Goal: Transaction & Acquisition: Purchase product/service

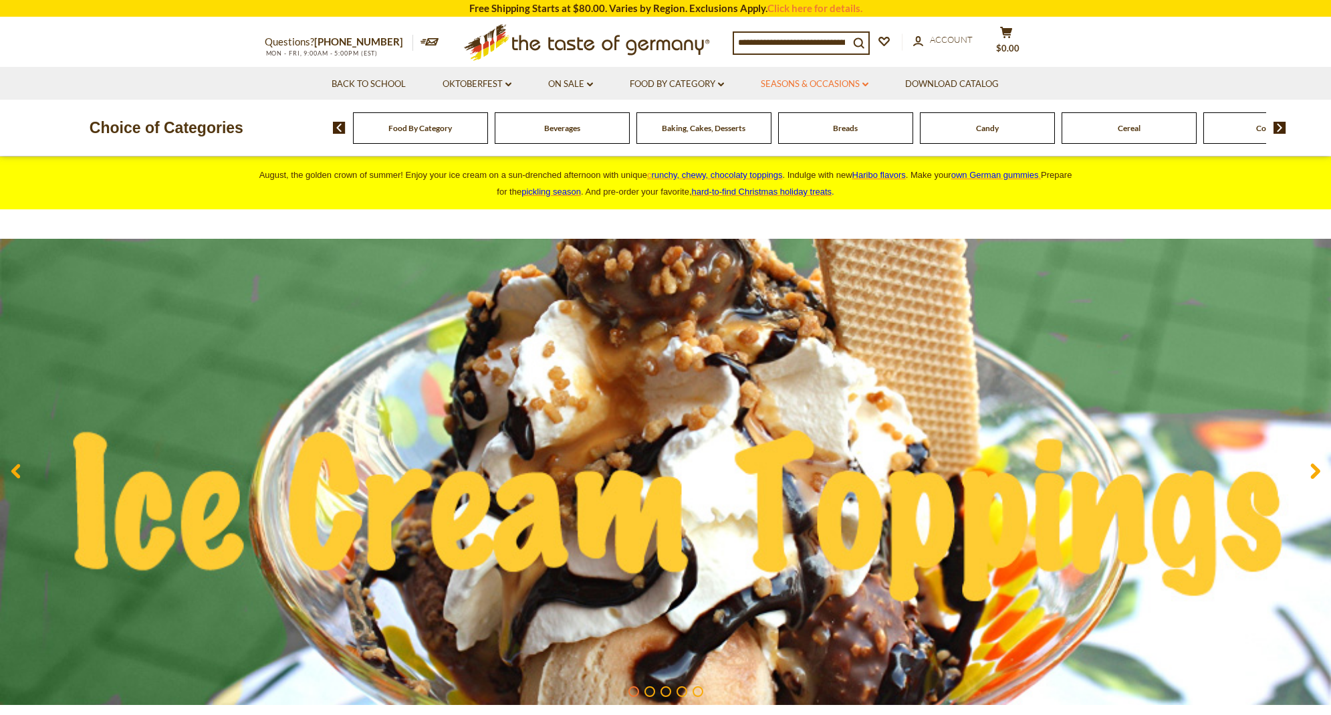
click at [831, 82] on link "Seasons & Occasions dropdown_arrow" at bounding box center [815, 84] width 108 height 15
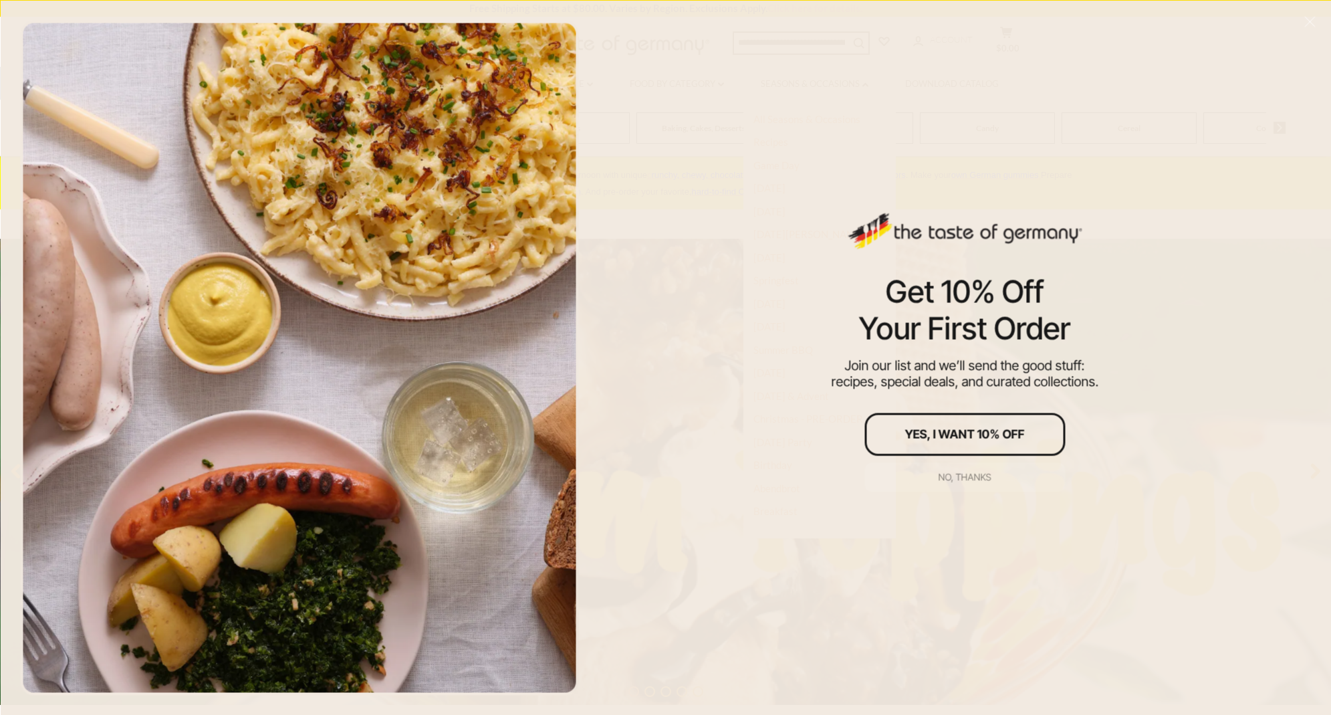
click at [970, 476] on div "No, thanks" at bounding box center [965, 476] width 53 height 9
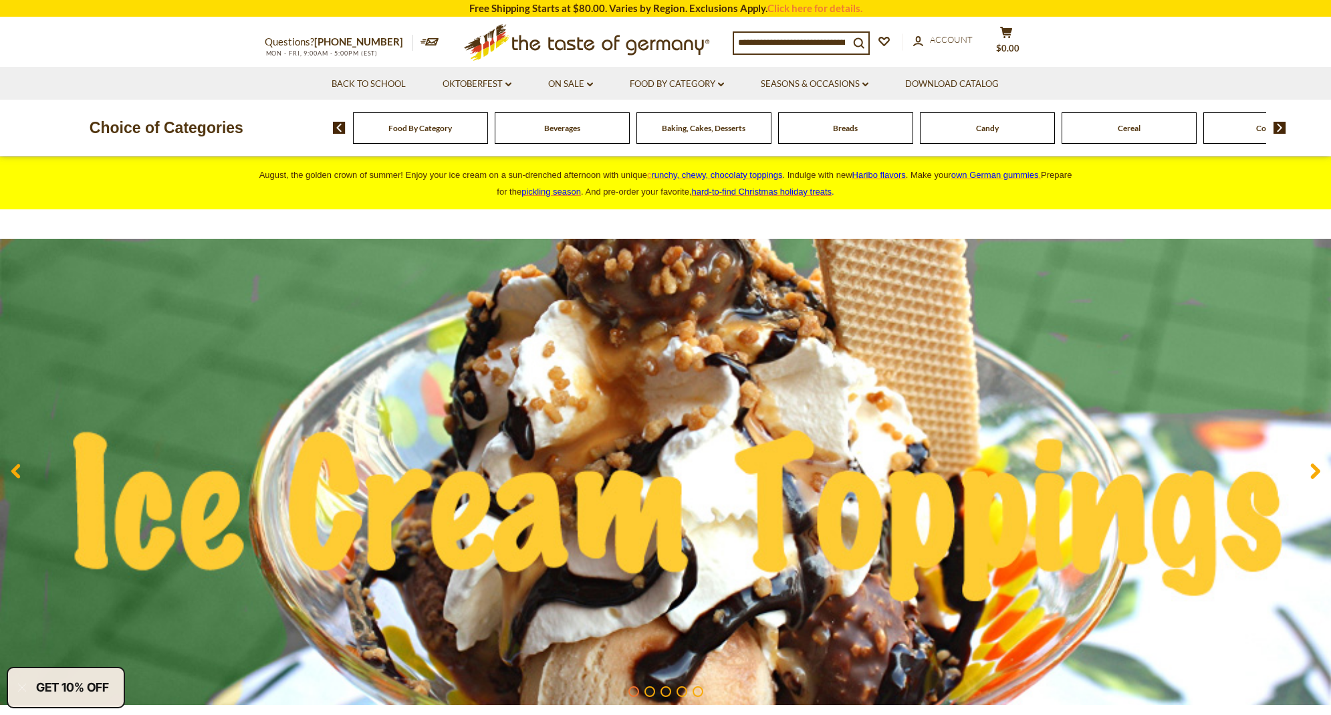
click at [683, 76] on li "Food By Category dropdown_arrow All Food By Category Taste of Germany Collectio…" at bounding box center [677, 83] width 129 height 33
click at [683, 78] on link "Food By Category dropdown_arrow" at bounding box center [677, 84] width 94 height 15
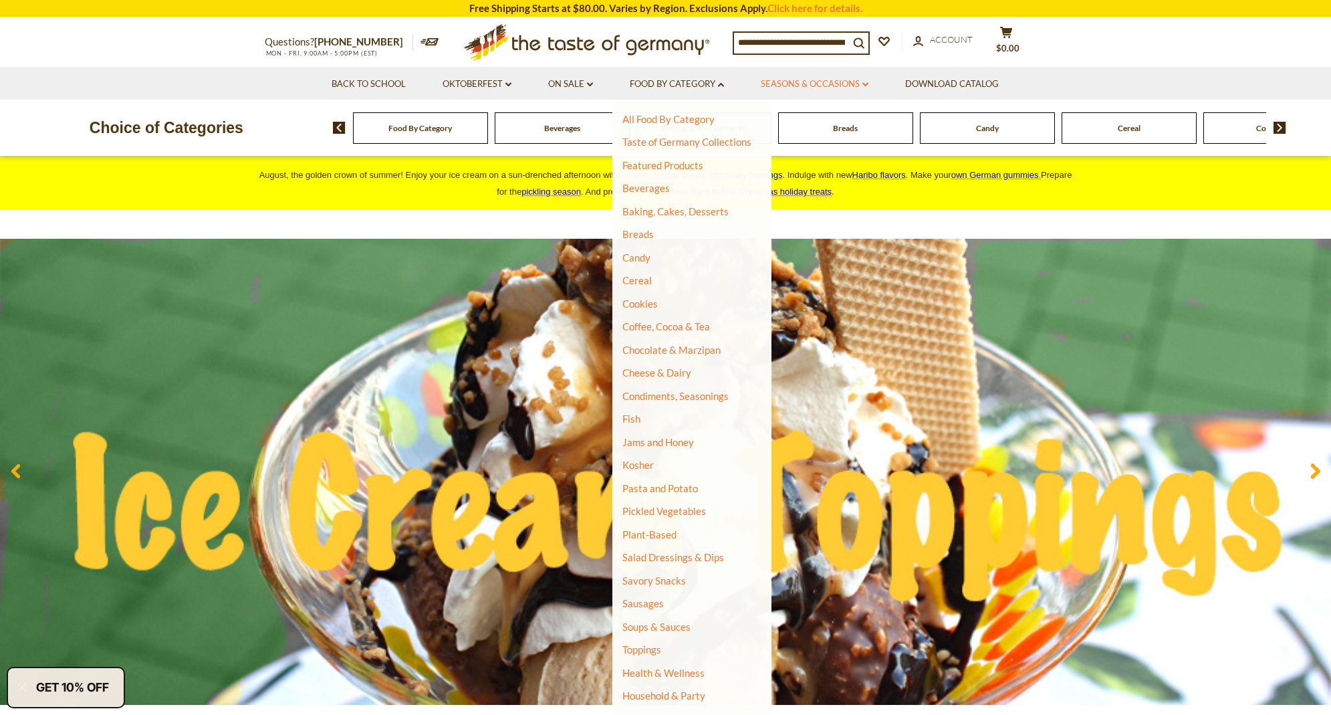
click at [800, 84] on link "Seasons & Occasions dropdown_arrow" at bounding box center [815, 84] width 108 height 15
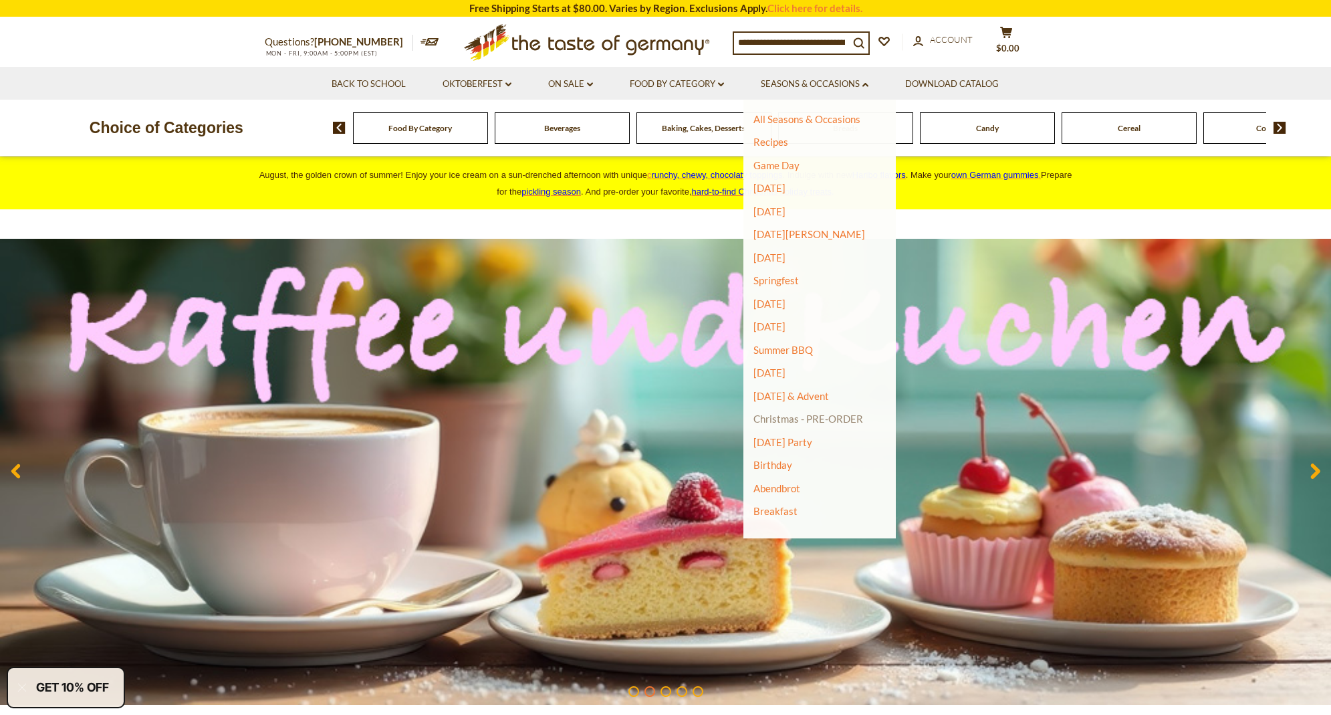
click at [803, 413] on link "Christmas - PRE-ORDER" at bounding box center [809, 418] width 110 height 19
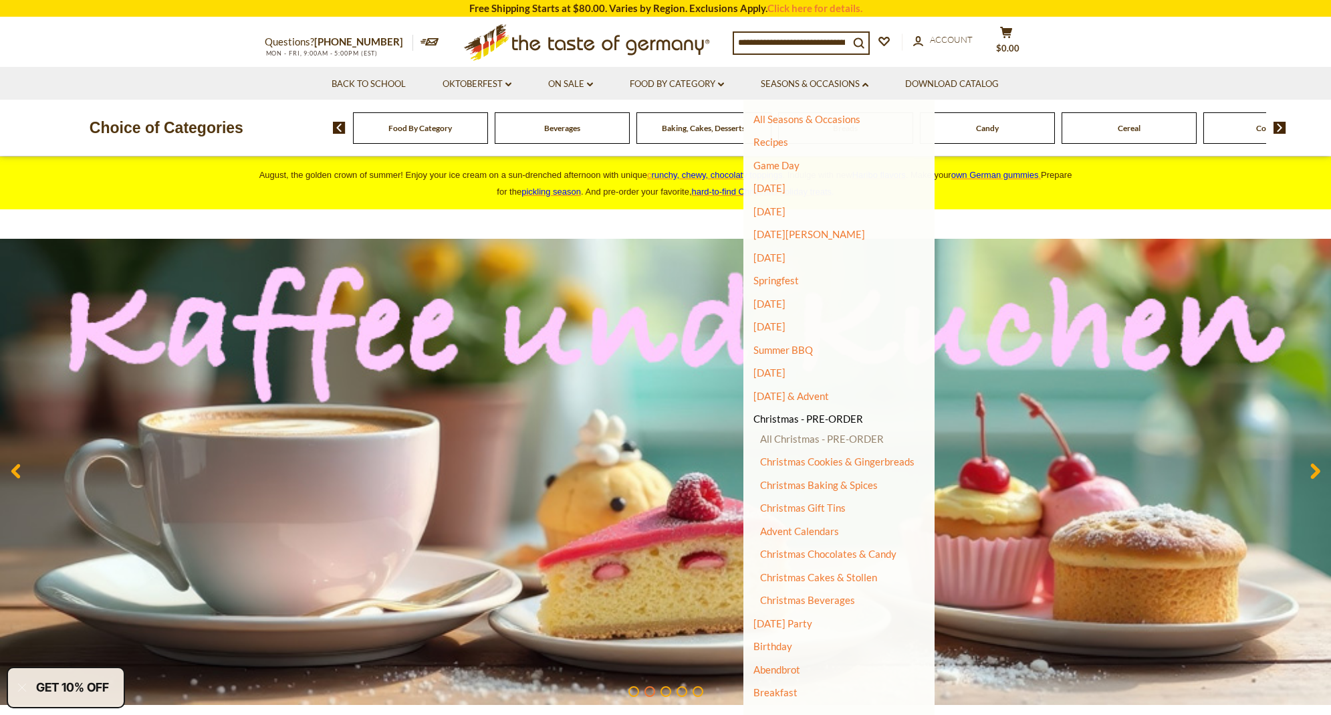
click at [792, 433] on link "All Christmas - PRE-ORDER" at bounding box center [822, 439] width 124 height 12
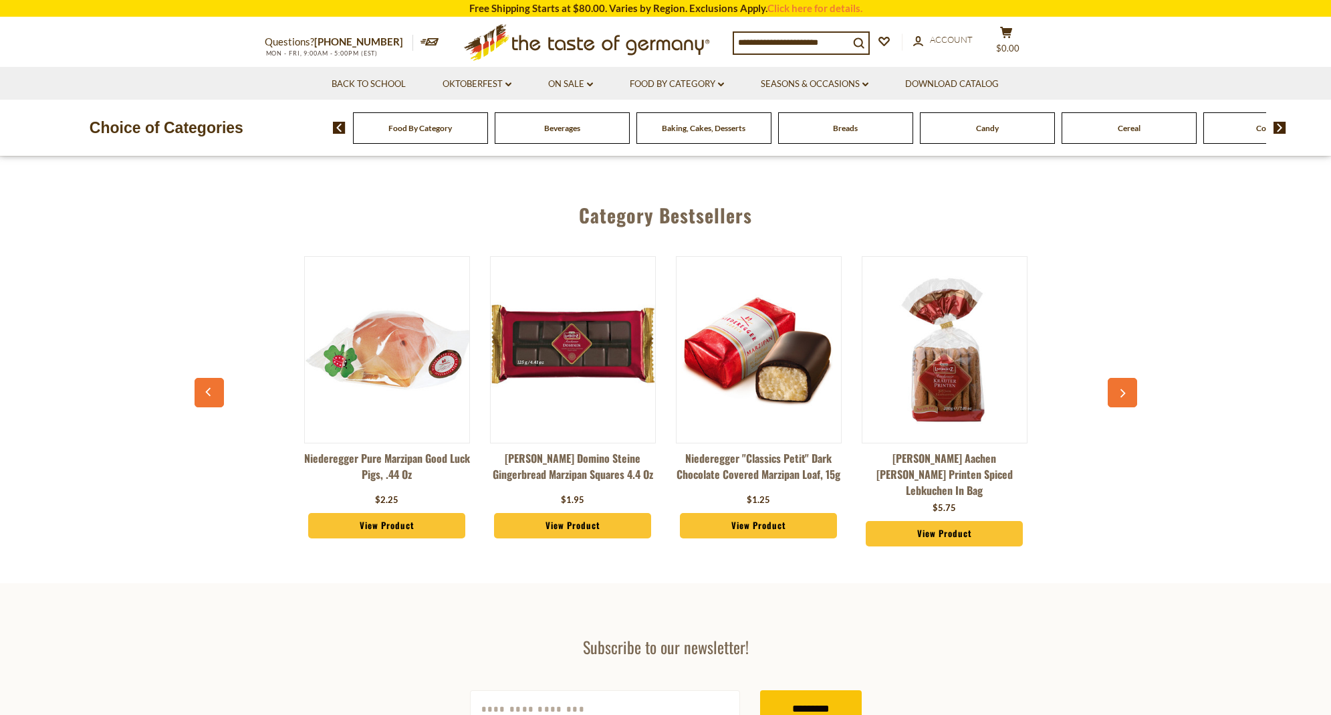
scroll to position [397, 0]
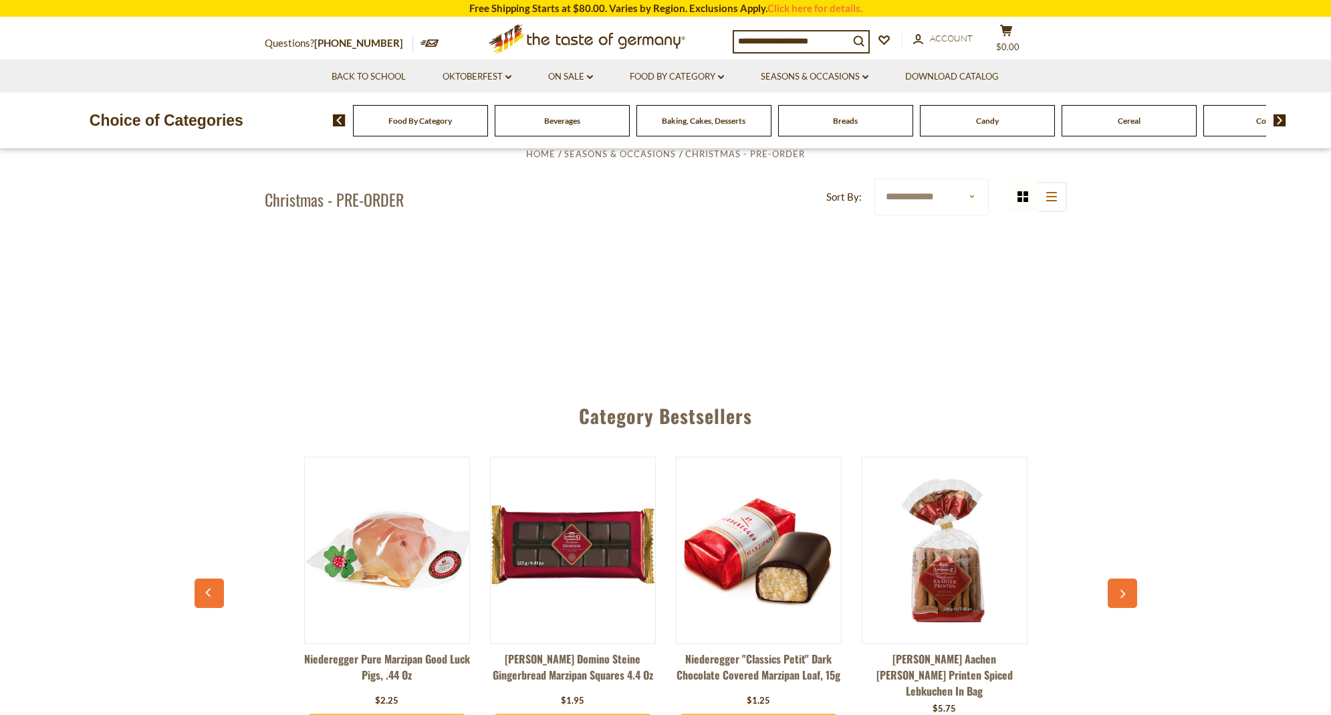
select select "******"
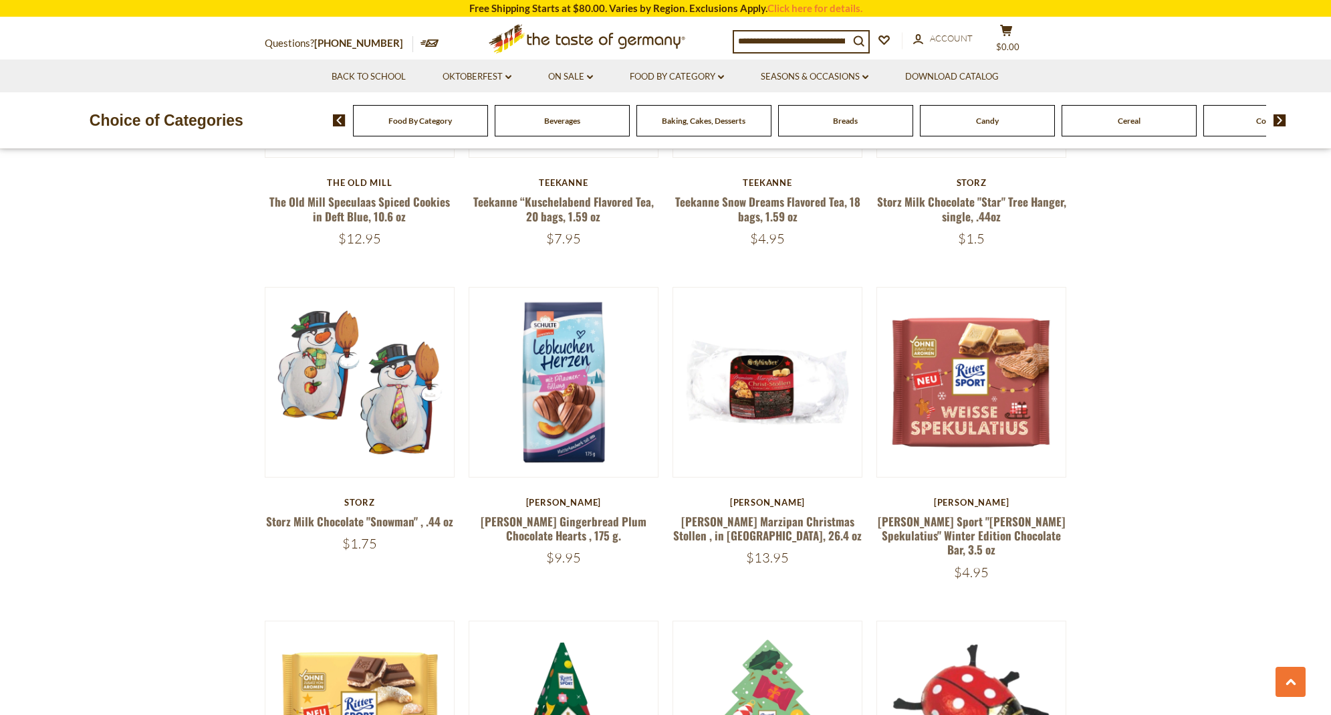
scroll to position [2004, 0]
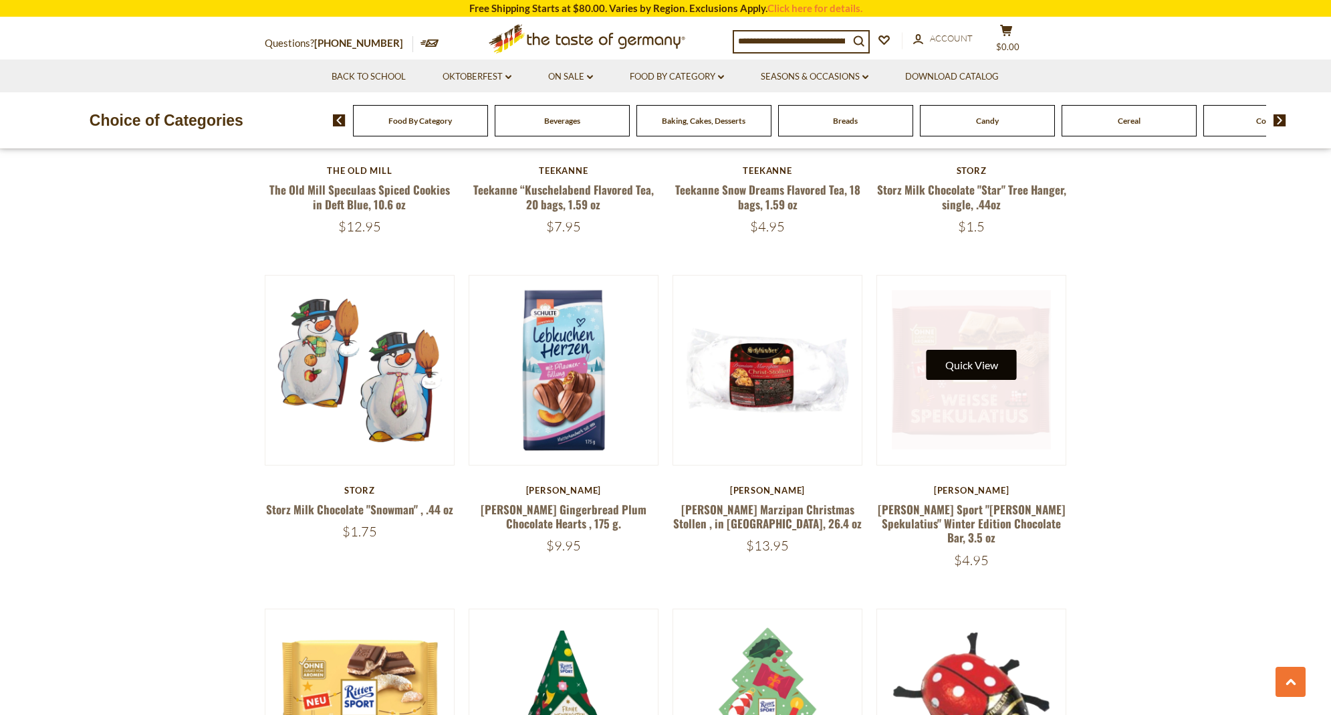
click at [984, 365] on button "Quick View" at bounding box center [972, 365] width 90 height 30
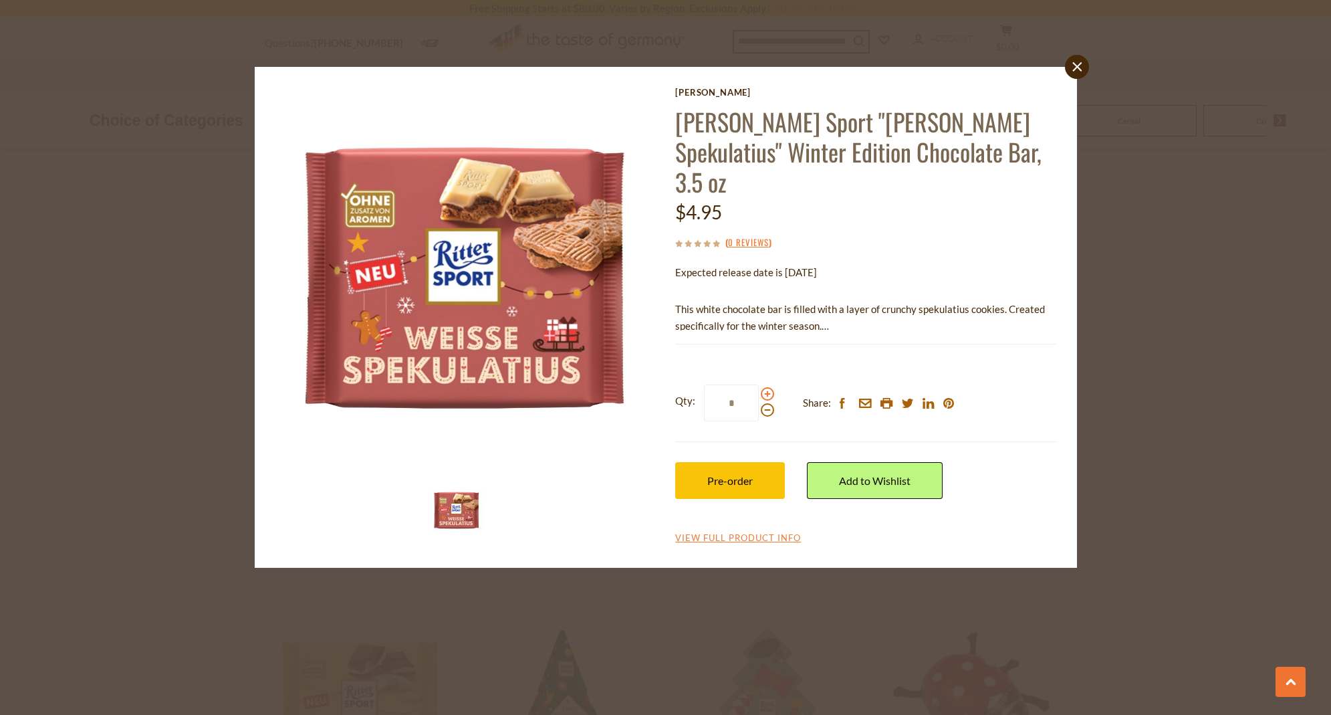
click at [768, 387] on span at bounding box center [767, 393] width 13 height 13
click at [759, 385] on input "*" at bounding box center [731, 403] width 55 height 37
click at [768, 387] on span at bounding box center [767, 393] width 13 height 13
click at [759, 385] on input "*" at bounding box center [731, 403] width 55 height 37
click at [768, 387] on span at bounding box center [767, 393] width 13 height 13
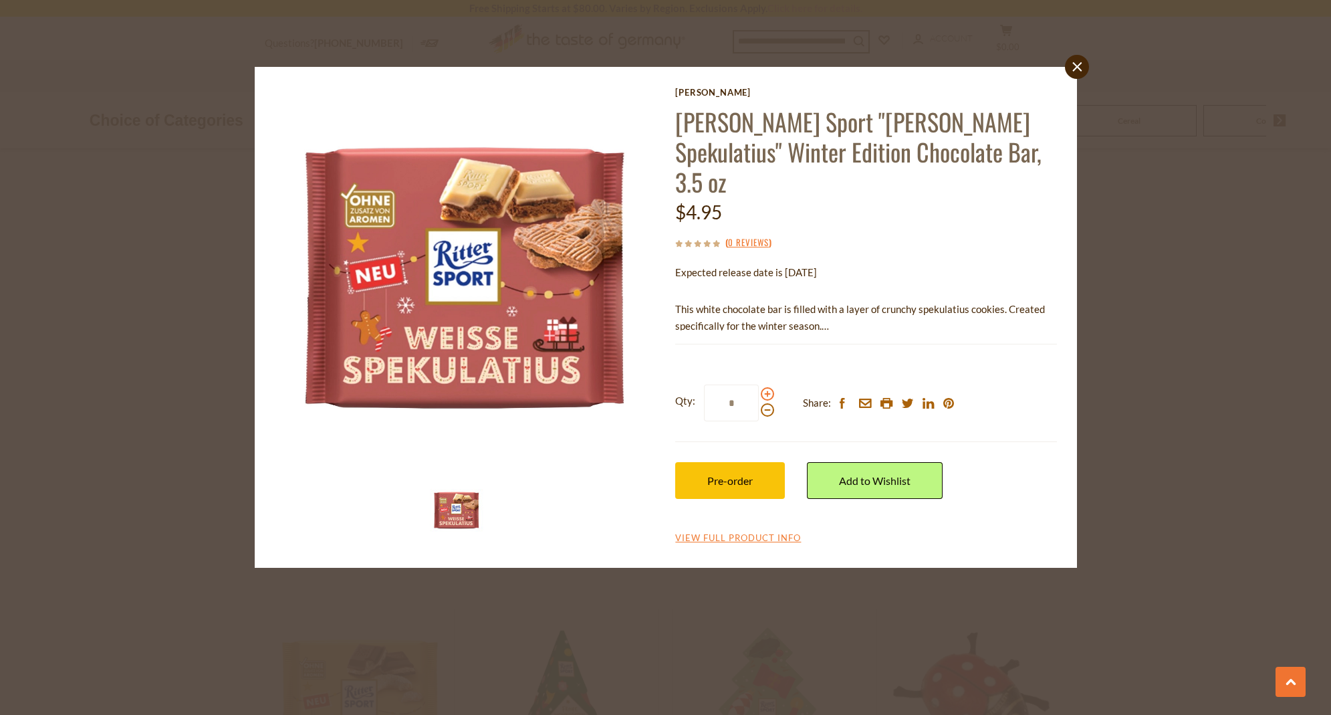
click at [759, 385] on input "*" at bounding box center [731, 403] width 55 height 37
type input "*"
click at [732, 462] on button "Pre-order" at bounding box center [730, 480] width 110 height 37
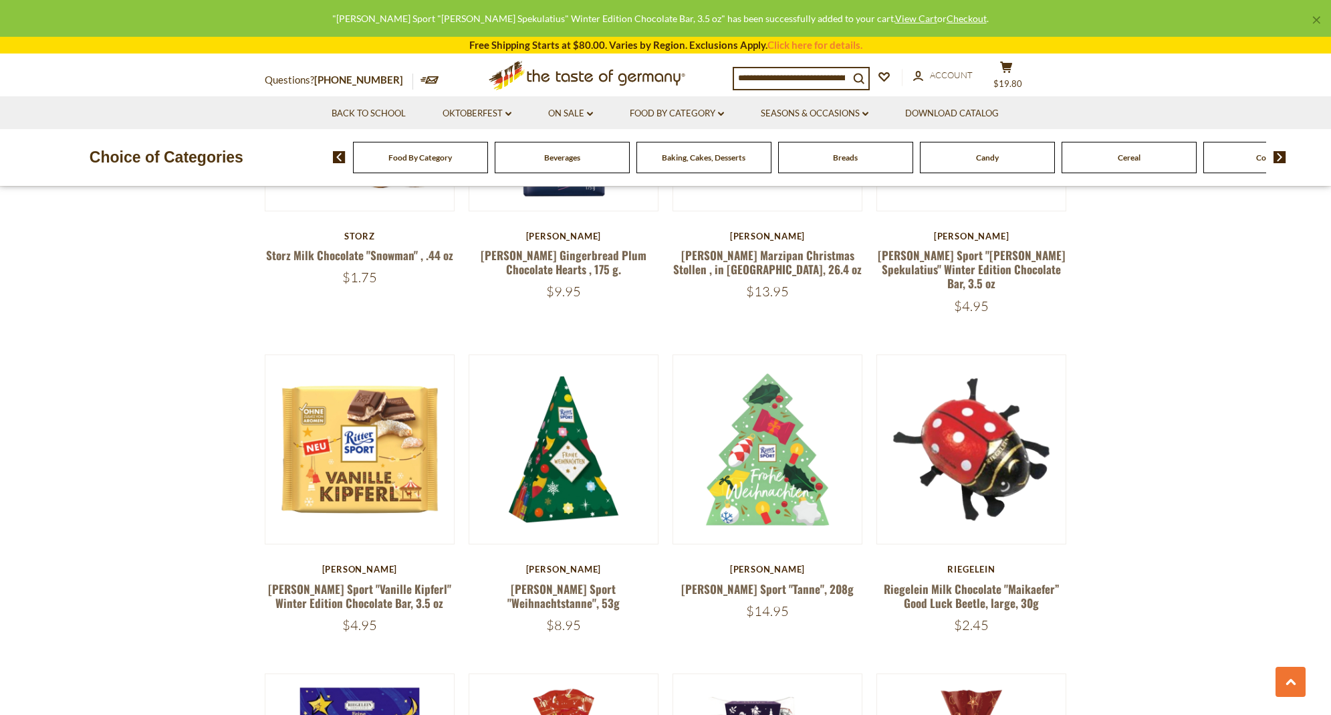
scroll to position [2351, 0]
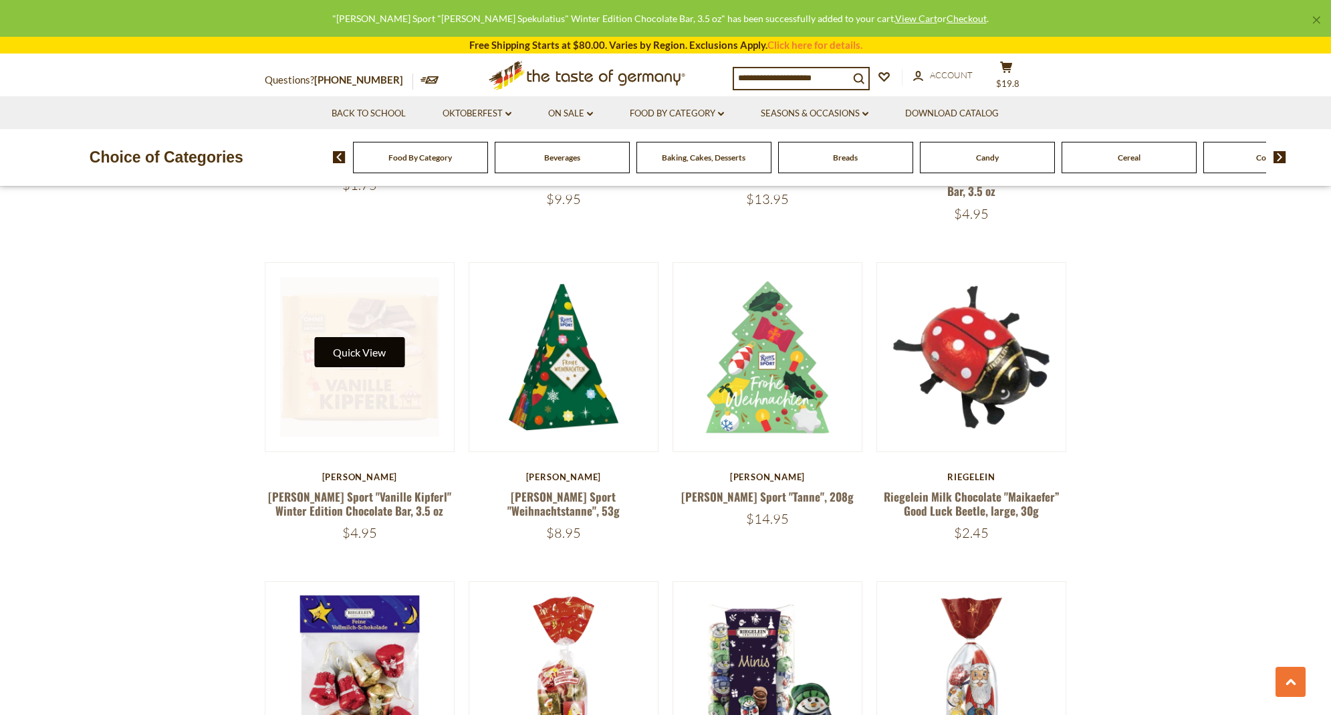
click at [385, 337] on button "Quick View" at bounding box center [359, 352] width 90 height 30
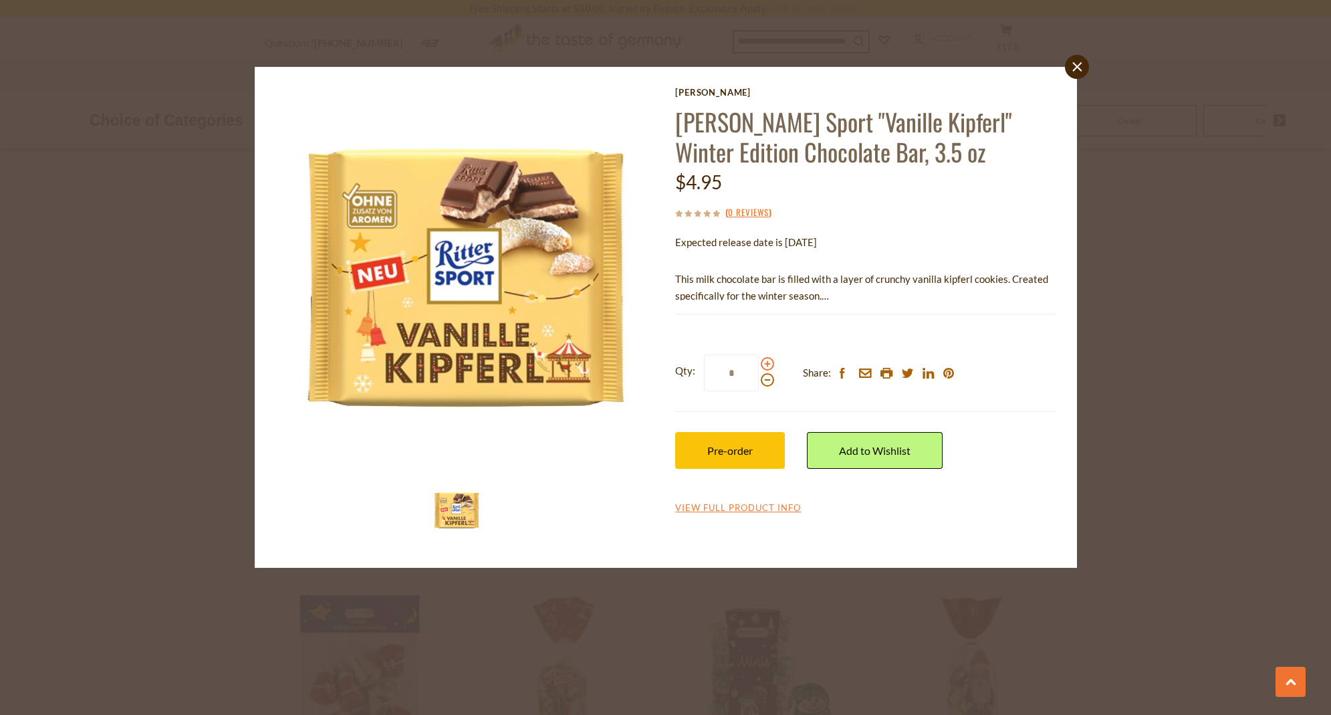
click at [770, 364] on span at bounding box center [767, 363] width 13 height 13
click at [759, 364] on input "*" at bounding box center [731, 372] width 55 height 37
click at [770, 364] on span at bounding box center [767, 363] width 13 height 13
click at [759, 364] on input "*" at bounding box center [731, 372] width 55 height 37
click at [770, 364] on span at bounding box center [767, 363] width 13 height 13
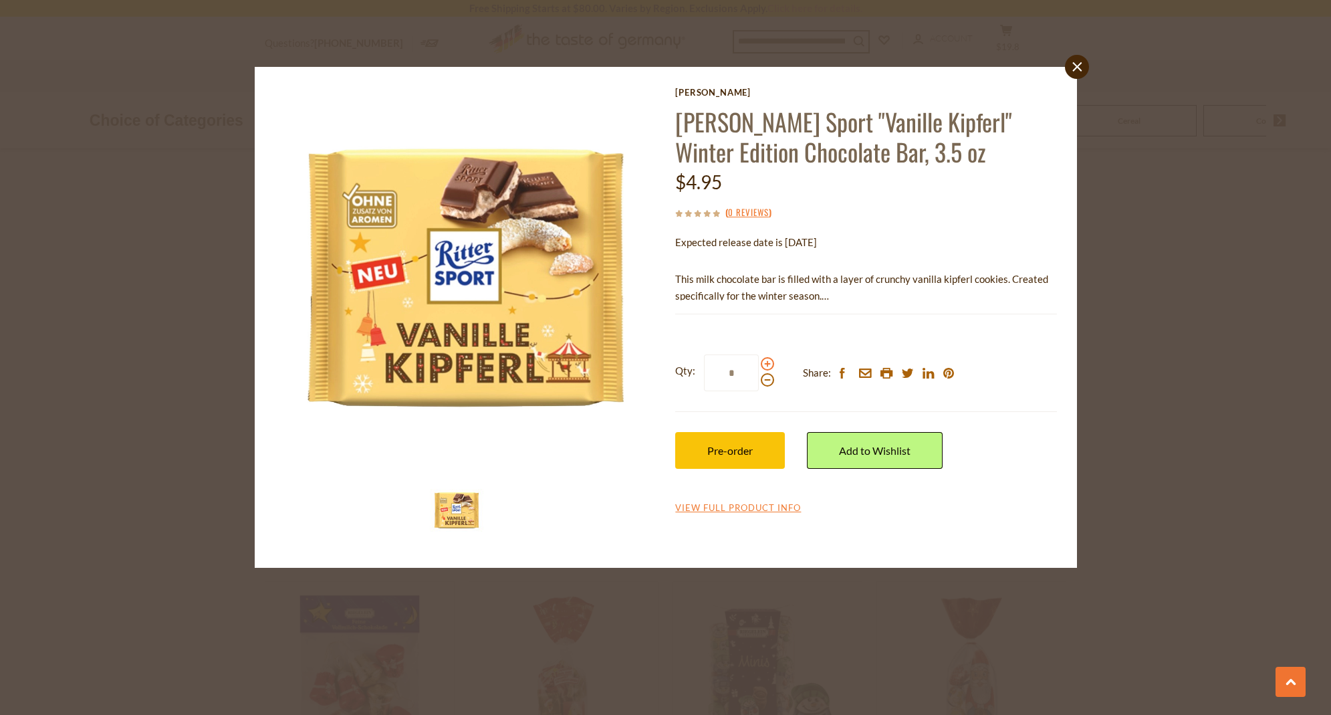
click at [759, 364] on input "*" at bounding box center [731, 372] width 55 height 37
type input "*"
click at [728, 451] on span "Pre-order" at bounding box center [730, 450] width 45 height 13
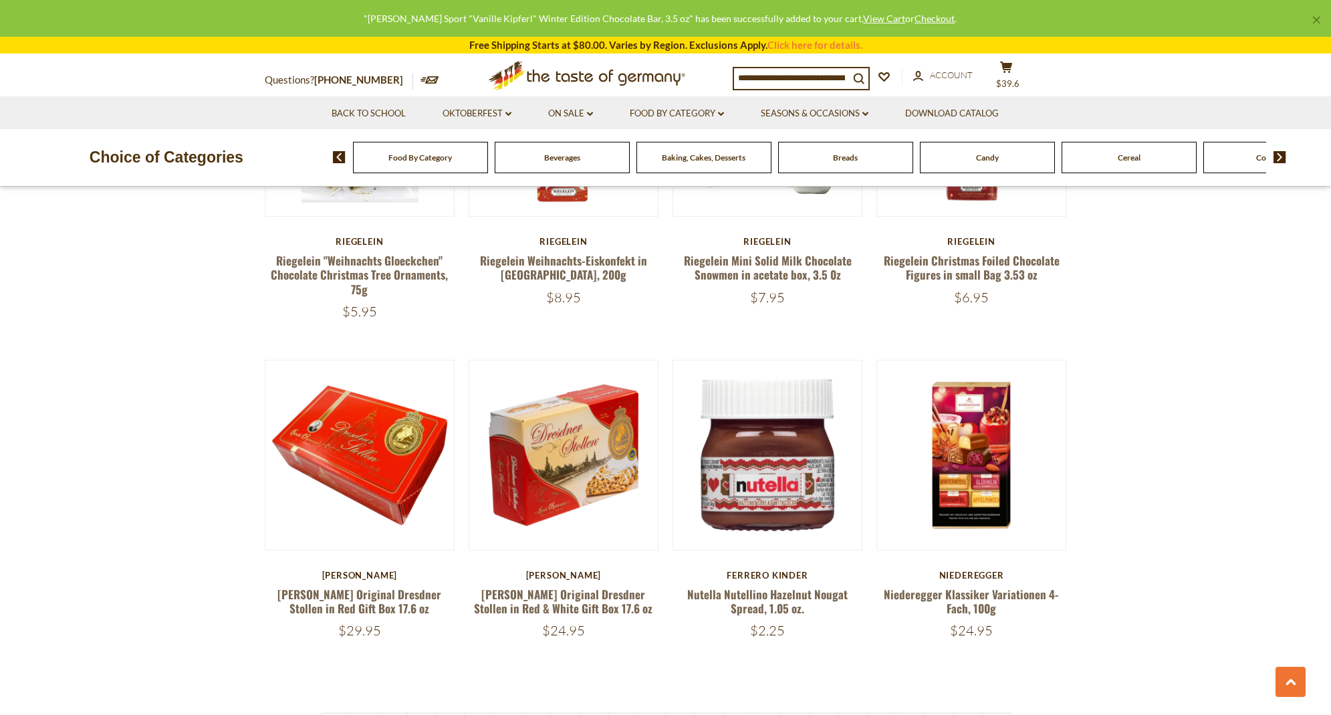
scroll to position [2906, 0]
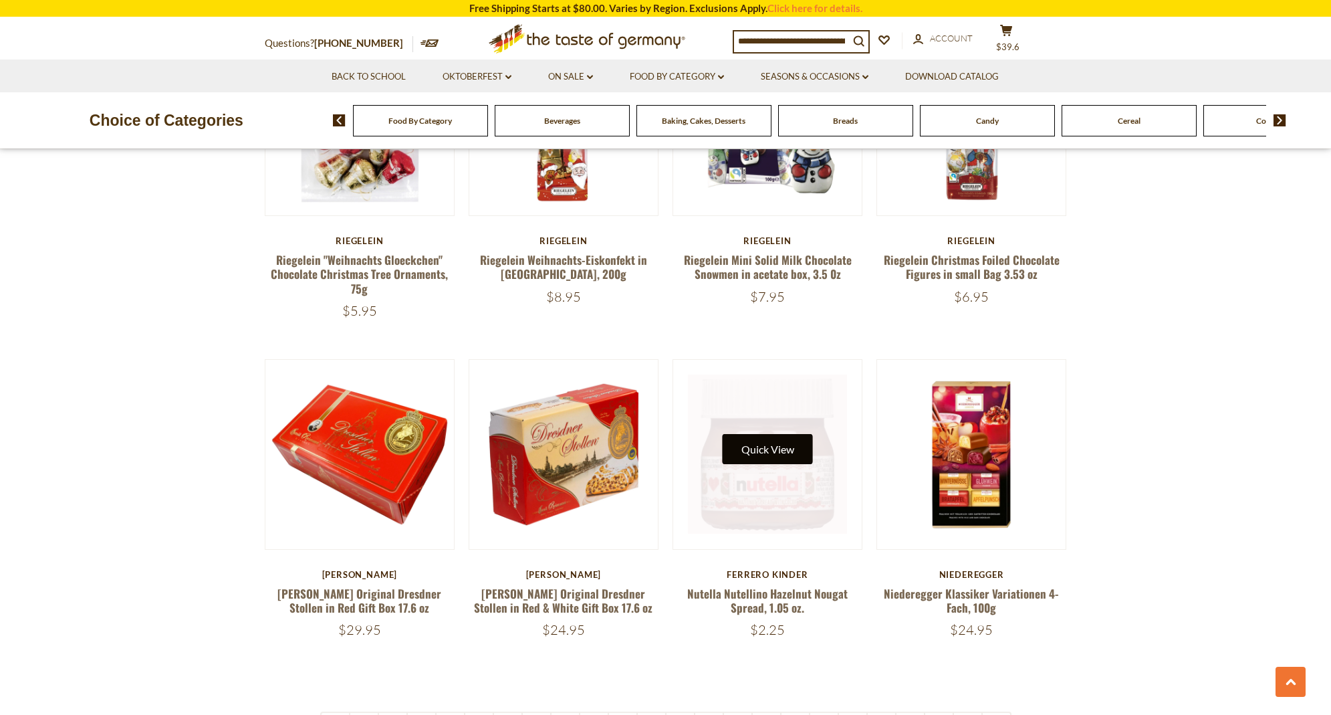
click at [786, 434] on button "Quick View" at bounding box center [768, 449] width 90 height 30
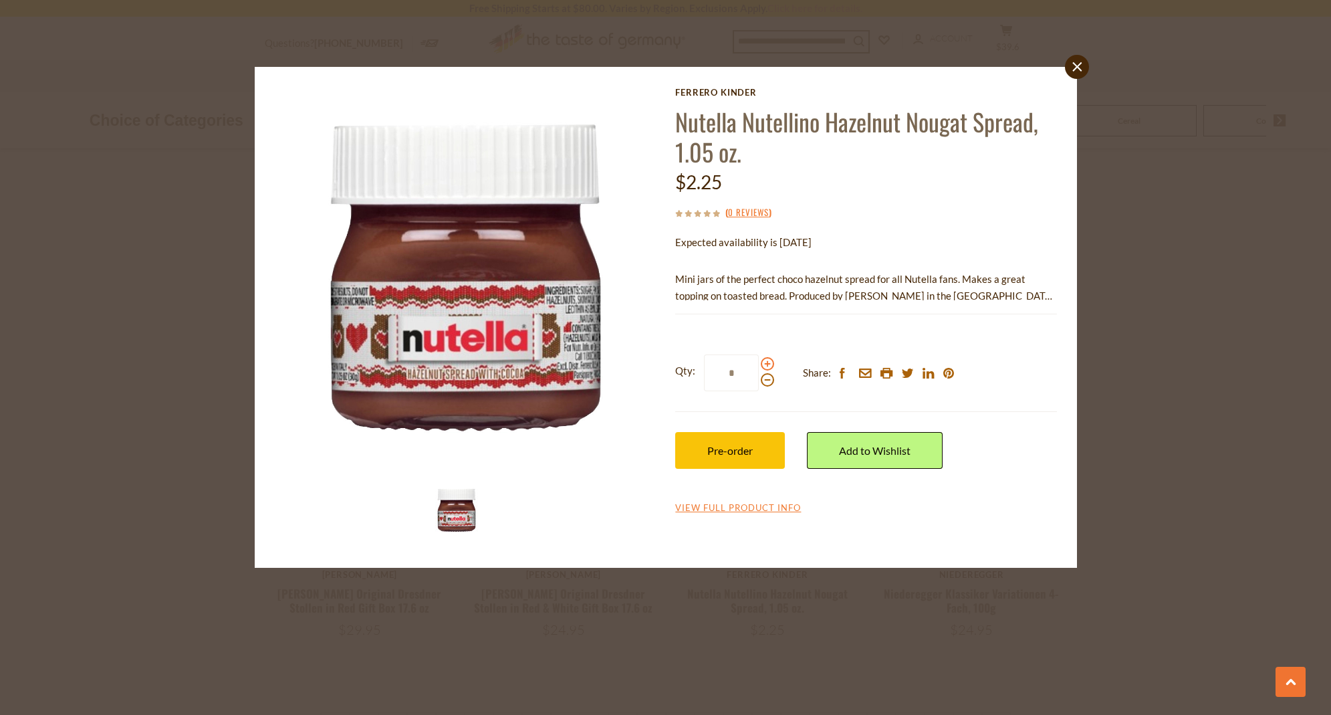
click at [768, 360] on span at bounding box center [767, 363] width 13 height 13
click at [759, 360] on input "*" at bounding box center [731, 372] width 55 height 37
type input "*"
click at [730, 445] on span "Pre-order" at bounding box center [730, 450] width 45 height 13
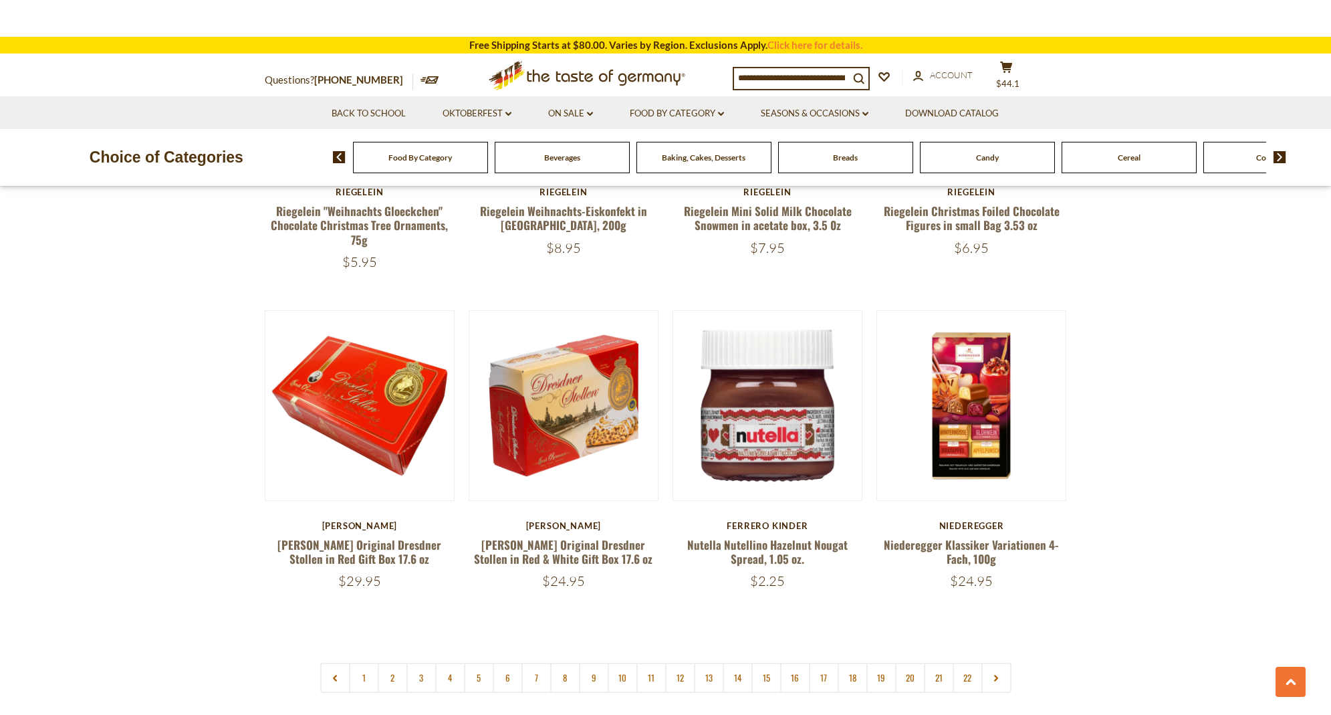
scroll to position [2954, 0]
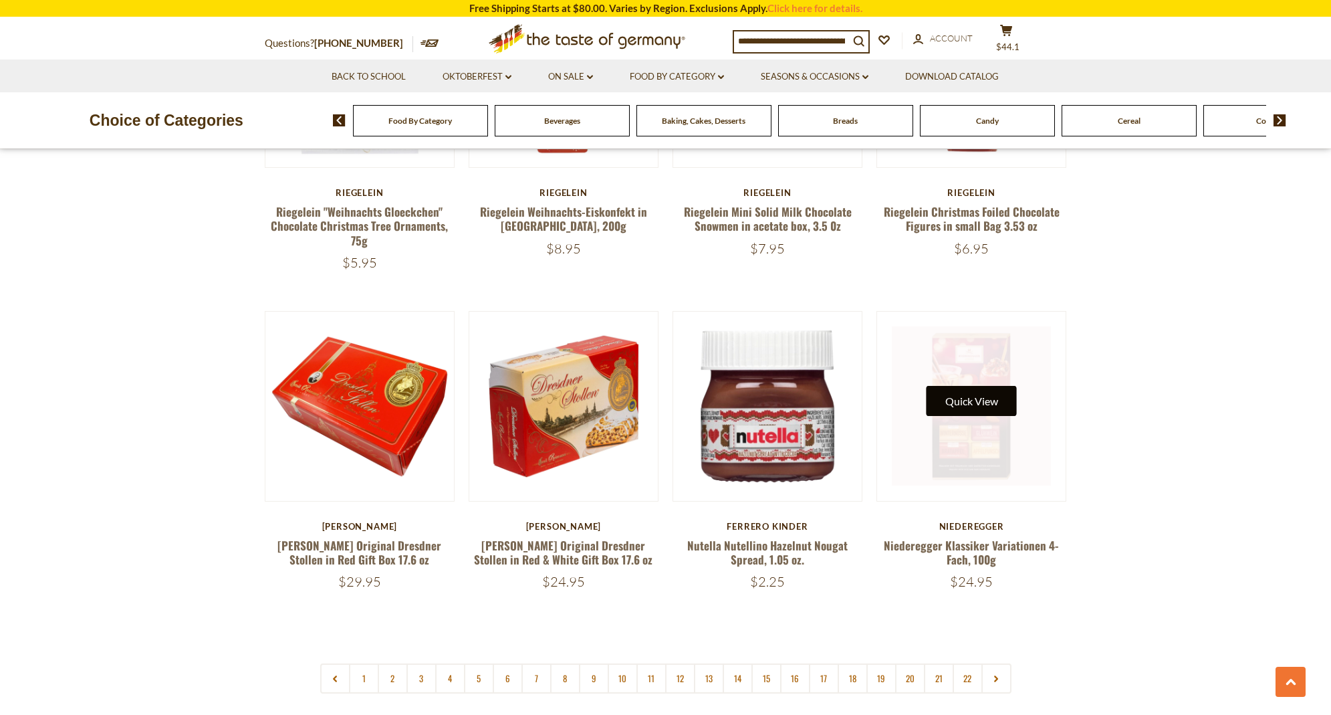
click at [976, 386] on button "Quick View" at bounding box center [972, 401] width 90 height 30
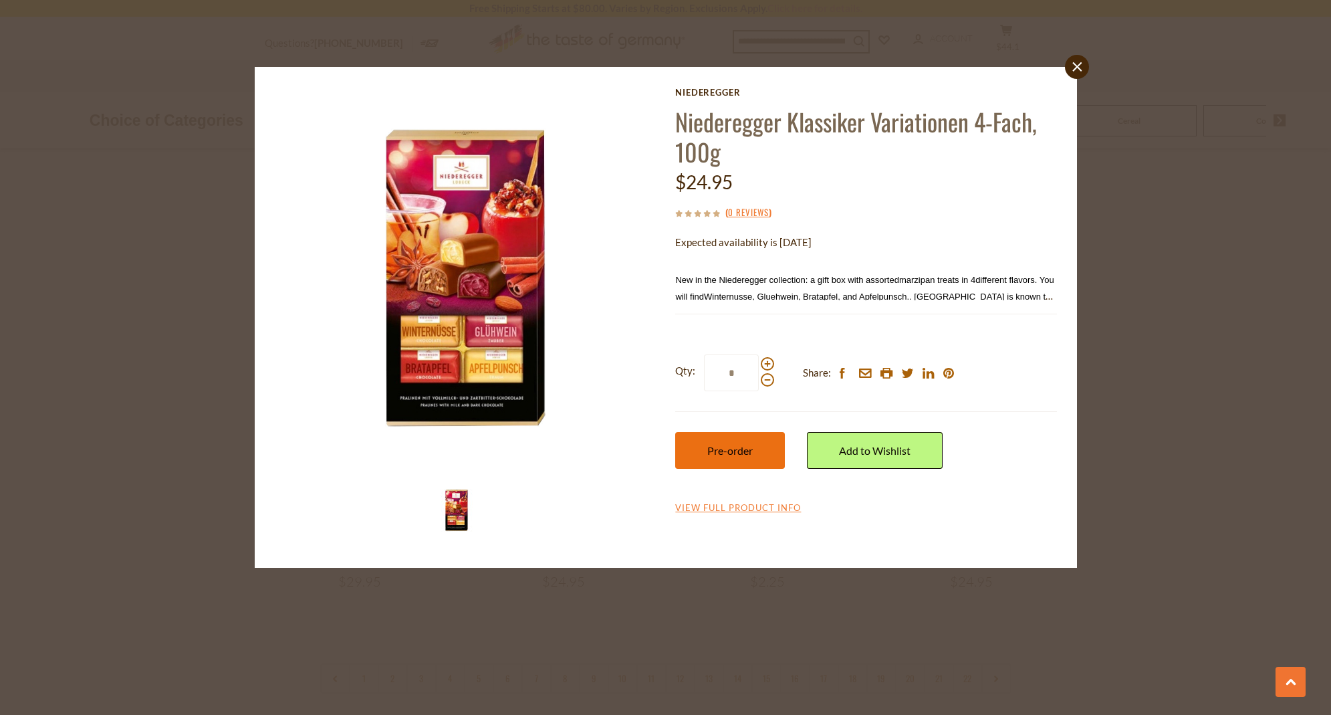
click at [719, 444] on span "Pre-order" at bounding box center [730, 450] width 45 height 13
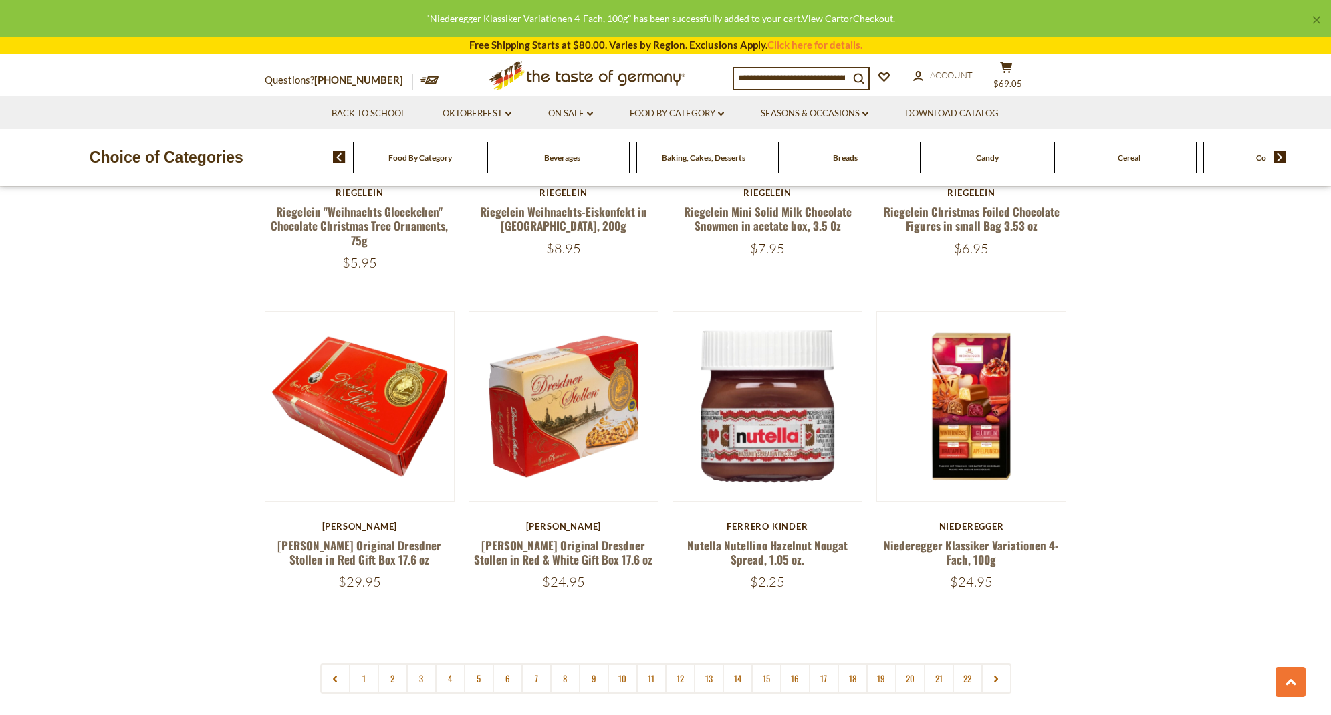
click at [396, 663] on link "2" at bounding box center [393, 678] width 30 height 30
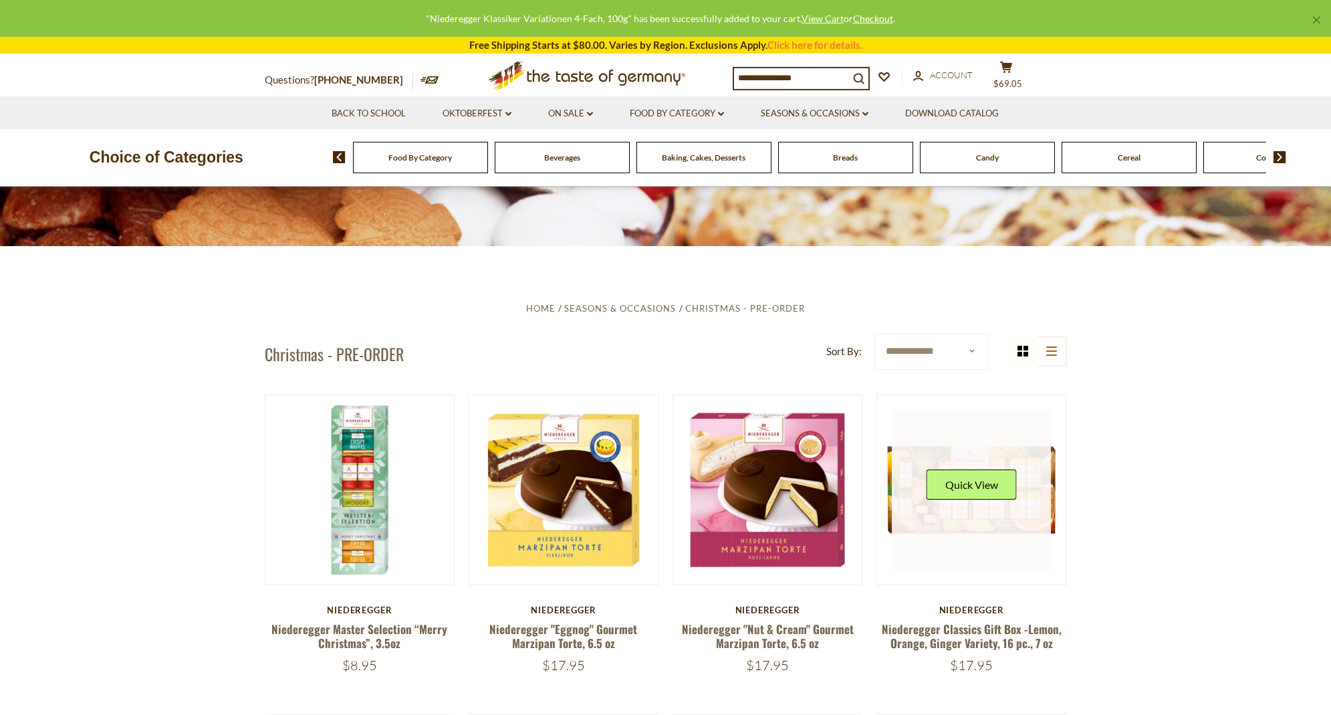
scroll to position [244, 0]
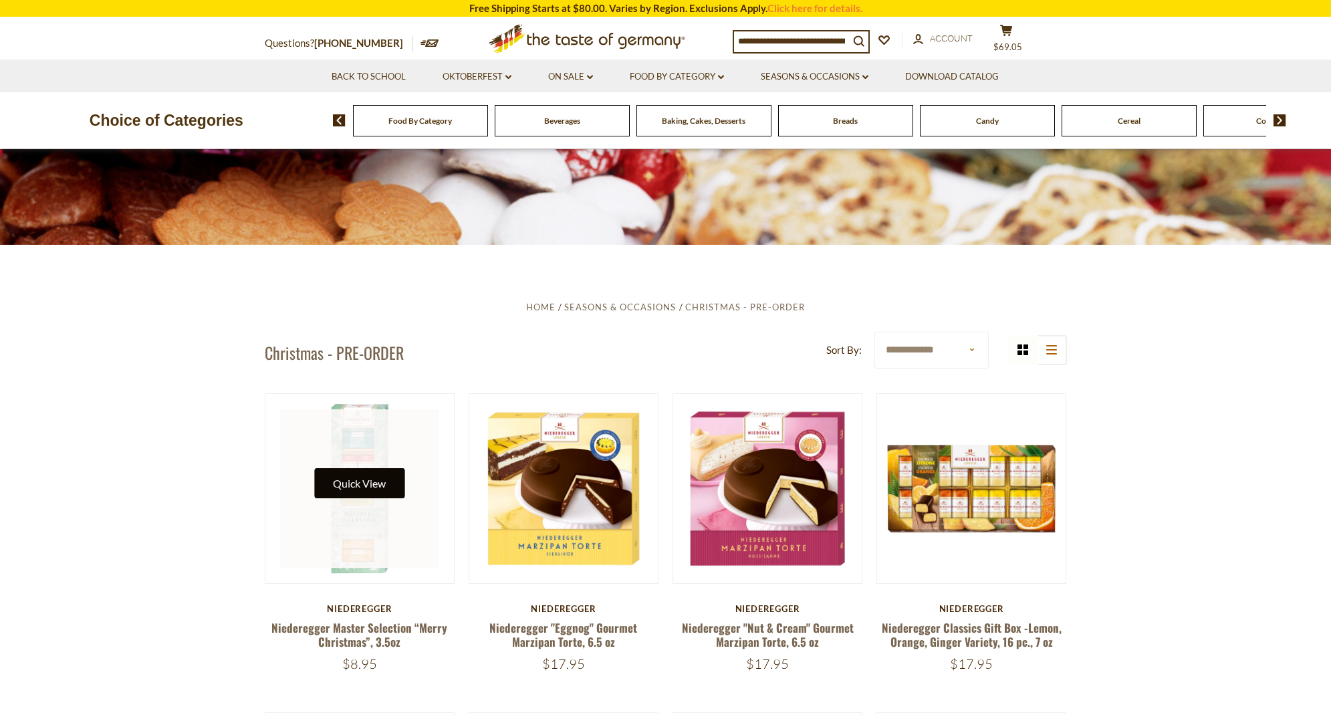
click at [355, 488] on button "Quick View" at bounding box center [359, 483] width 90 height 30
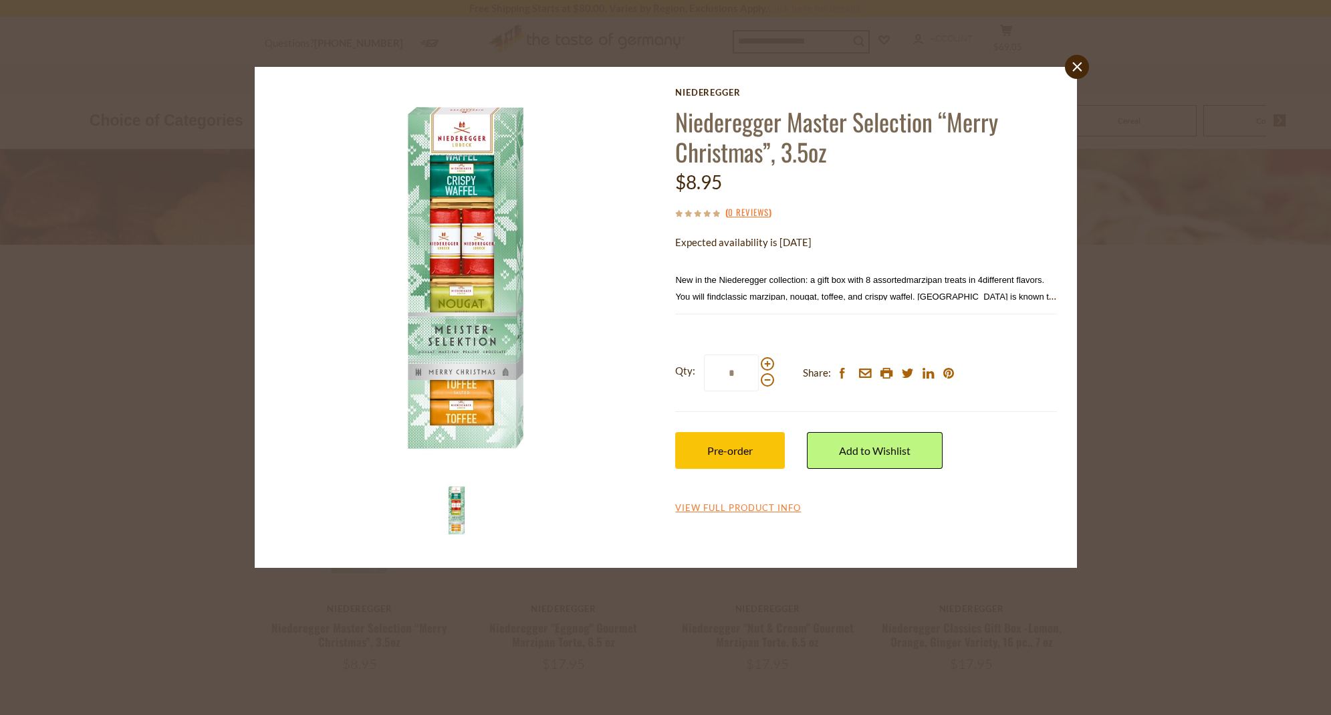
click at [768, 363] on span at bounding box center [767, 363] width 13 height 13
click at [759, 363] on input "*" at bounding box center [731, 372] width 55 height 37
type input "*"
click at [745, 444] on span "Pre-order" at bounding box center [730, 450] width 45 height 13
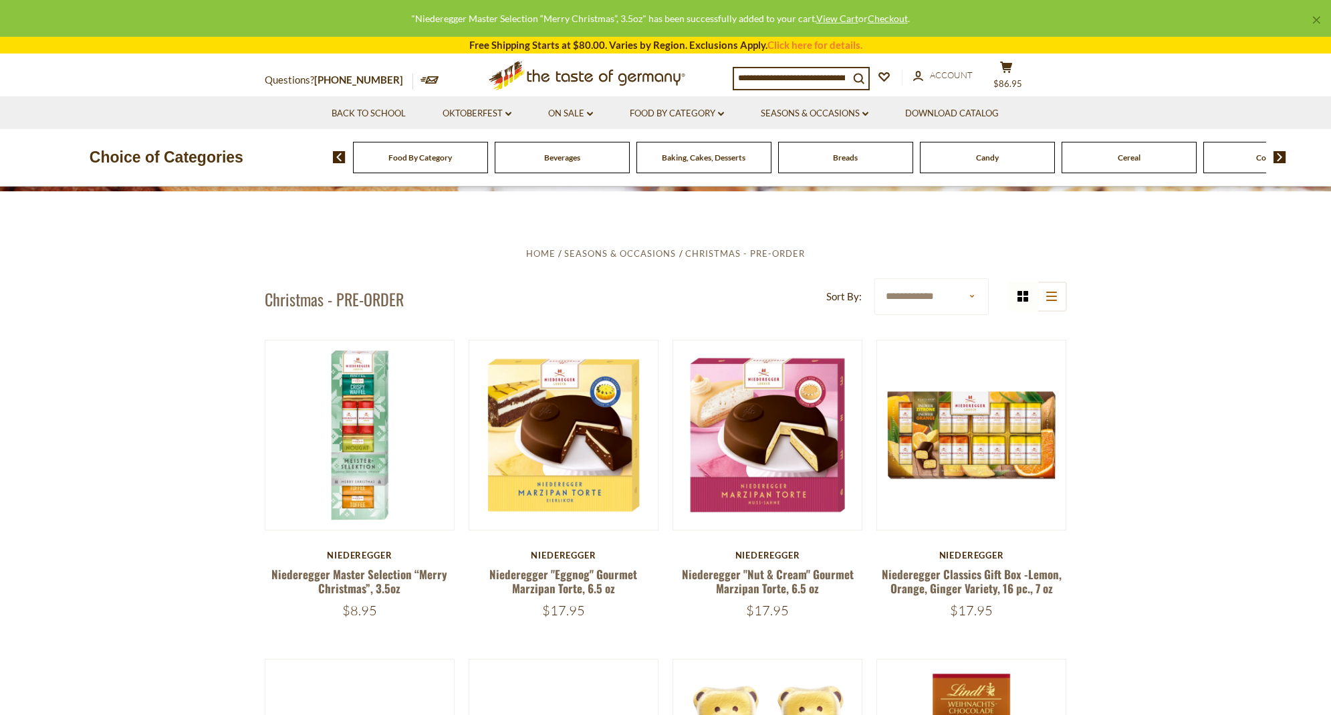
scroll to position [298, 0]
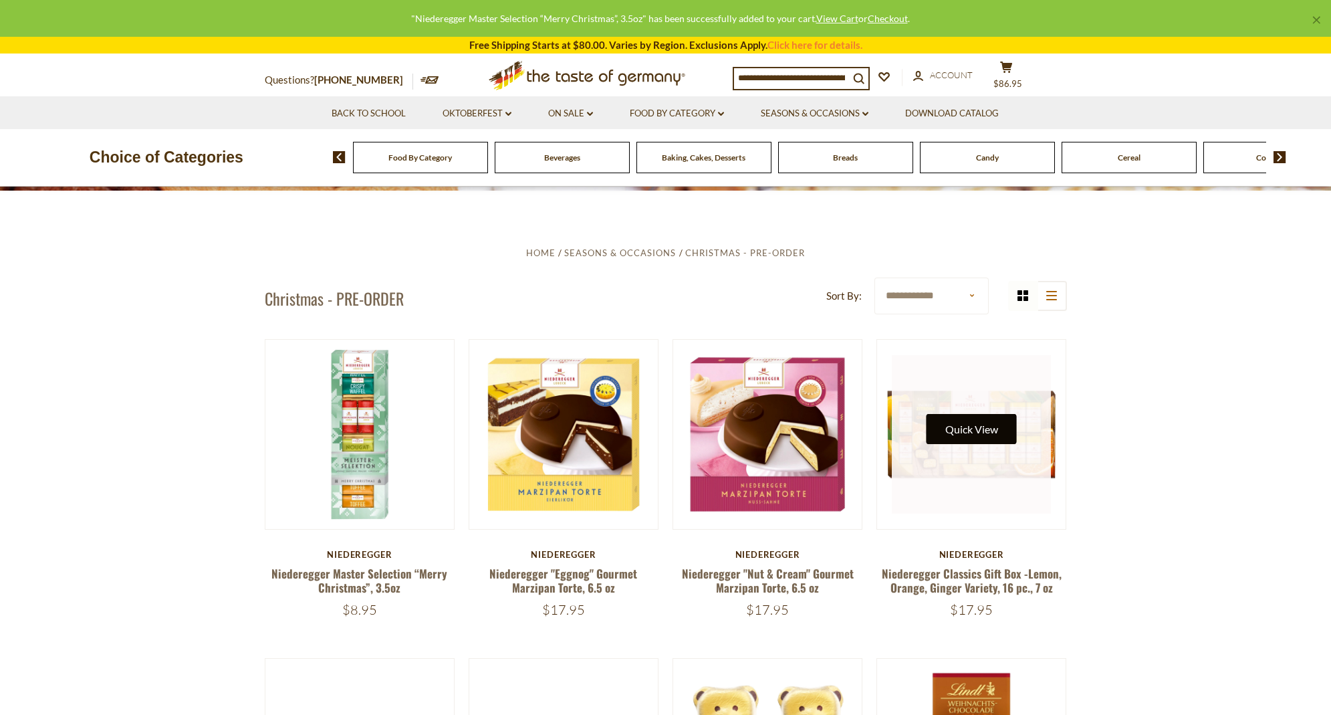
click at [972, 434] on button "Quick View" at bounding box center [972, 429] width 90 height 30
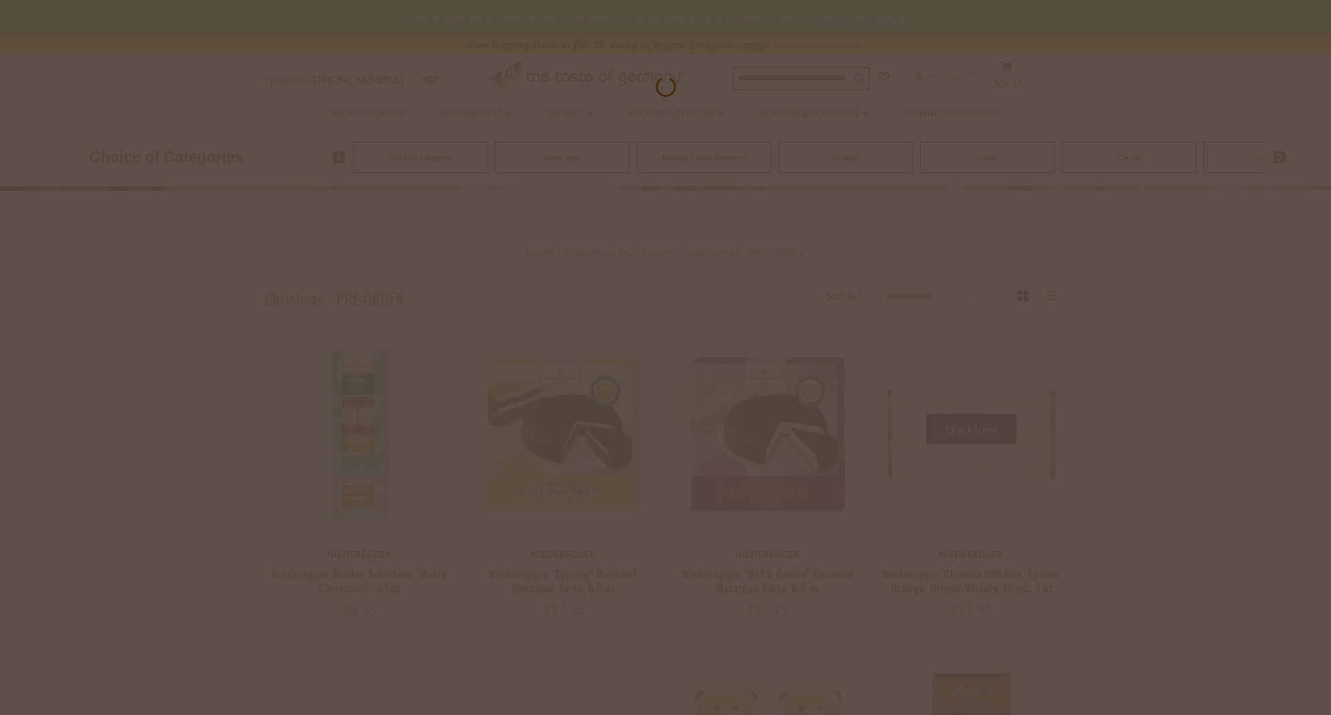
scroll to position [298, 0]
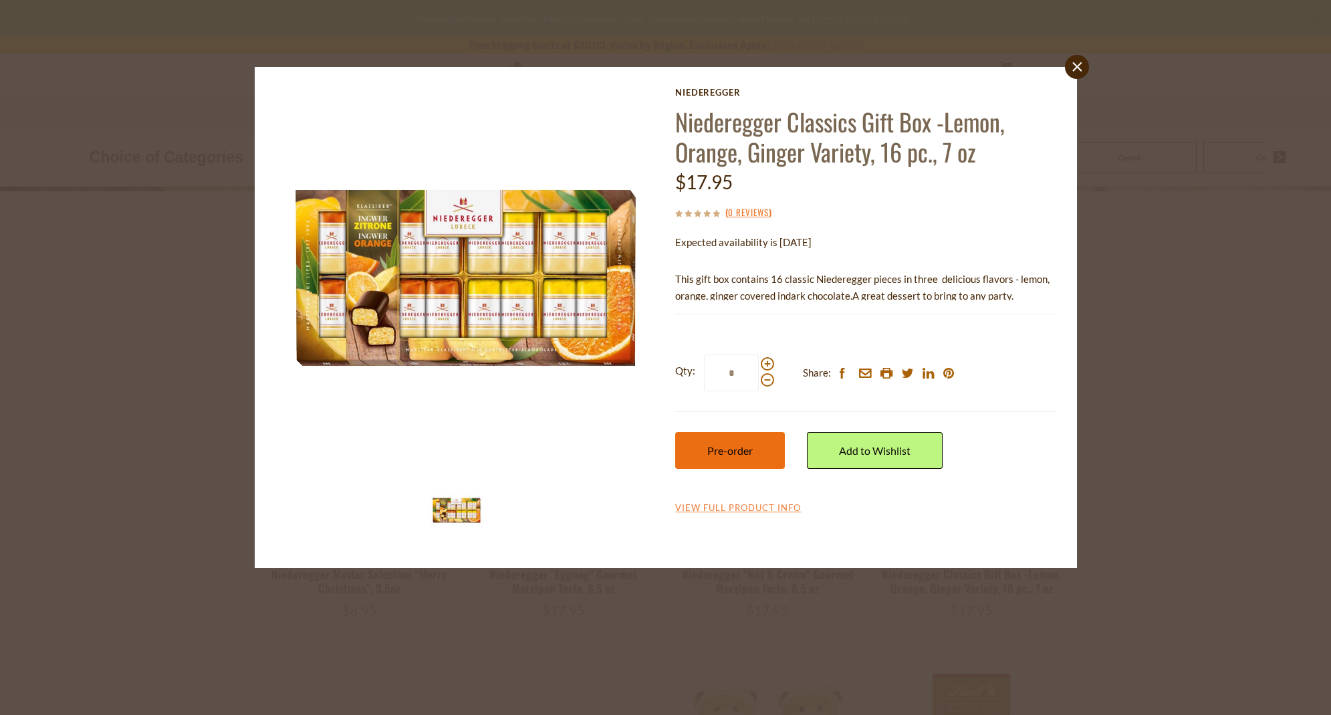
click at [719, 435] on button "Pre-order" at bounding box center [730, 450] width 110 height 37
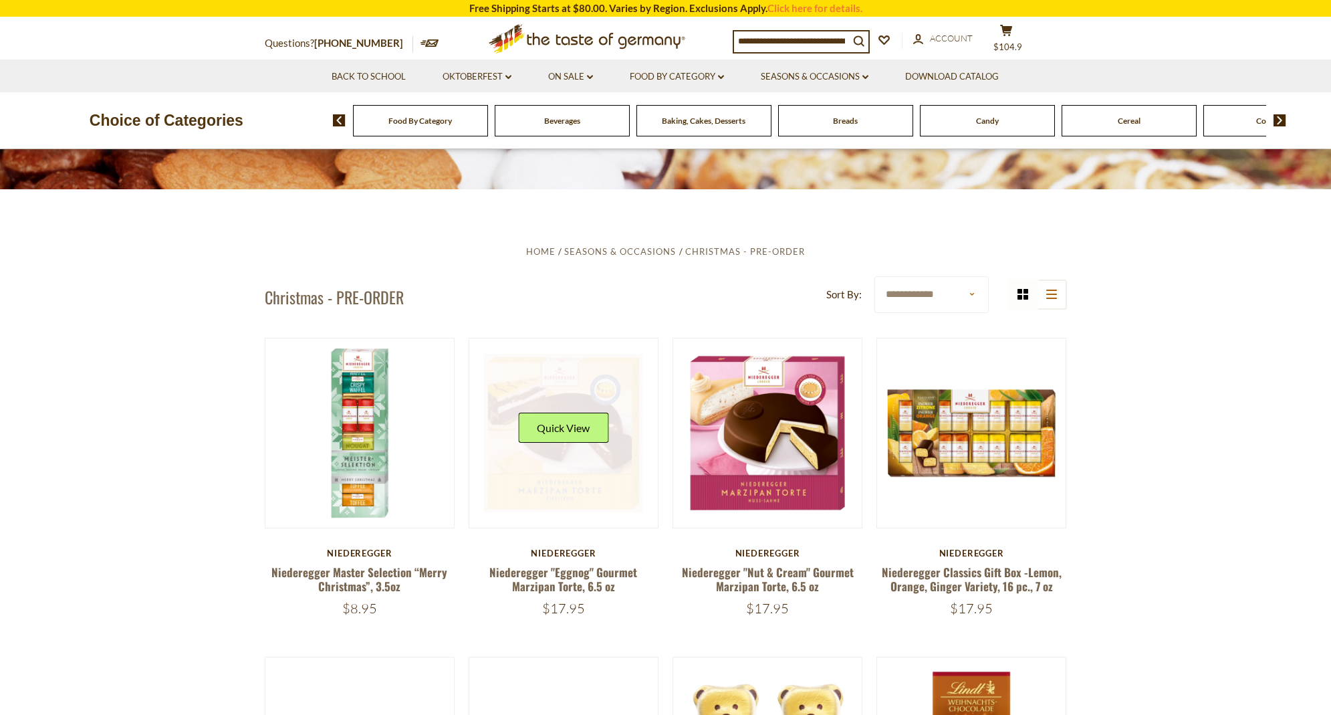
scroll to position [296, 0]
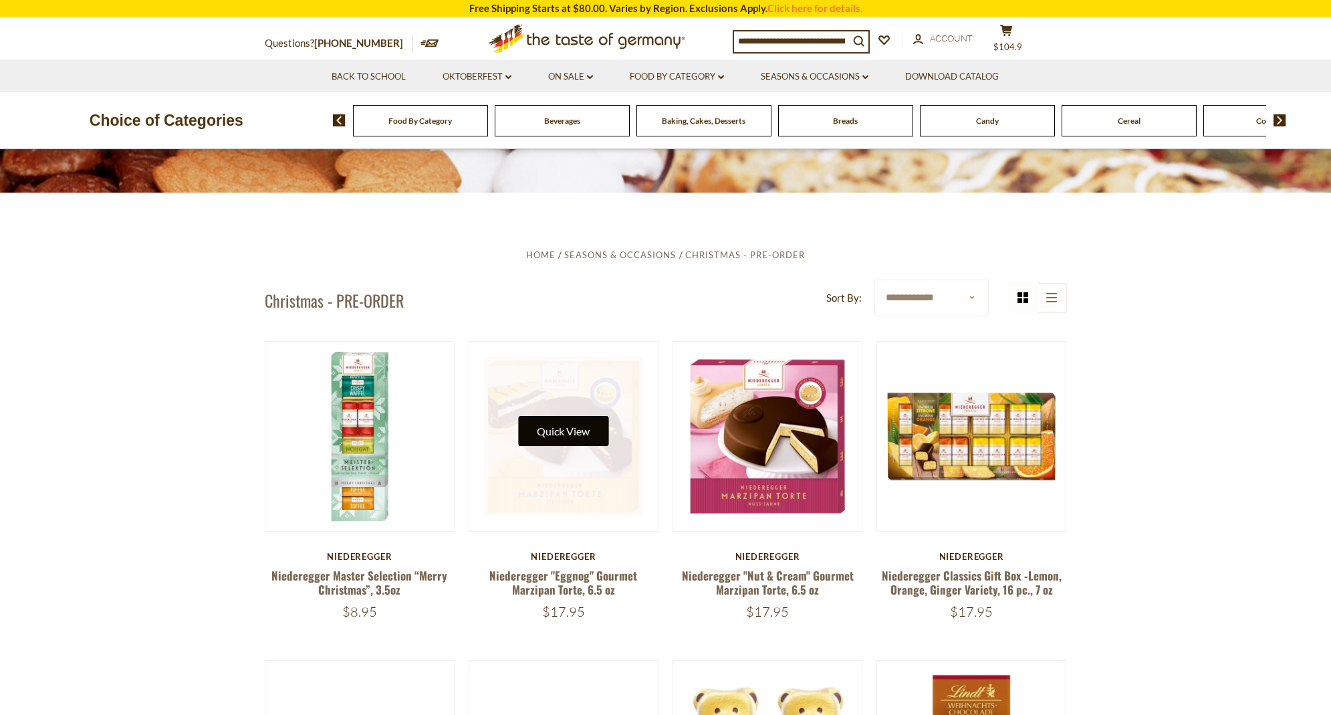
click at [582, 423] on button "Quick View" at bounding box center [563, 431] width 90 height 30
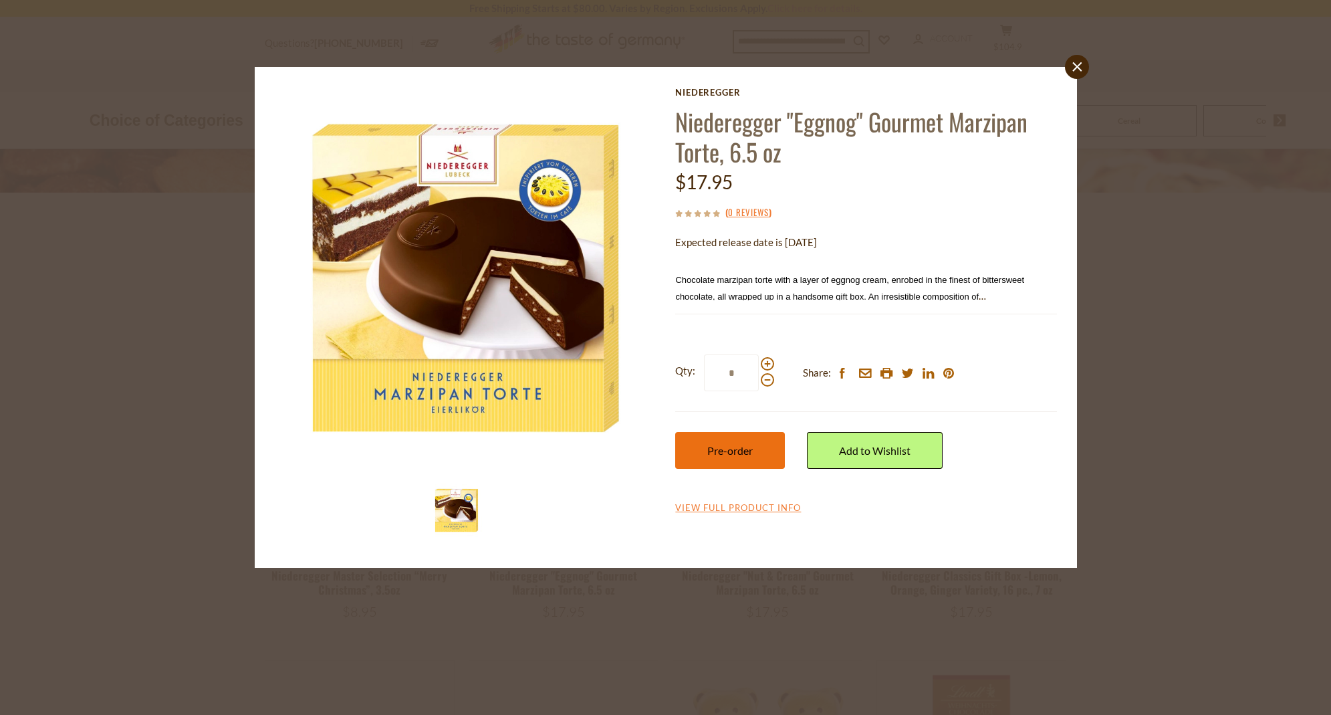
click at [746, 451] on span "Pre-order" at bounding box center [730, 450] width 45 height 13
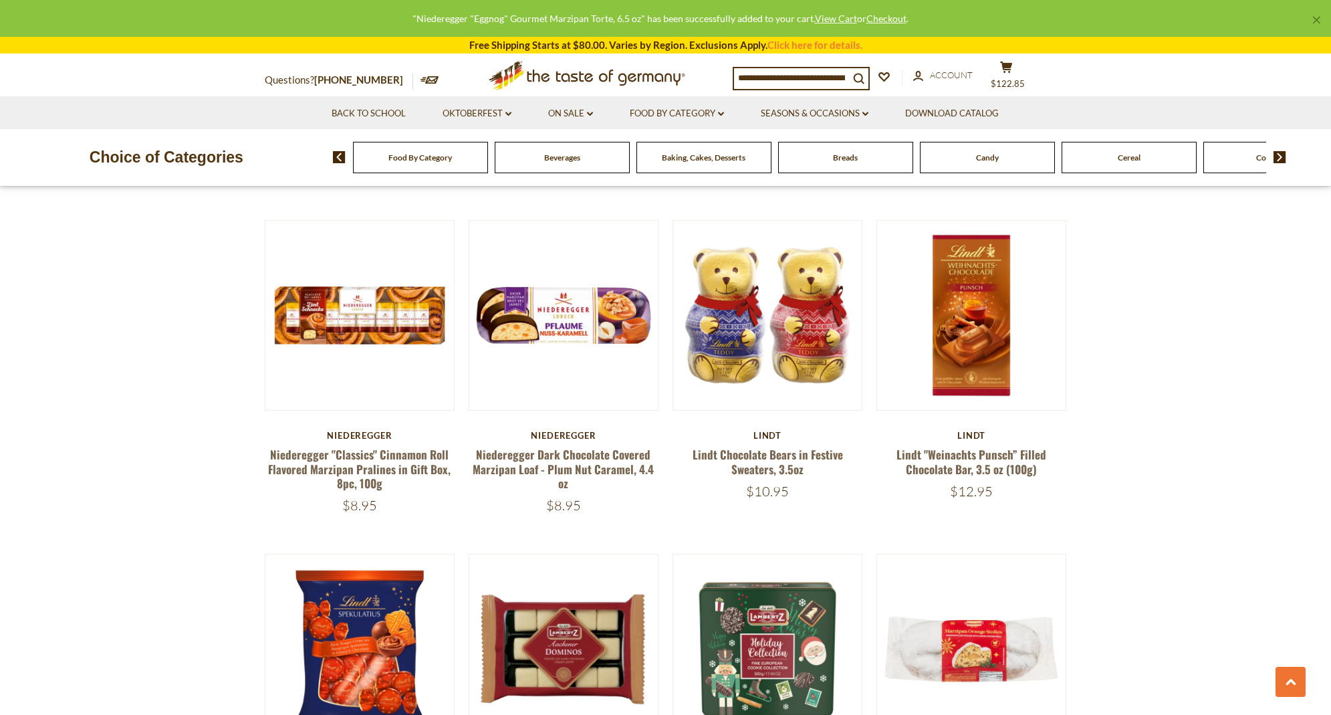
scroll to position [722, 0]
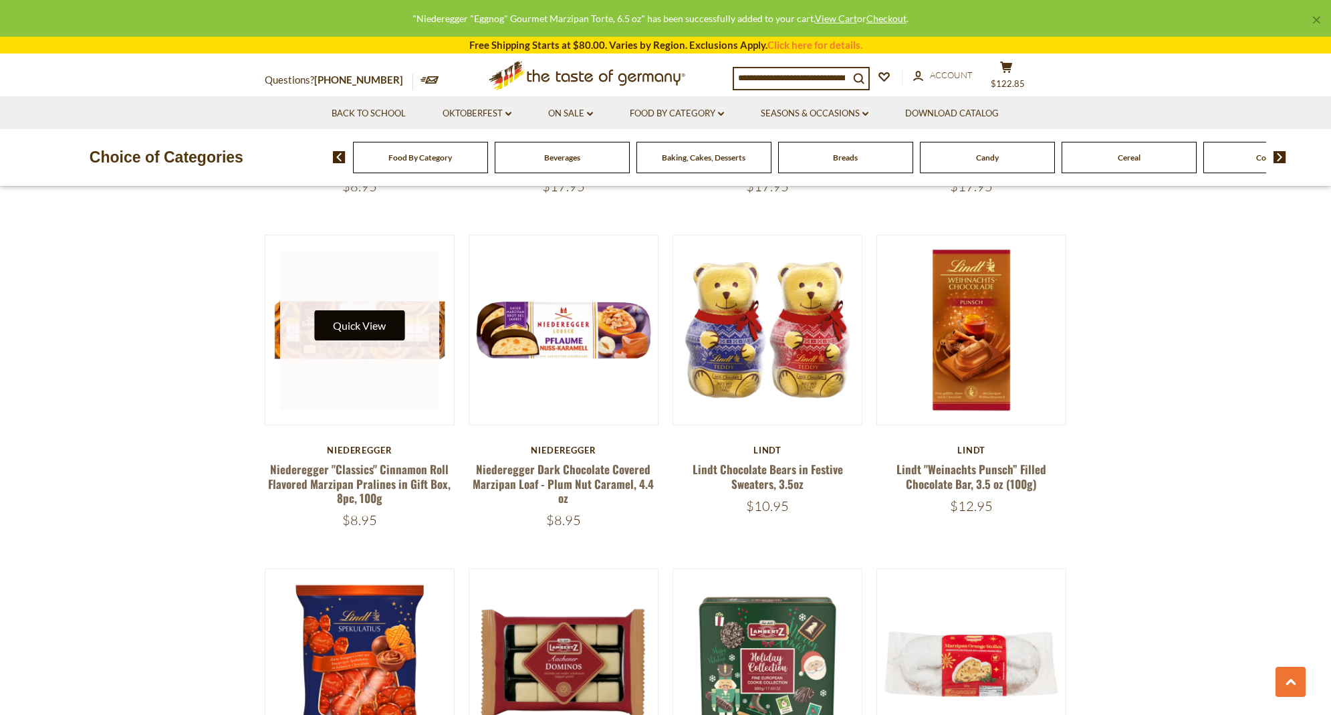
click at [364, 325] on button "Quick View" at bounding box center [359, 325] width 90 height 30
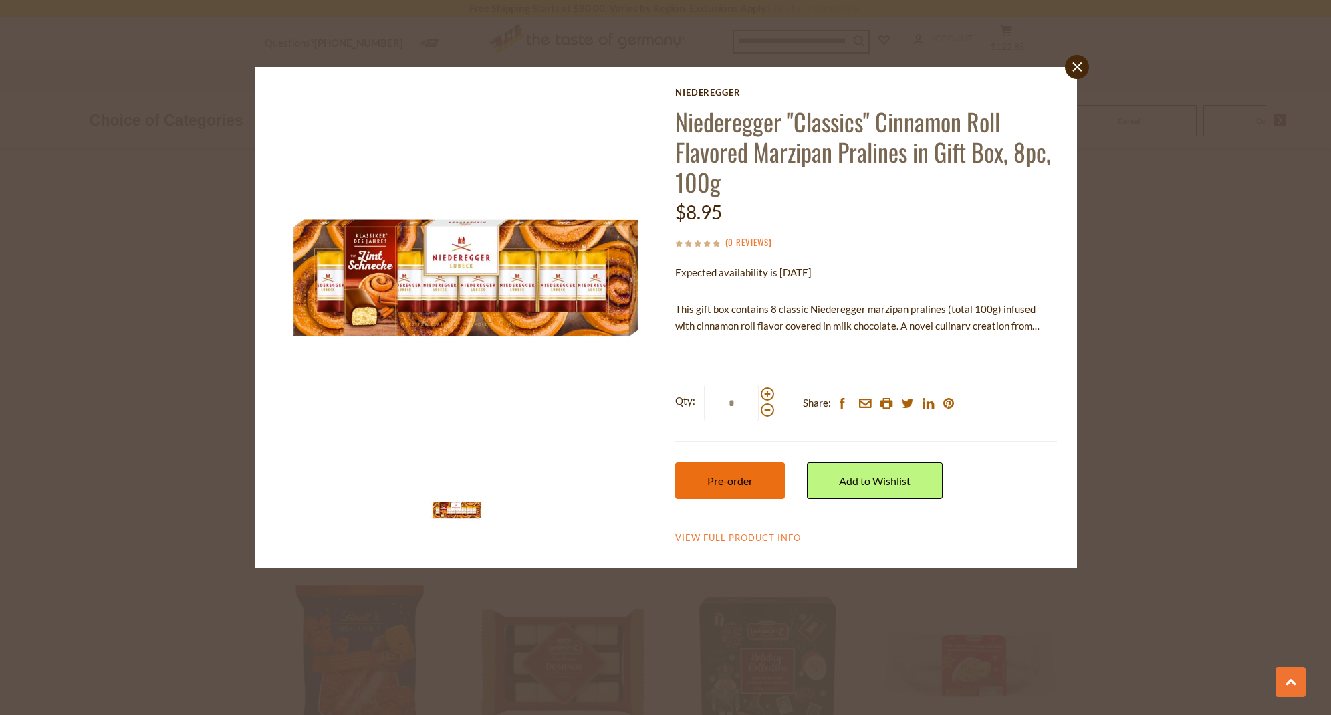
click at [728, 474] on span "Pre-order" at bounding box center [730, 480] width 45 height 13
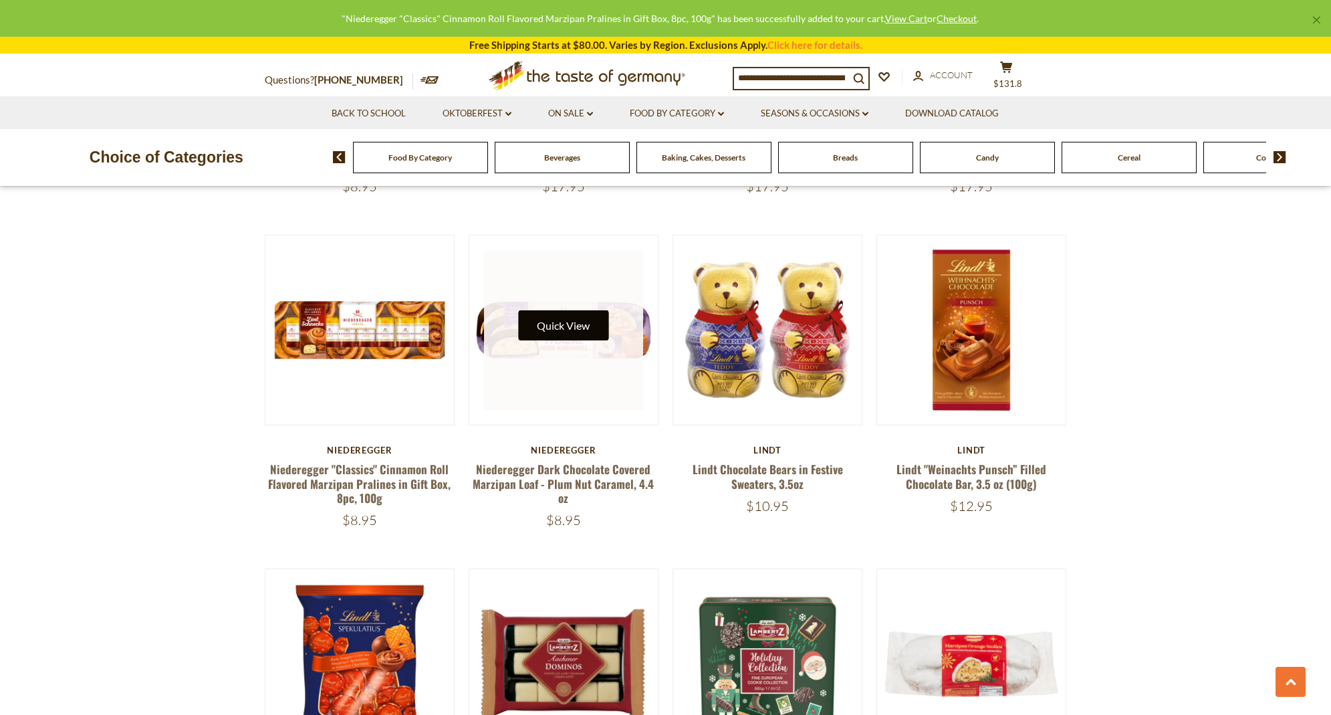
click at [576, 319] on button "Quick View" at bounding box center [563, 325] width 90 height 30
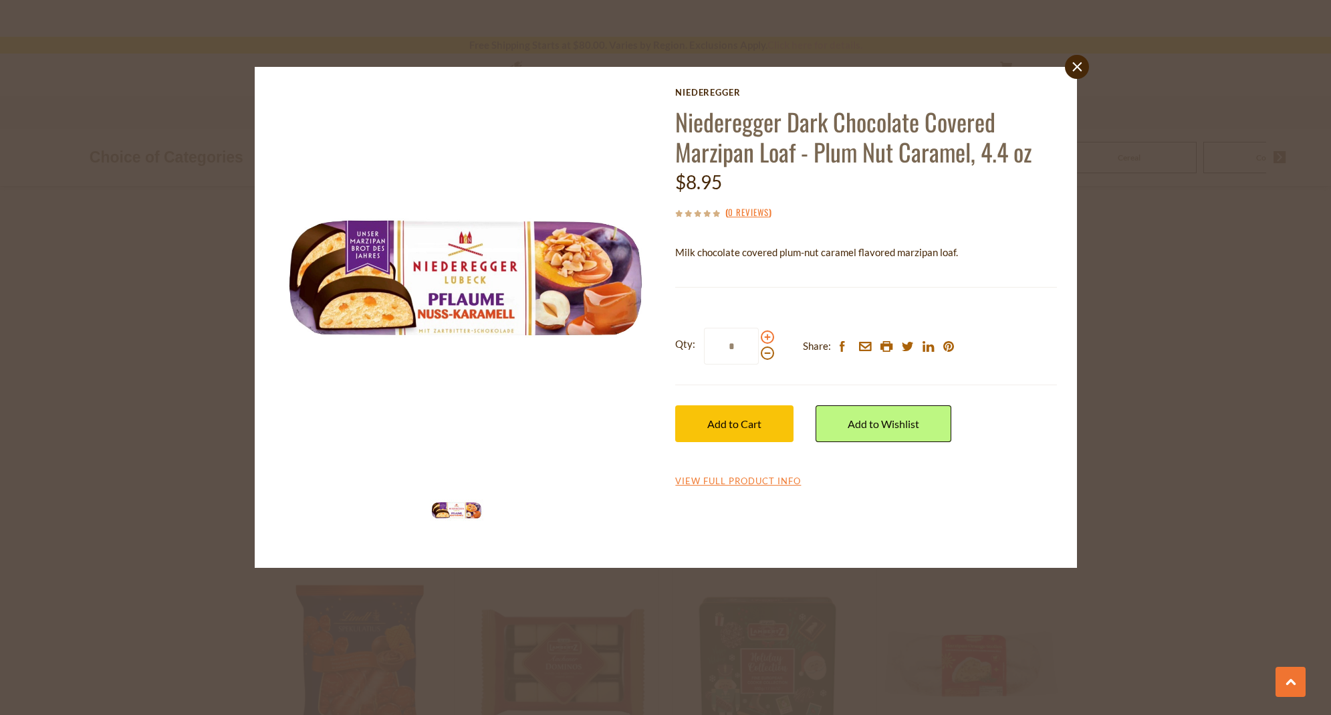
click at [764, 337] on span at bounding box center [767, 336] width 13 height 13
click at [759, 337] on input "*" at bounding box center [731, 346] width 55 height 37
type input "*"
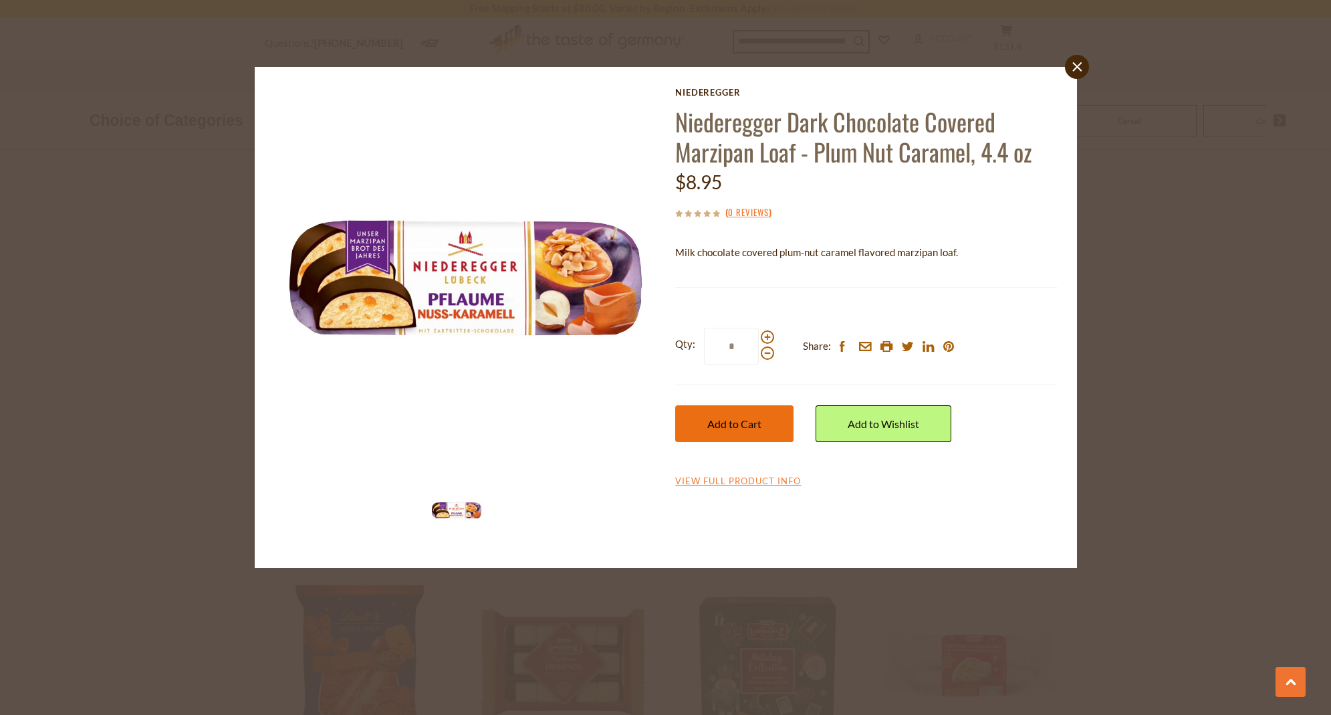
click at [753, 425] on span "Add to Cart" at bounding box center [735, 423] width 54 height 13
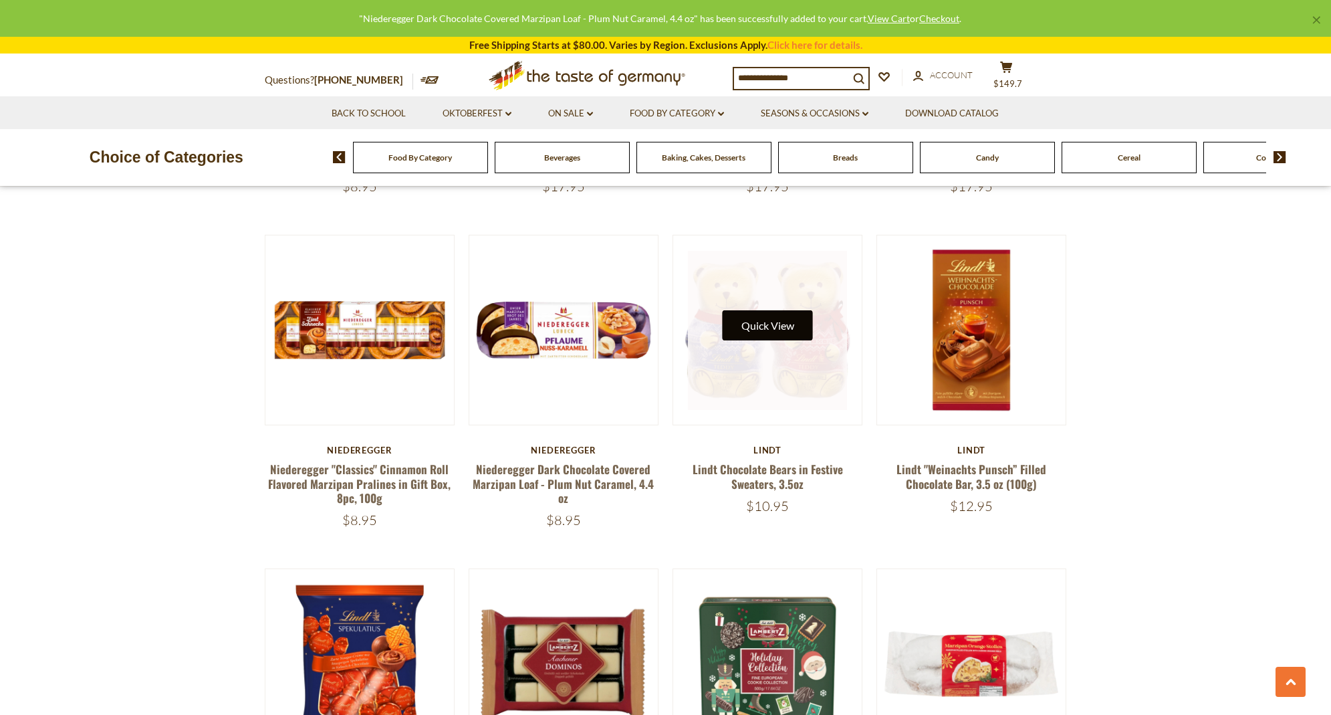
click at [763, 329] on button "Quick View" at bounding box center [768, 325] width 90 height 30
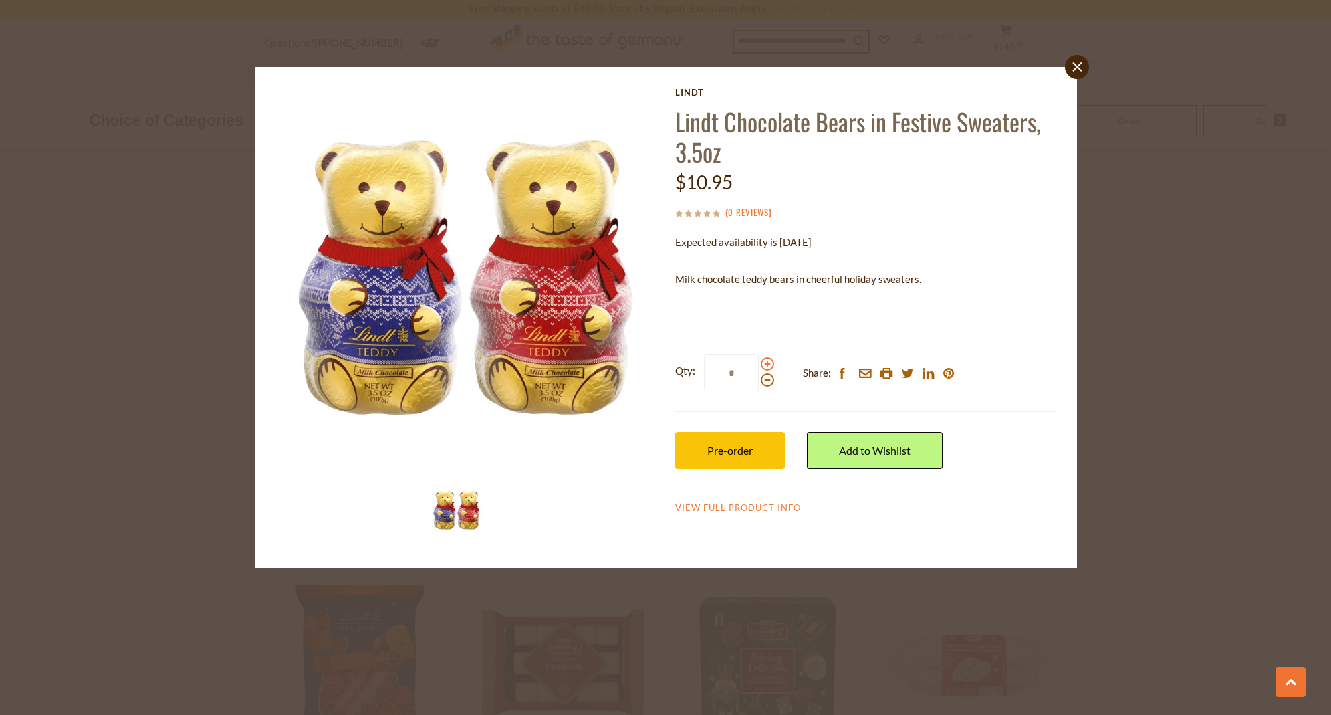
click at [770, 359] on span at bounding box center [767, 363] width 13 height 13
click at [759, 359] on input "*" at bounding box center [731, 372] width 55 height 37
type input "*"
click at [753, 444] on span "Pre-order" at bounding box center [730, 450] width 45 height 13
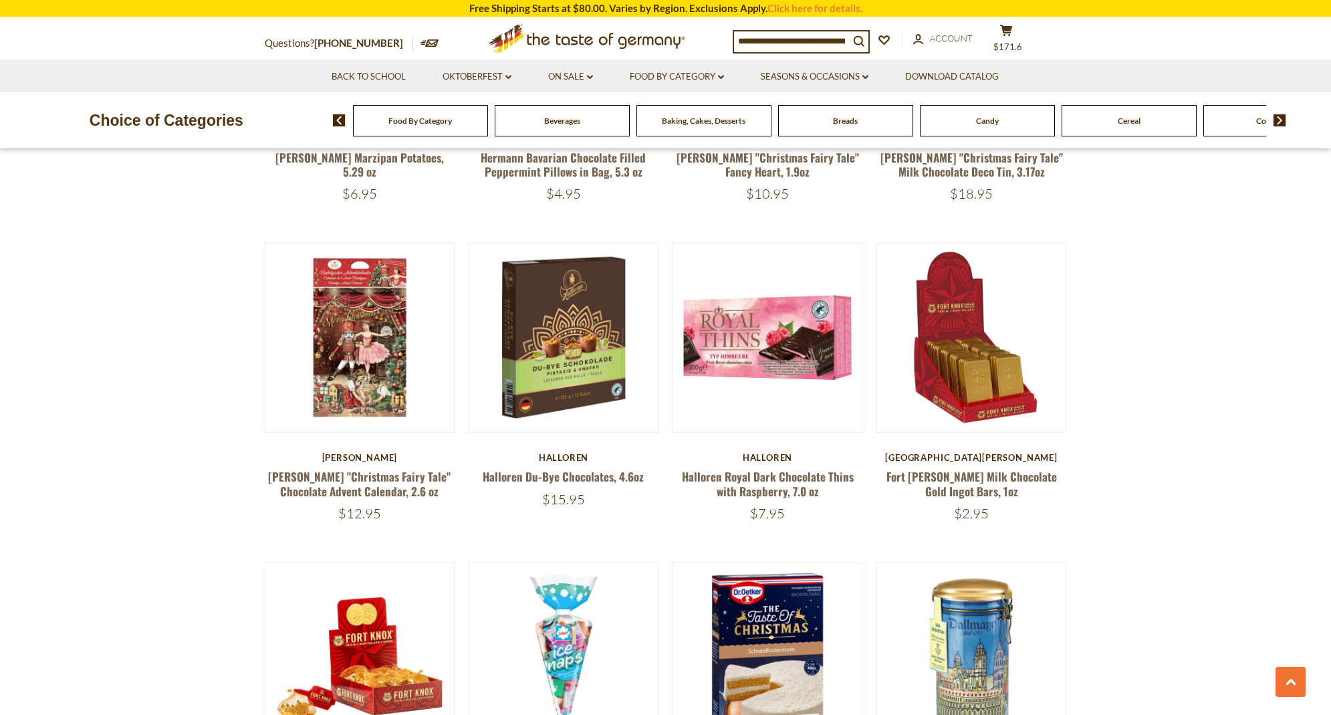
scroll to position [1715, 0]
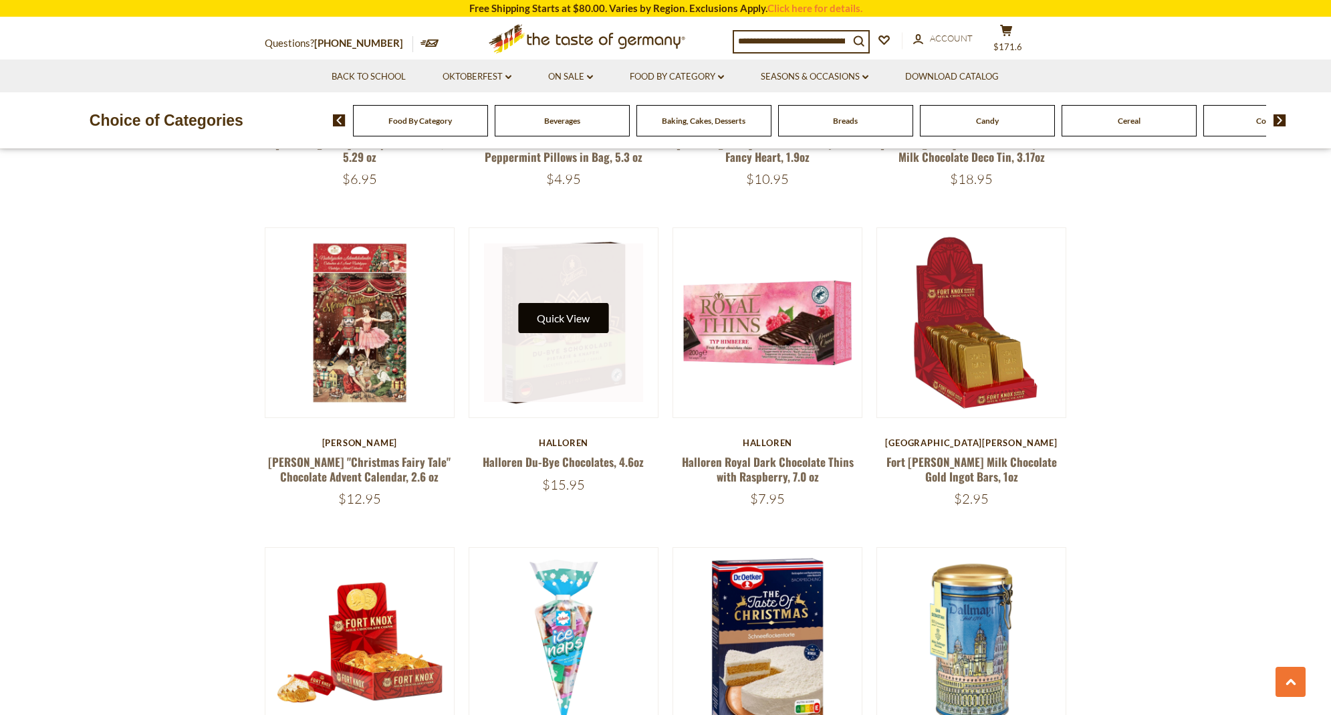
click at [590, 306] on button "Quick View" at bounding box center [563, 318] width 90 height 30
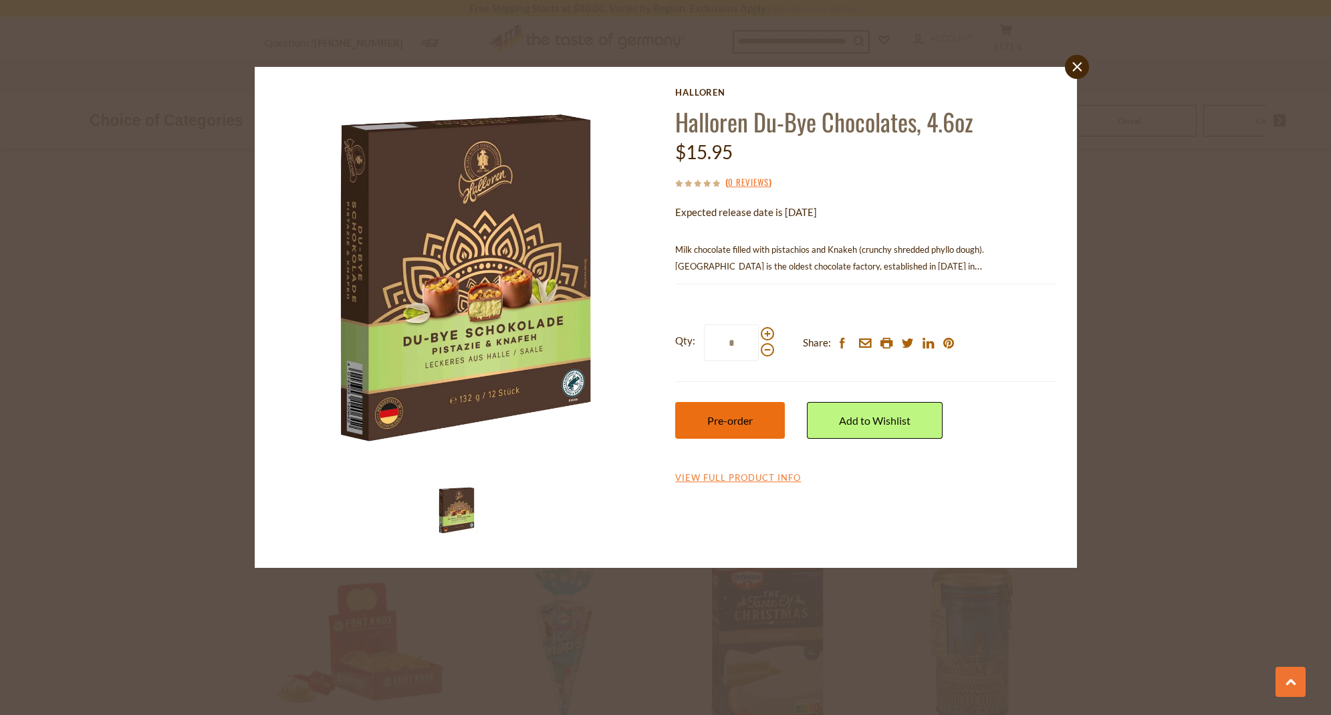
click at [739, 414] on span "Pre-order" at bounding box center [730, 420] width 45 height 13
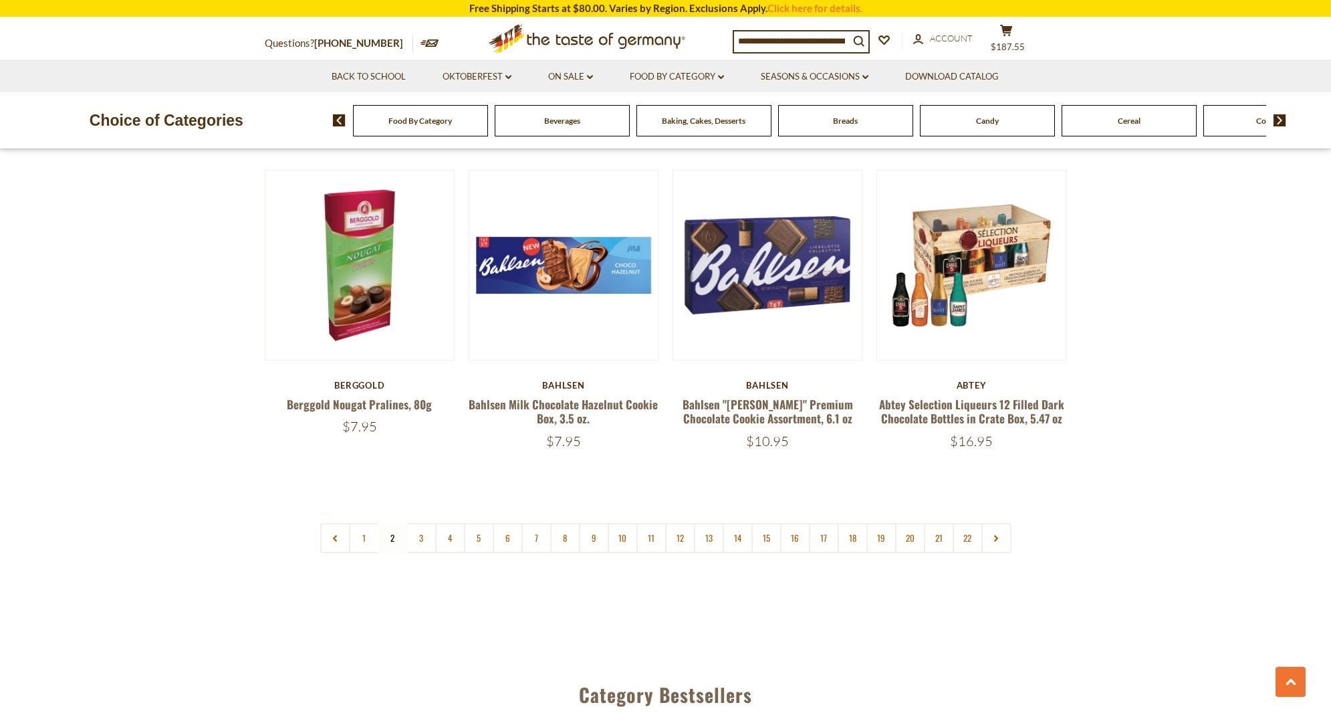
scroll to position [3037, 0]
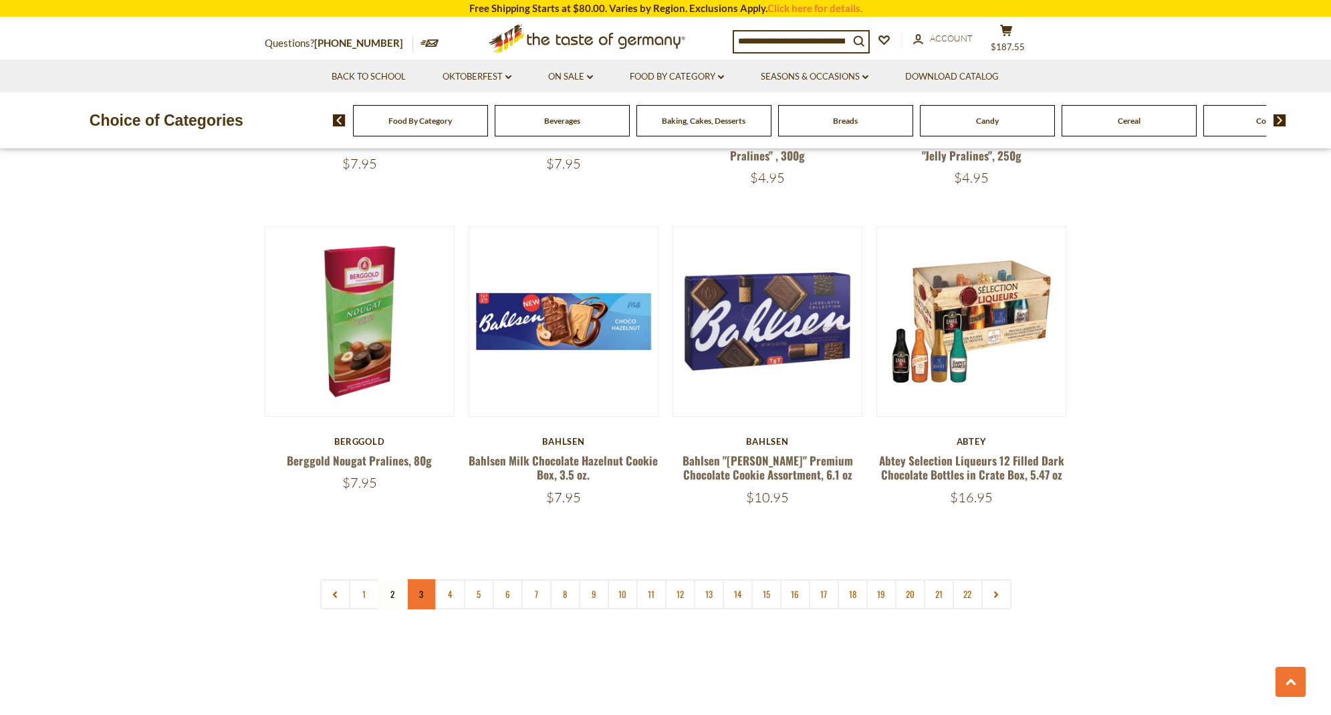
click at [417, 579] on link "3" at bounding box center [422, 594] width 30 height 30
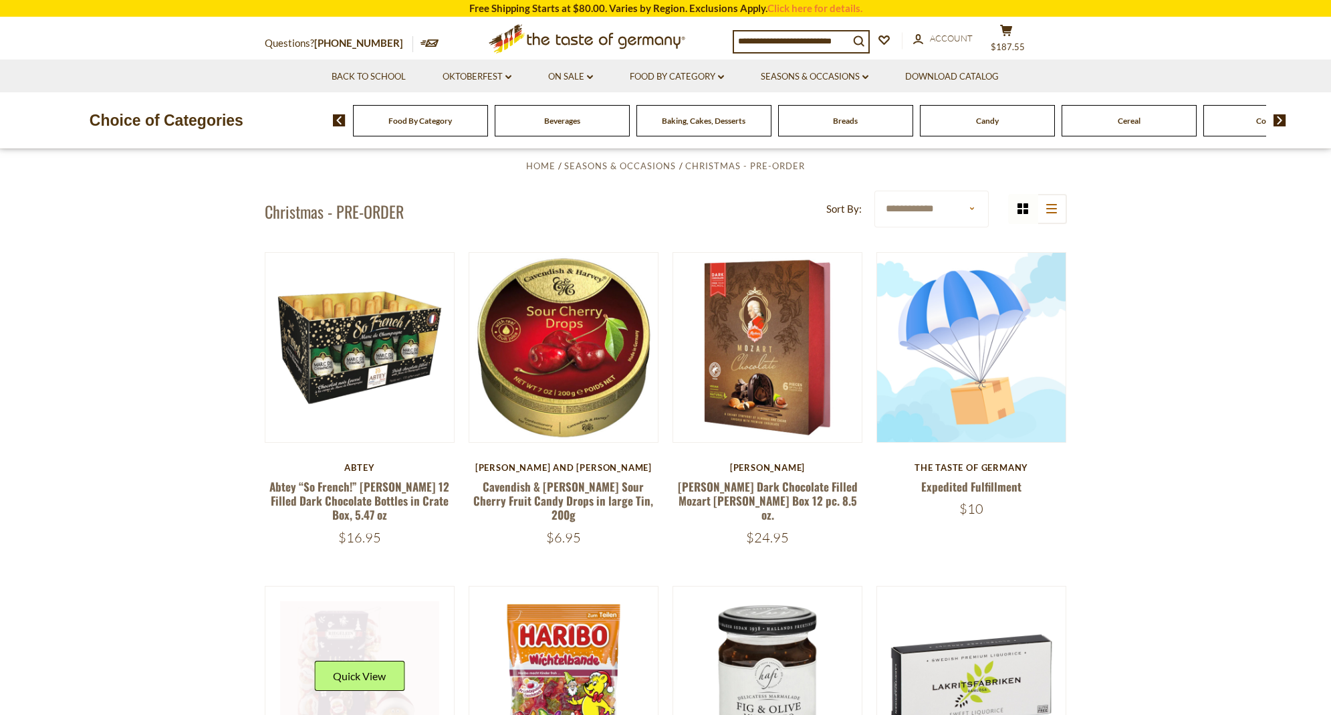
scroll to position [447, 0]
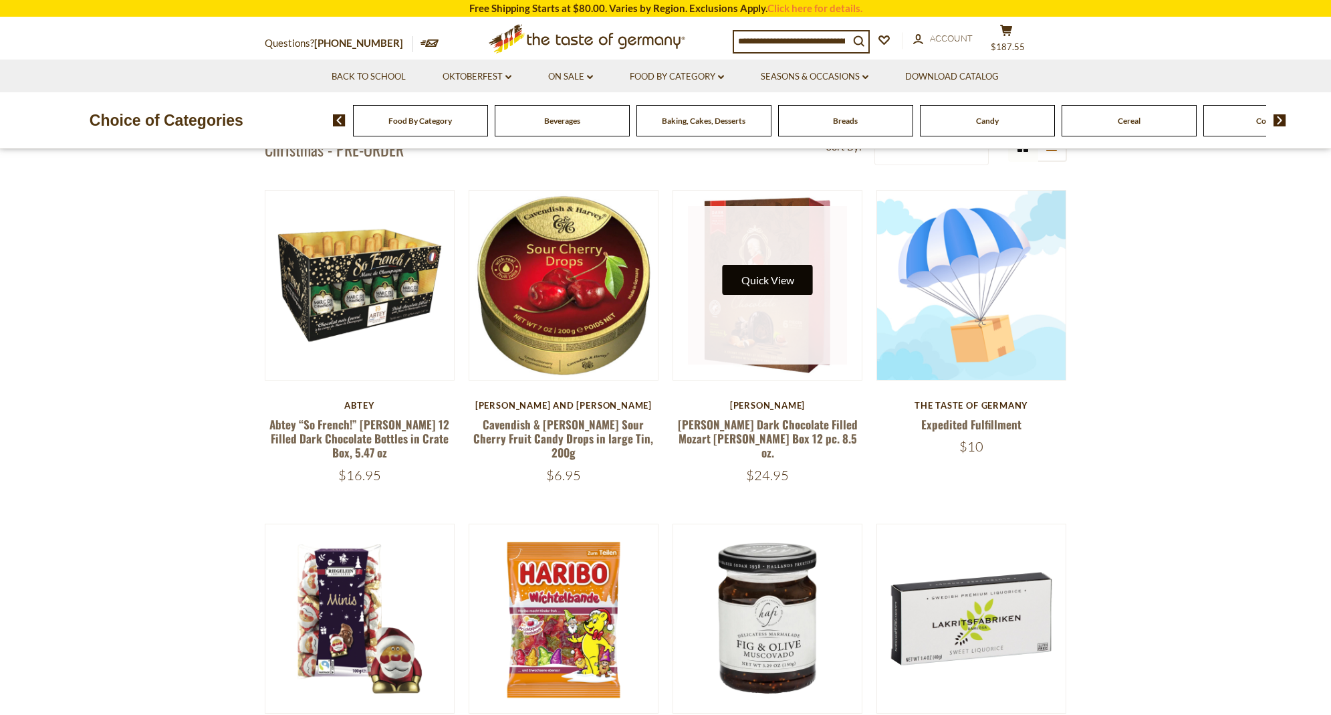
click at [779, 280] on button "Quick View" at bounding box center [768, 280] width 90 height 30
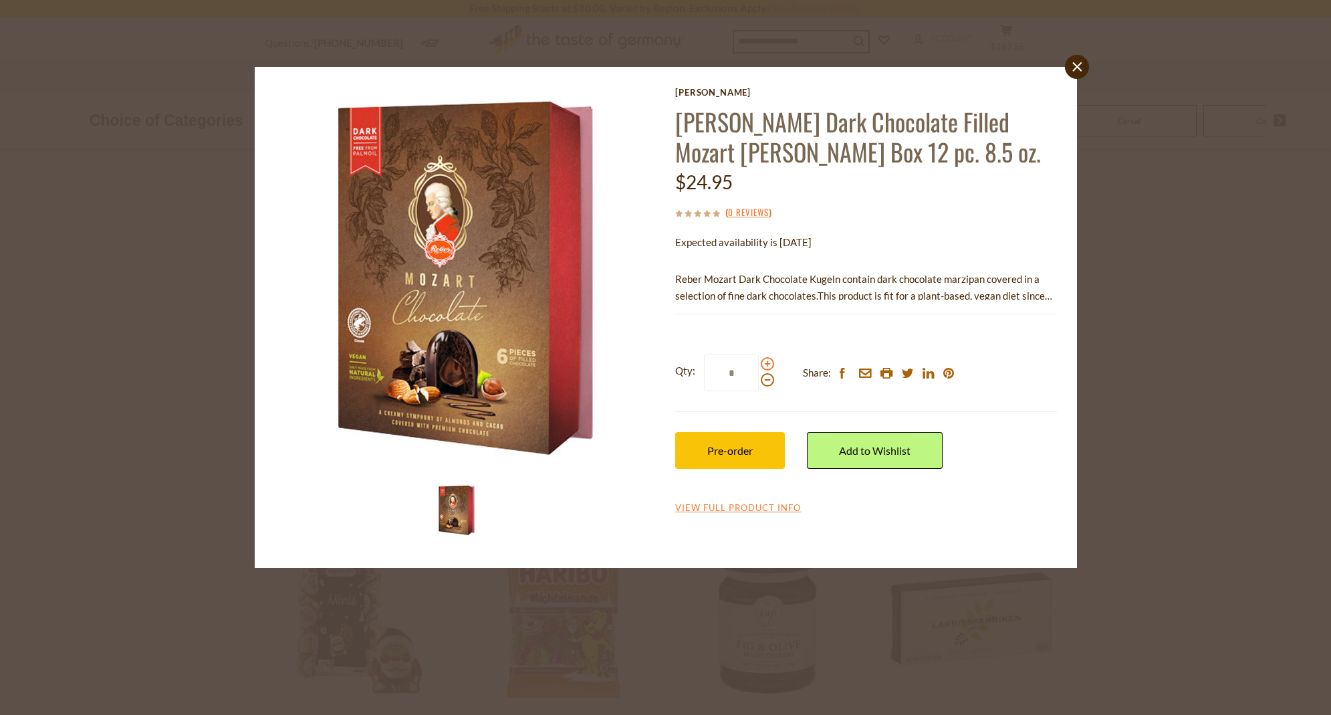
click at [773, 362] on span at bounding box center [767, 363] width 13 height 13
click at [759, 362] on input "*" at bounding box center [731, 372] width 55 height 37
click at [770, 362] on span at bounding box center [767, 363] width 13 height 13
click at [759, 362] on input "*" at bounding box center [731, 372] width 55 height 37
click at [770, 362] on span at bounding box center [767, 363] width 13 height 13
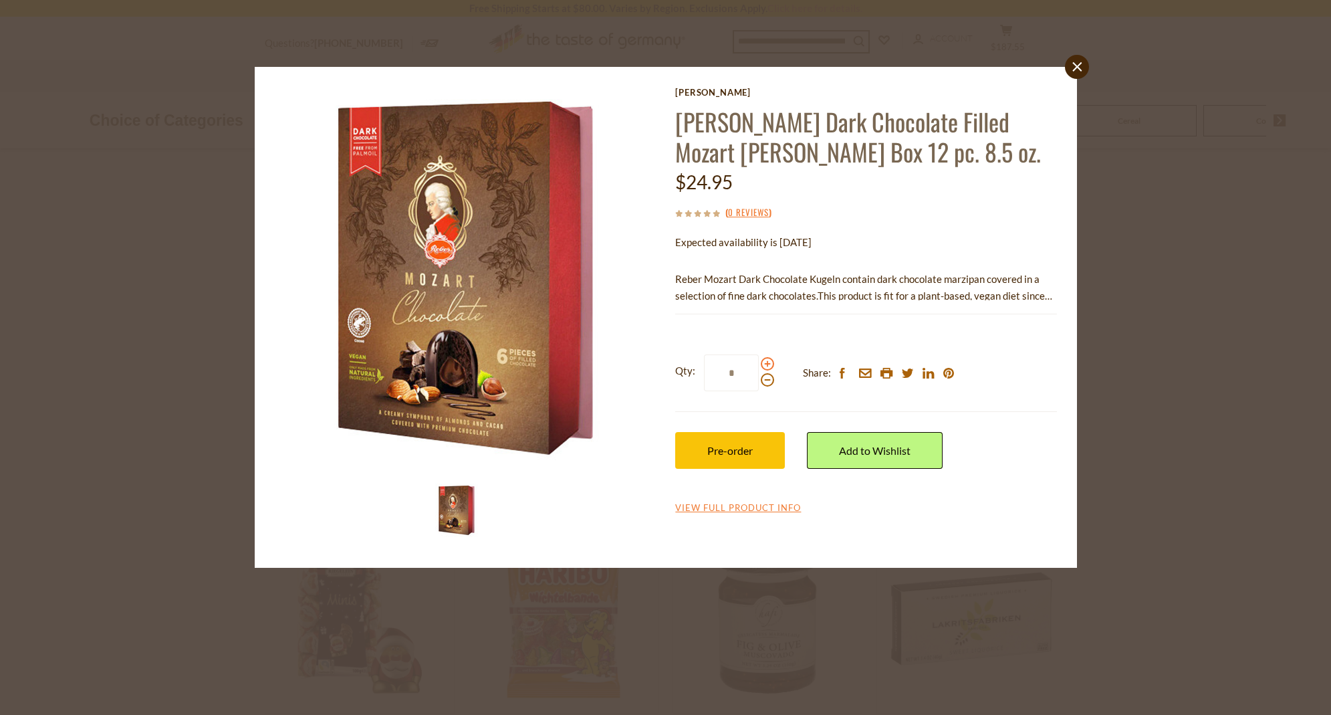
click at [759, 362] on input "*" at bounding box center [731, 372] width 55 height 37
type input "*"
click at [754, 434] on button "Pre-order" at bounding box center [730, 450] width 110 height 37
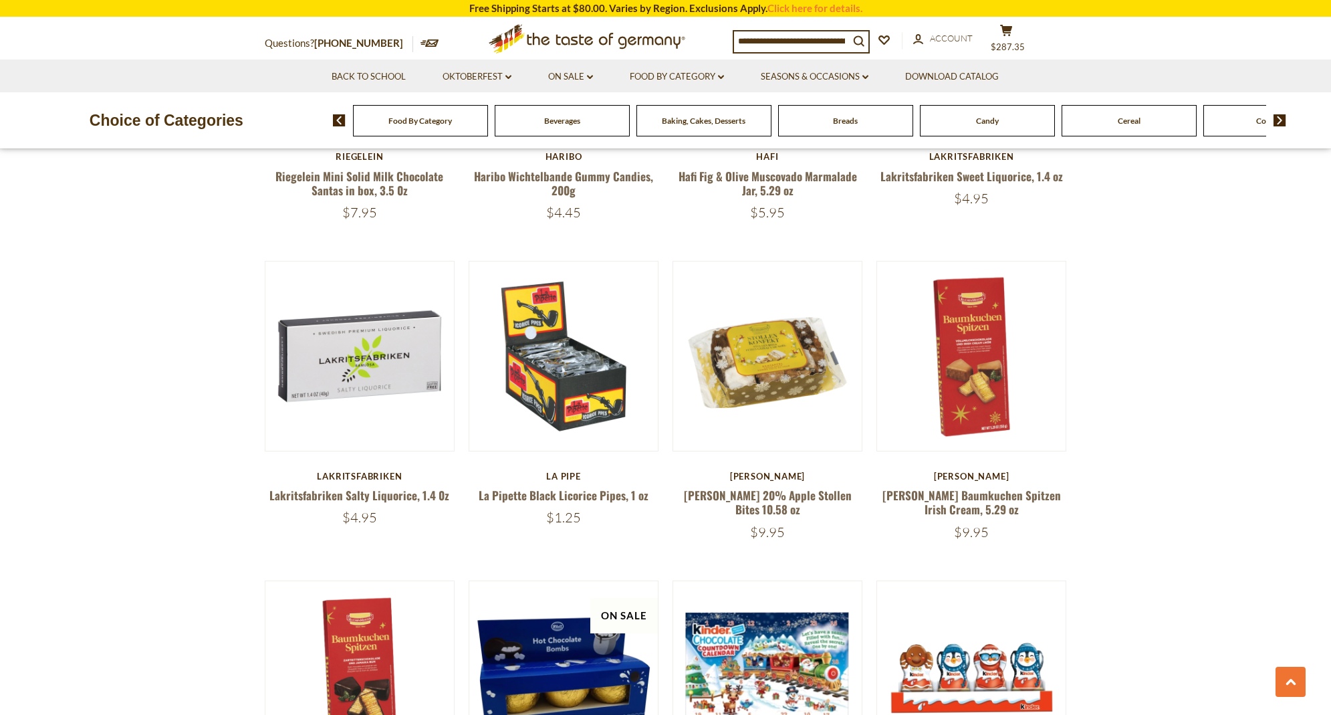
scroll to position [1028, 0]
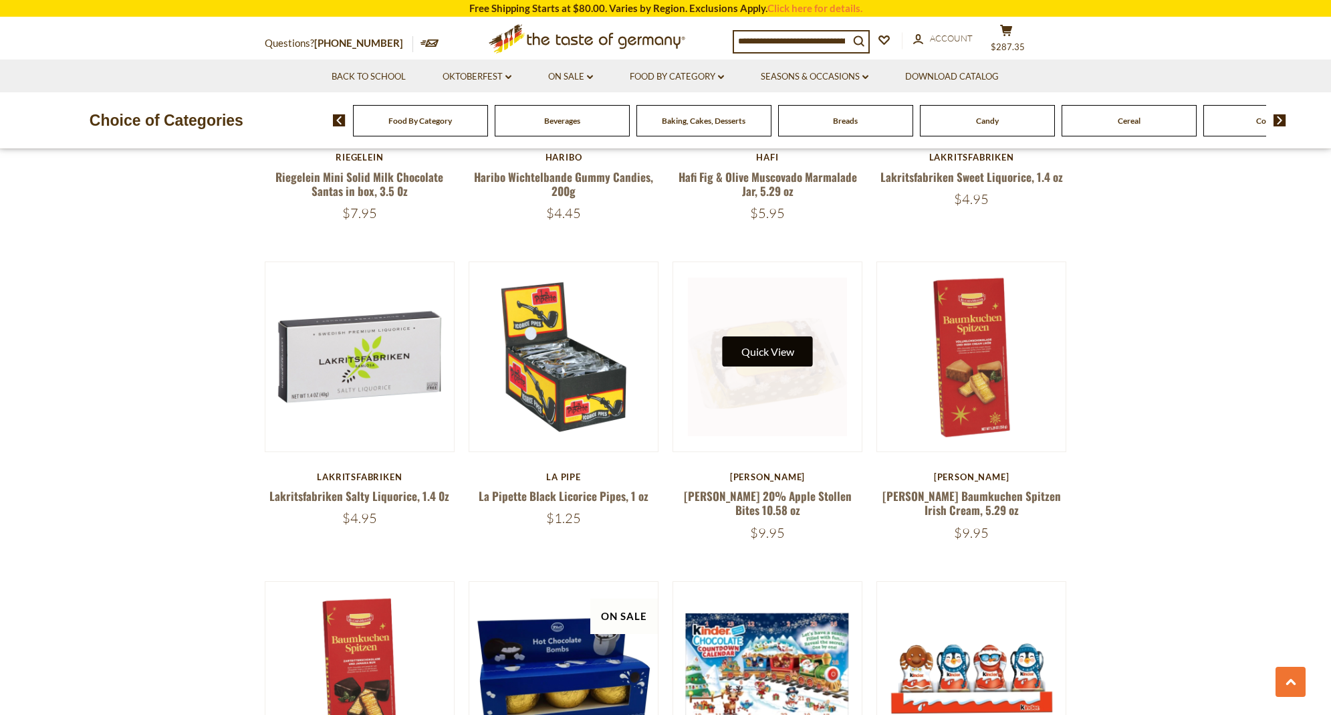
click at [758, 346] on button "Quick View" at bounding box center [768, 351] width 90 height 30
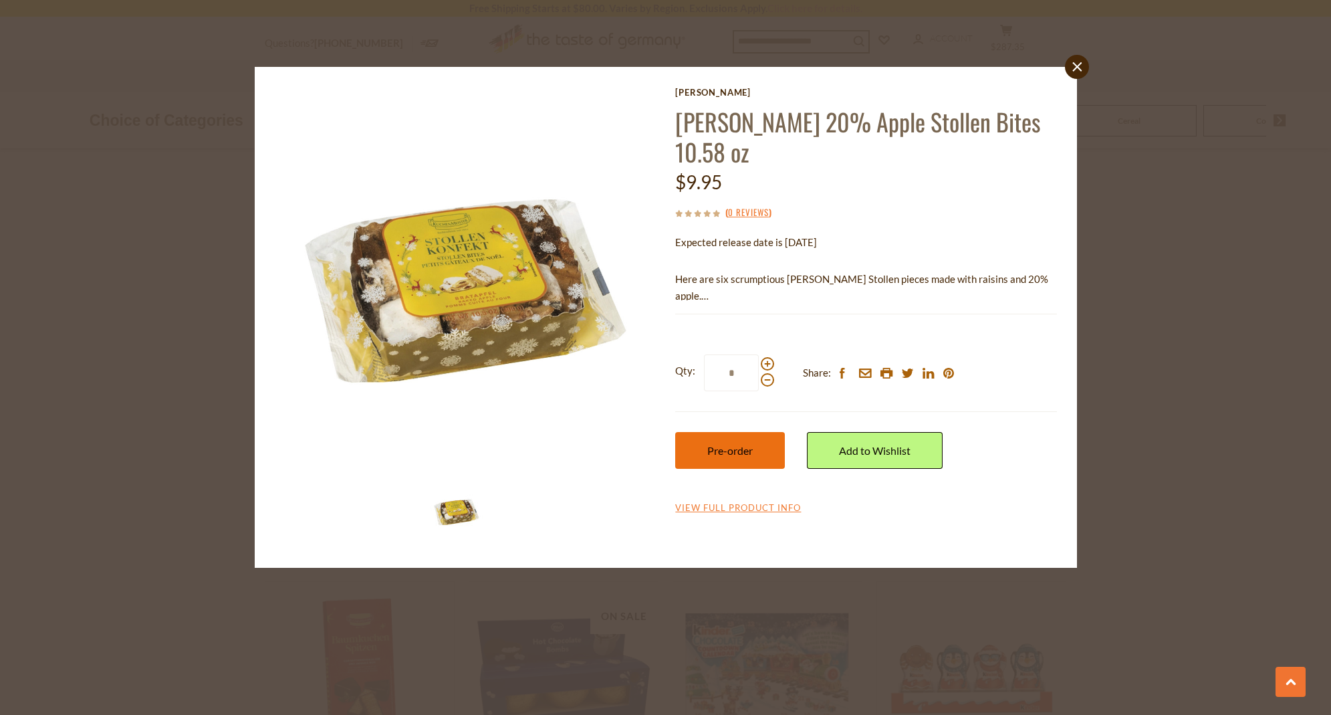
click at [740, 450] on span "Pre-order" at bounding box center [730, 450] width 45 height 13
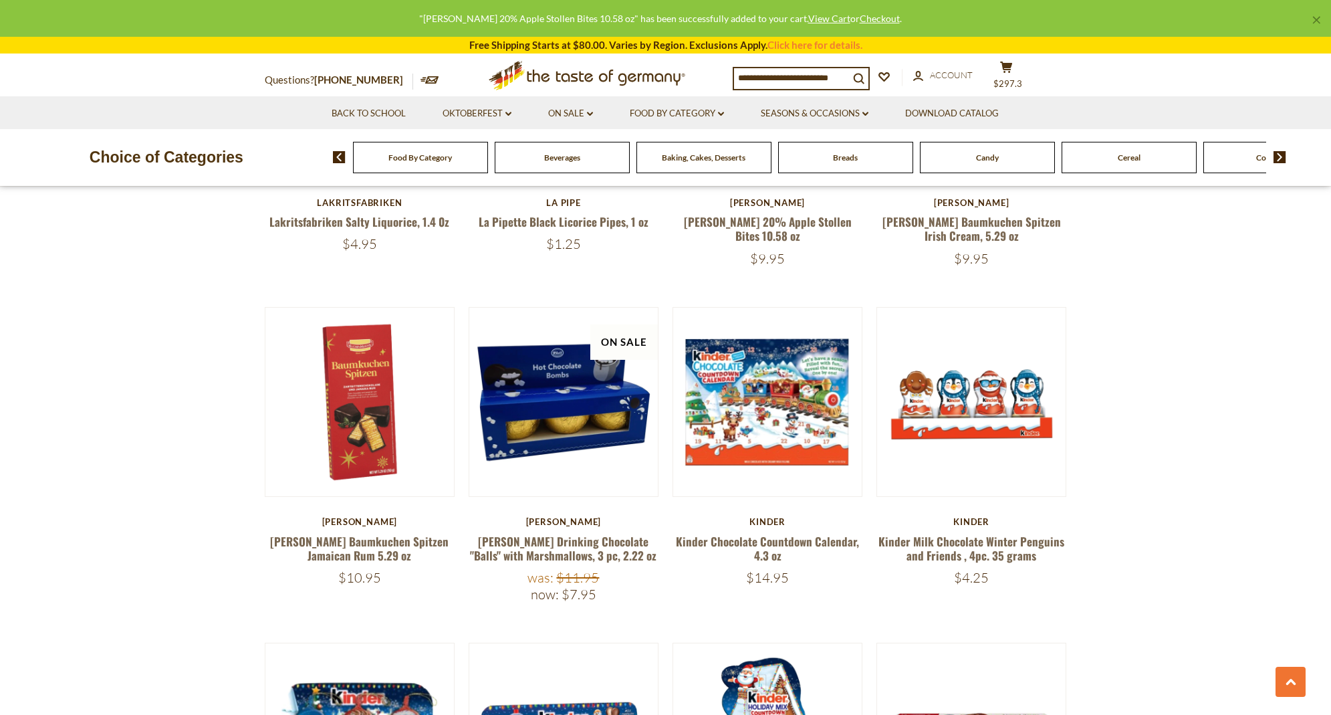
scroll to position [1313, 0]
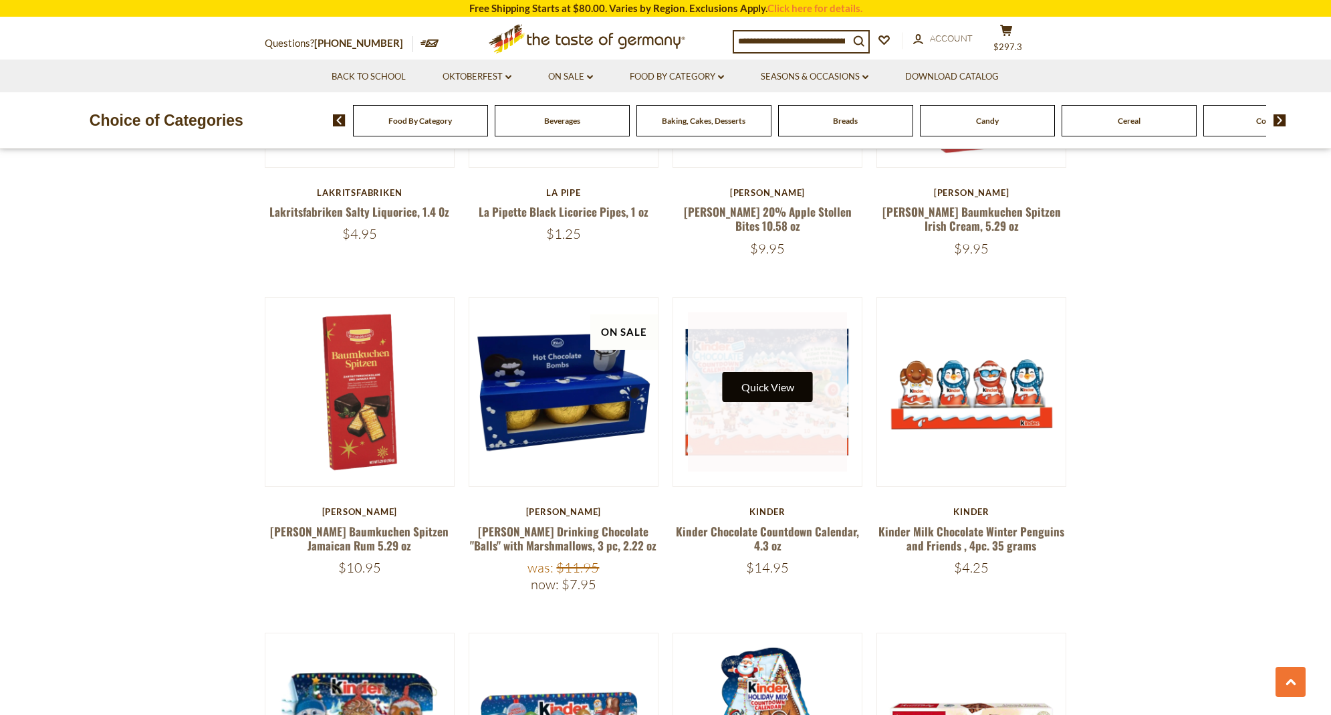
click at [760, 392] on button "Quick View" at bounding box center [768, 387] width 90 height 30
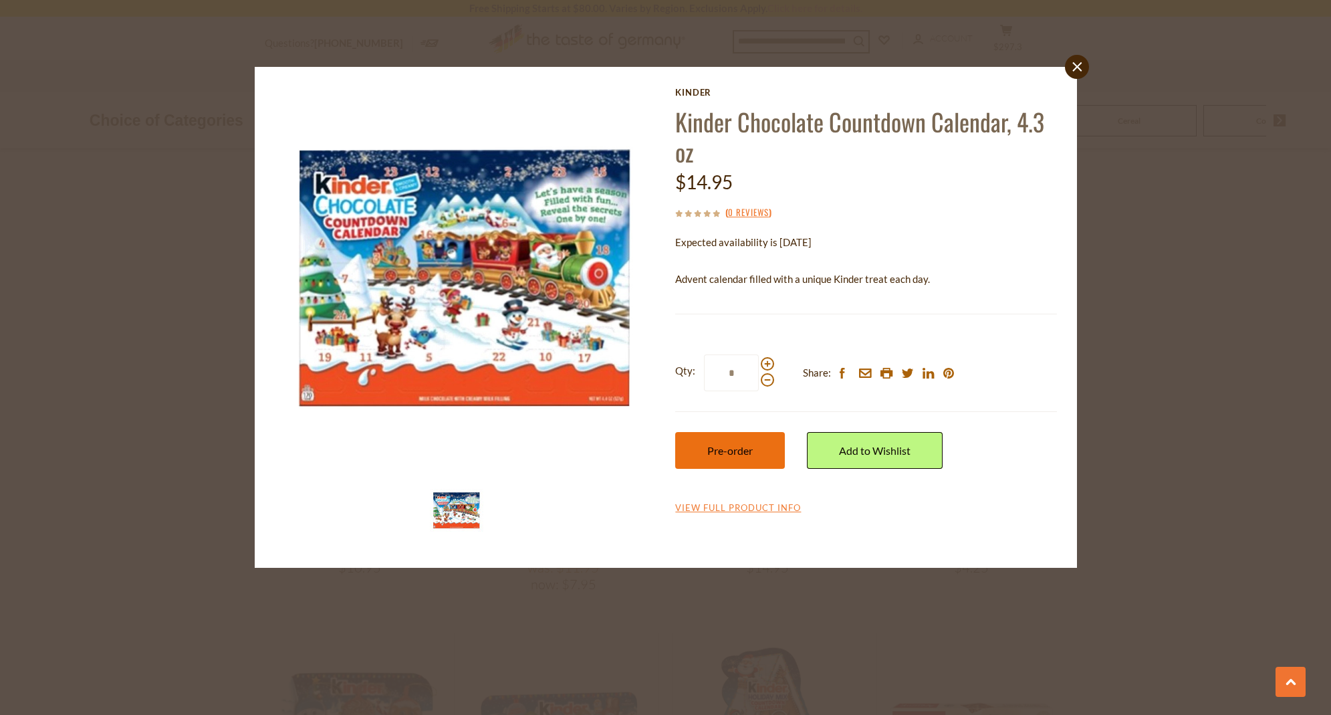
click at [733, 439] on button "Pre-order" at bounding box center [730, 450] width 110 height 37
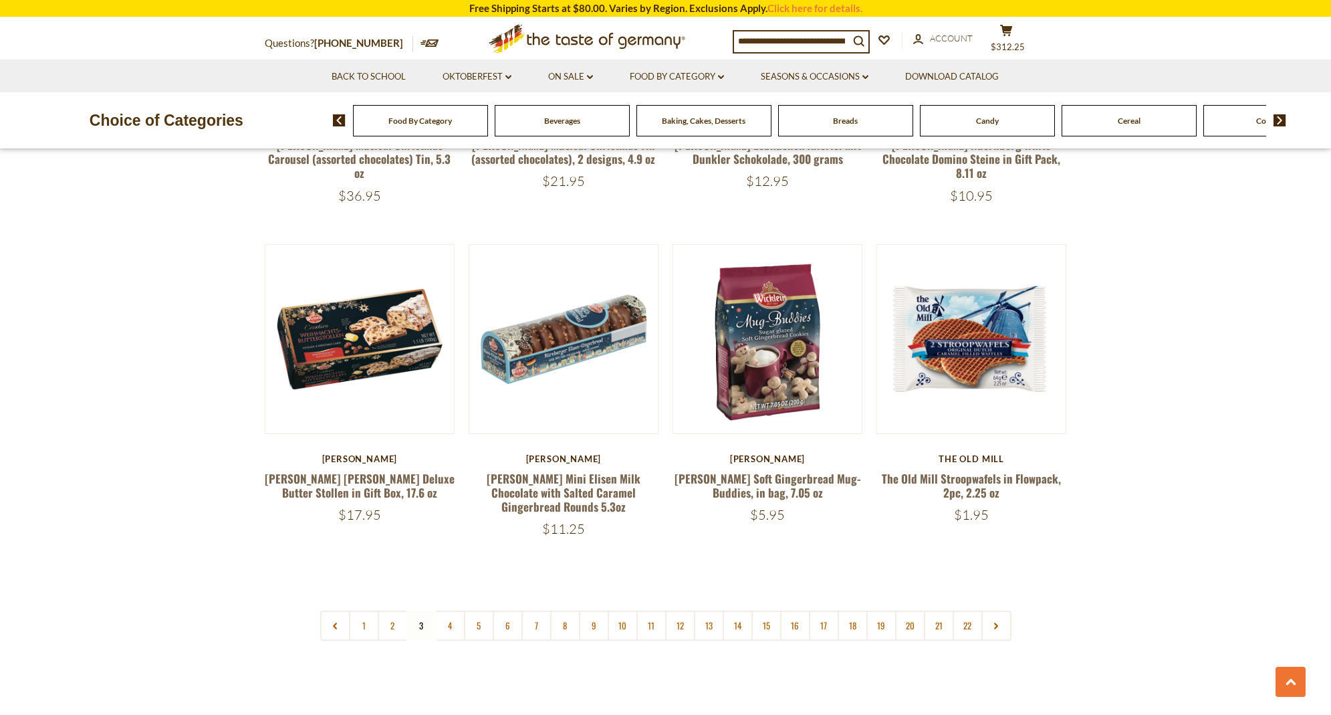
scroll to position [3006, 0]
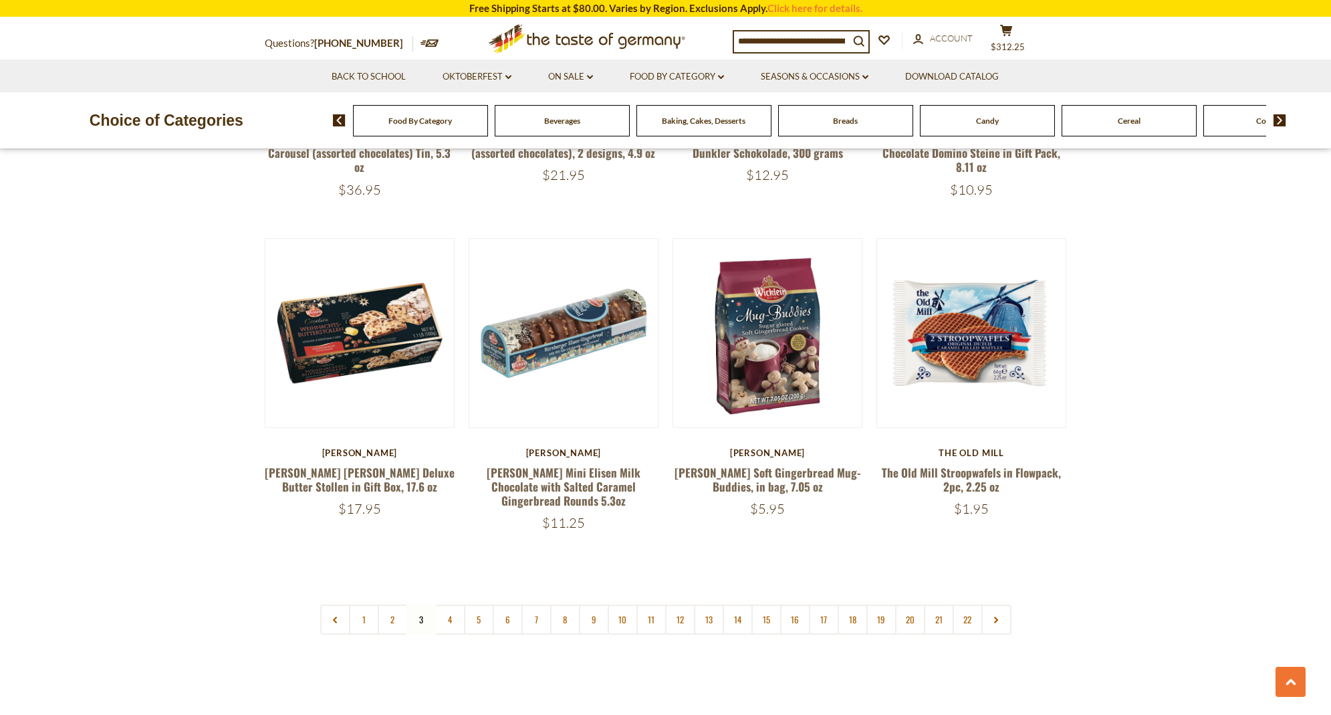
click at [457, 605] on link "4" at bounding box center [450, 620] width 30 height 30
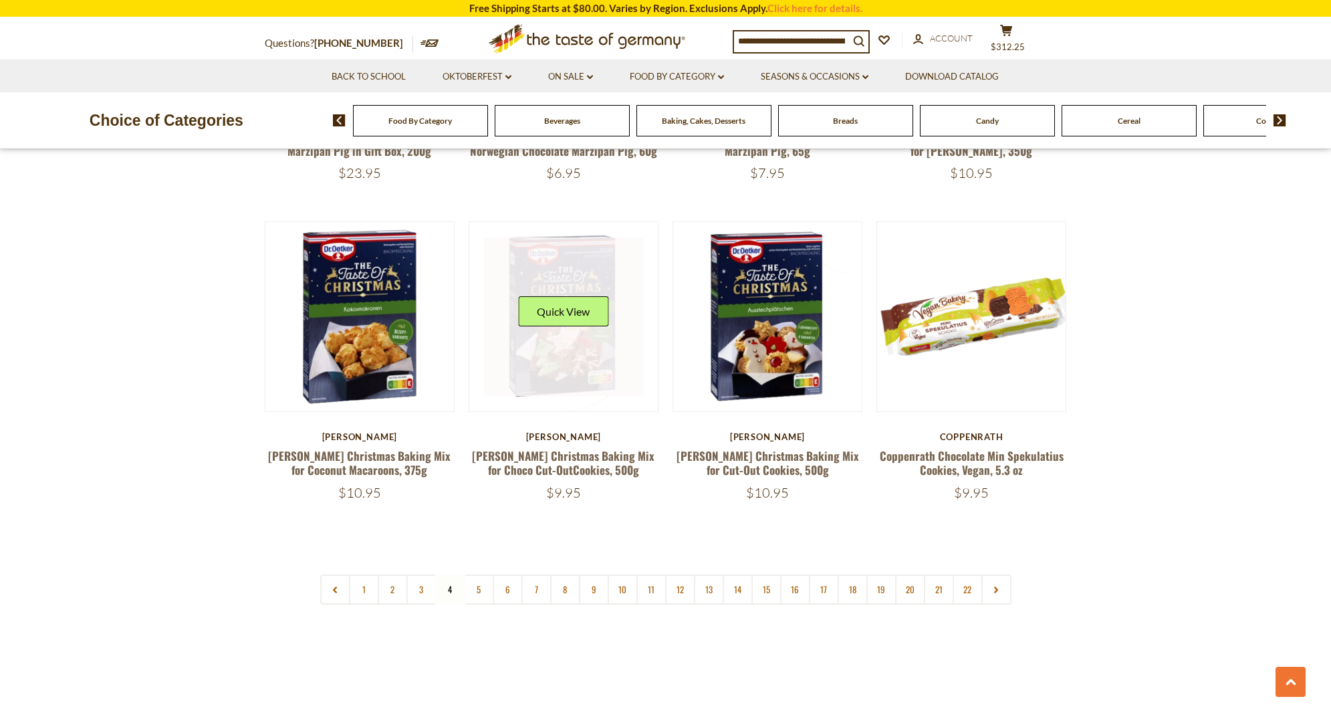
scroll to position [3013, 0]
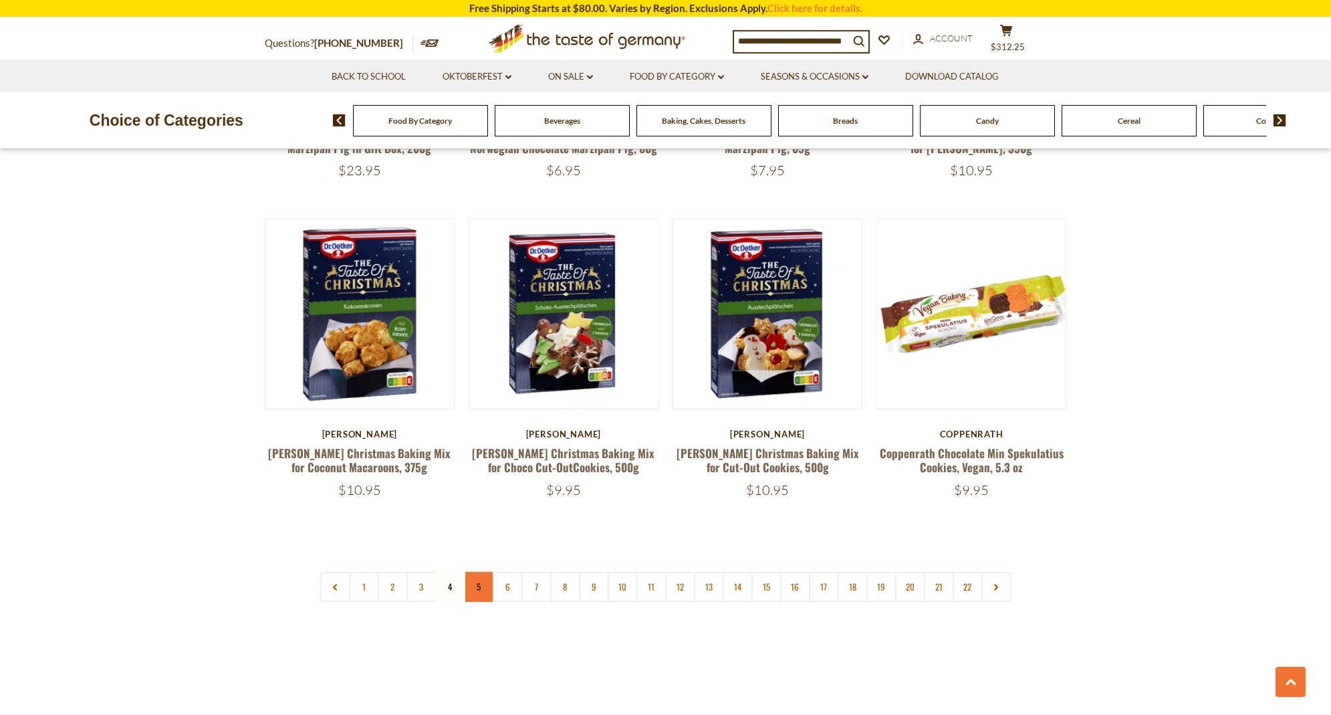
click at [482, 572] on link "5" at bounding box center [479, 587] width 30 height 30
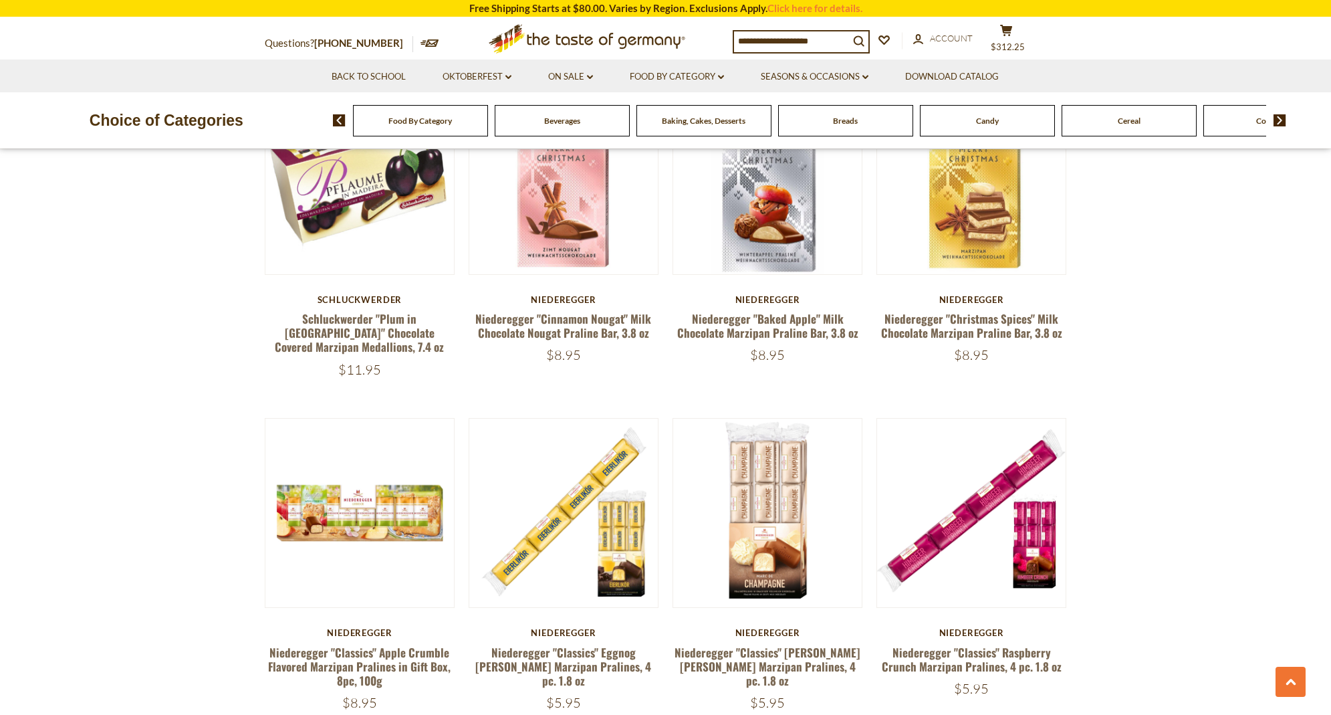
scroll to position [1251, 0]
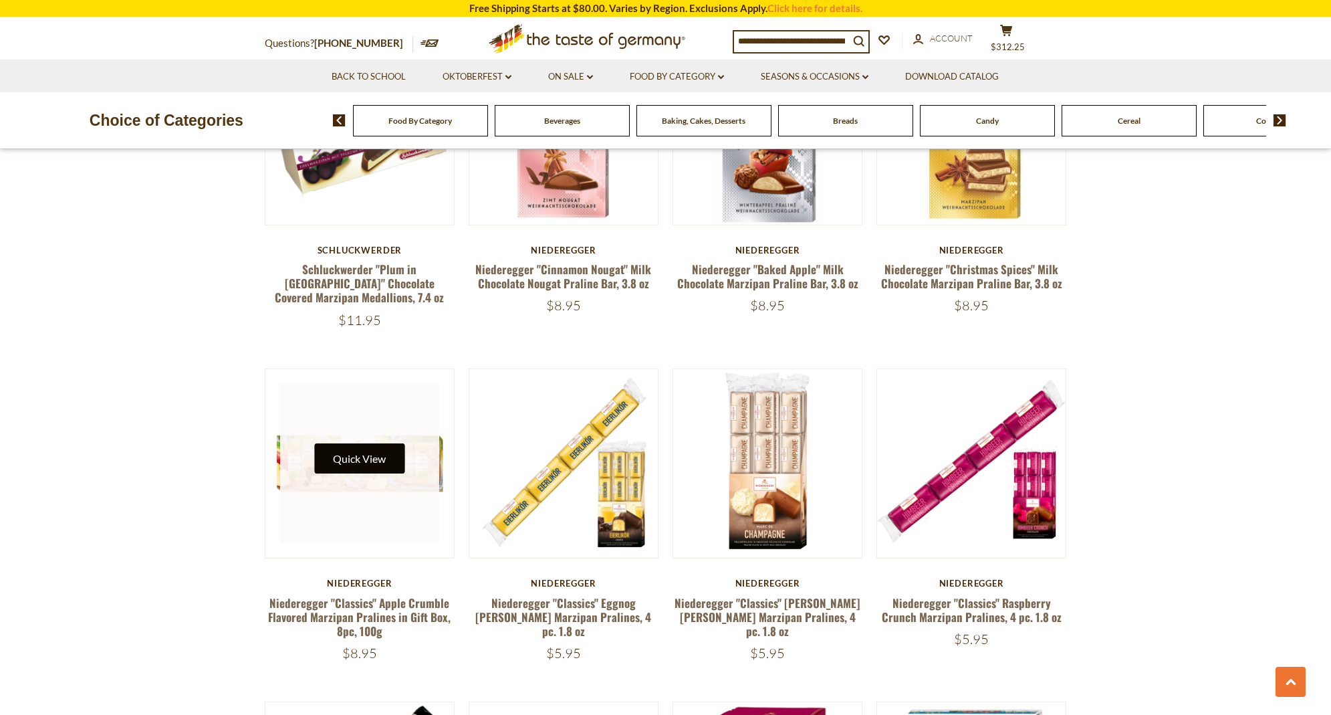
click at [377, 453] on button "Quick View" at bounding box center [359, 458] width 90 height 30
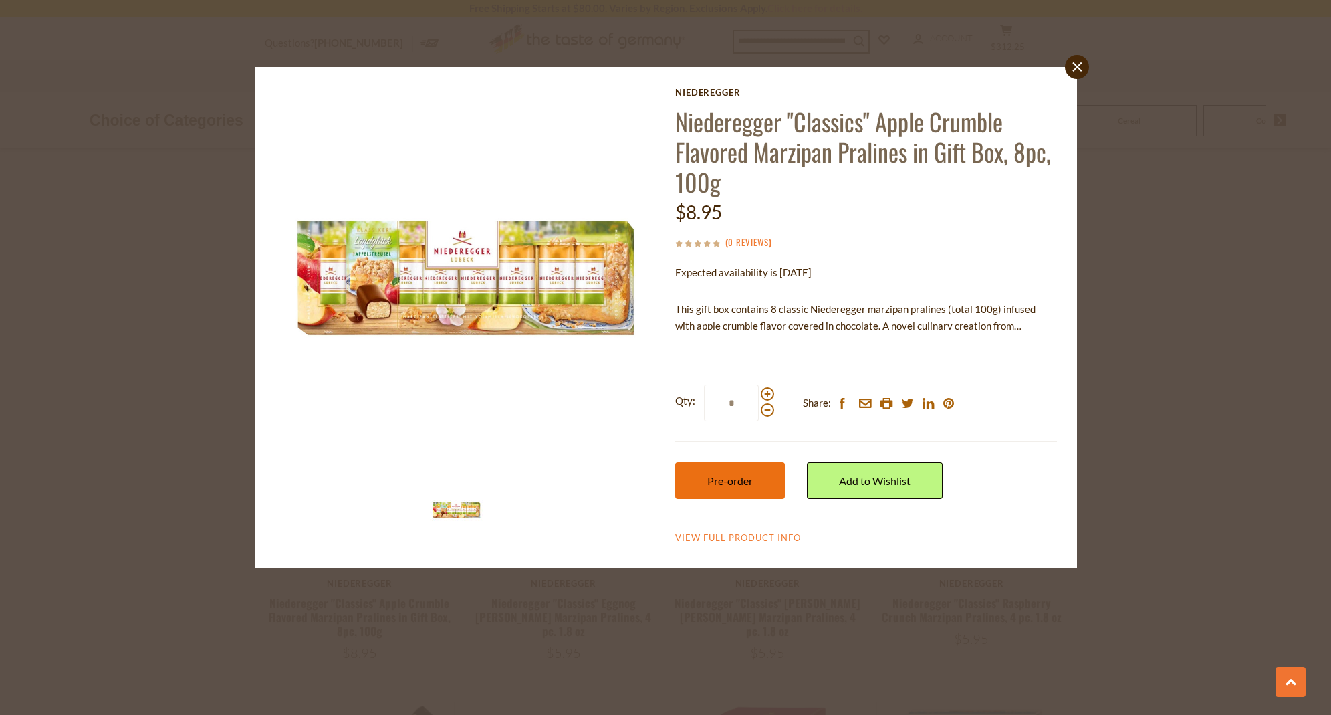
click at [729, 479] on span "Pre-order" at bounding box center [730, 480] width 45 height 13
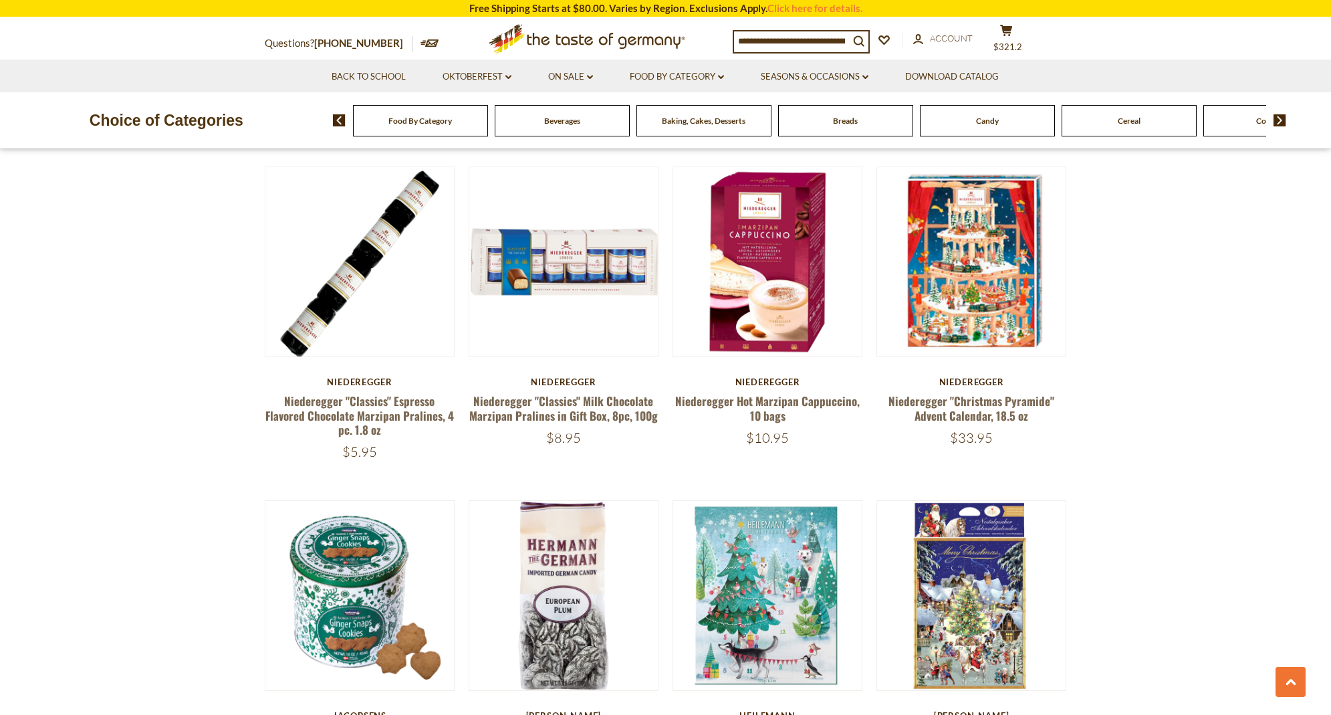
scroll to position [1775, 0]
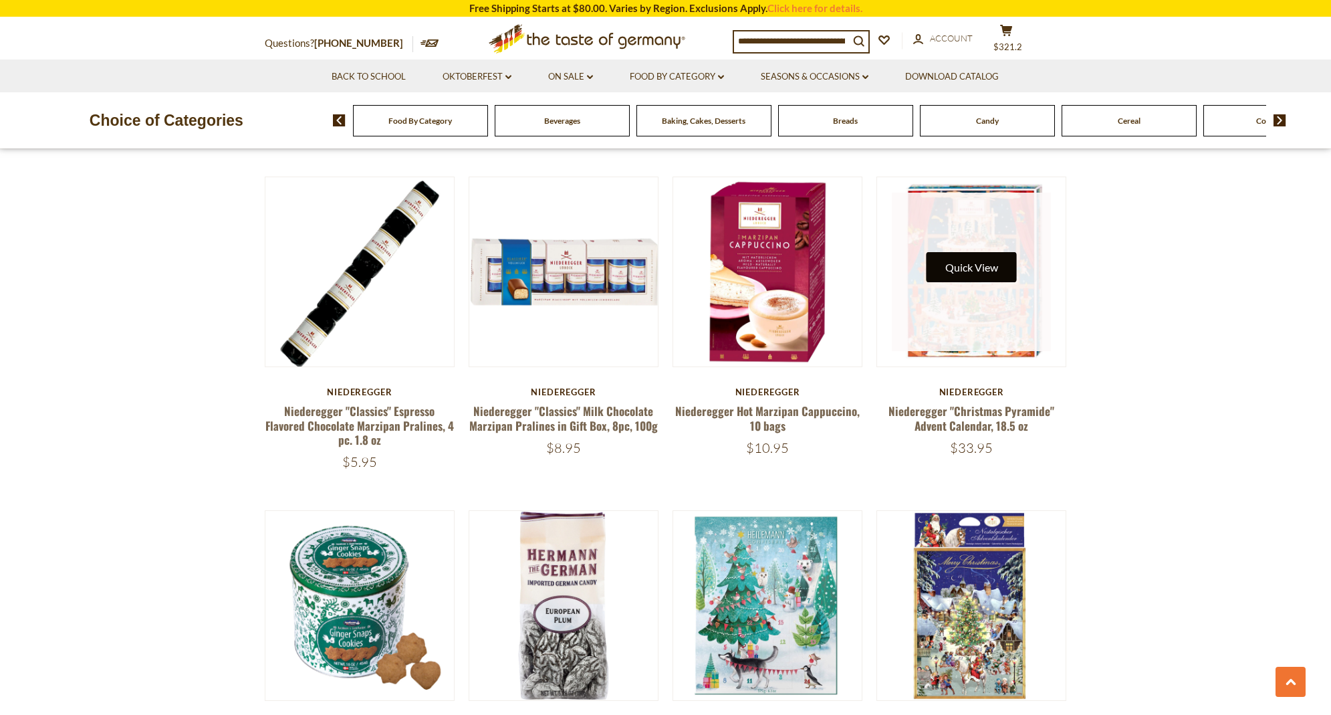
click at [987, 268] on button "Quick View" at bounding box center [972, 267] width 90 height 30
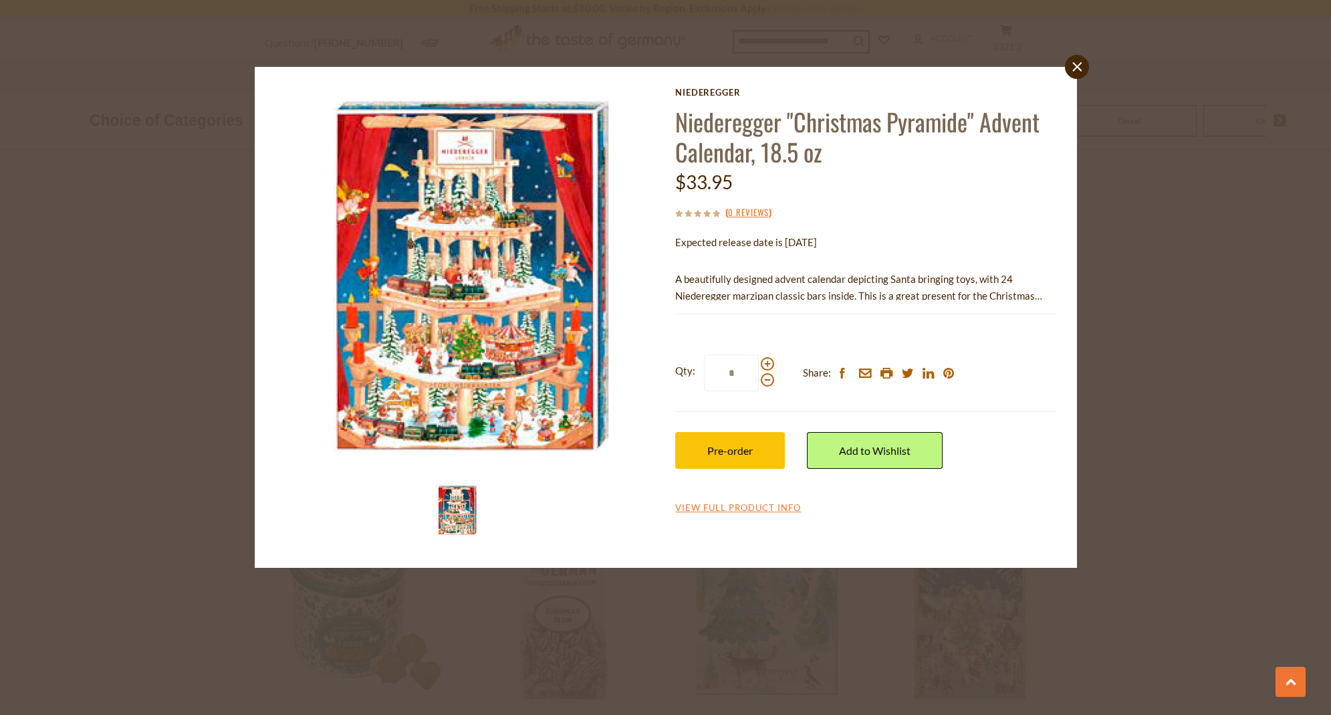
click at [764, 428] on div "Qty: * Share: facebook email printer twitter linkedin pinterest Pre-order" at bounding box center [865, 411] width 381 height 154
click at [756, 449] on button "Pre-order" at bounding box center [730, 450] width 110 height 37
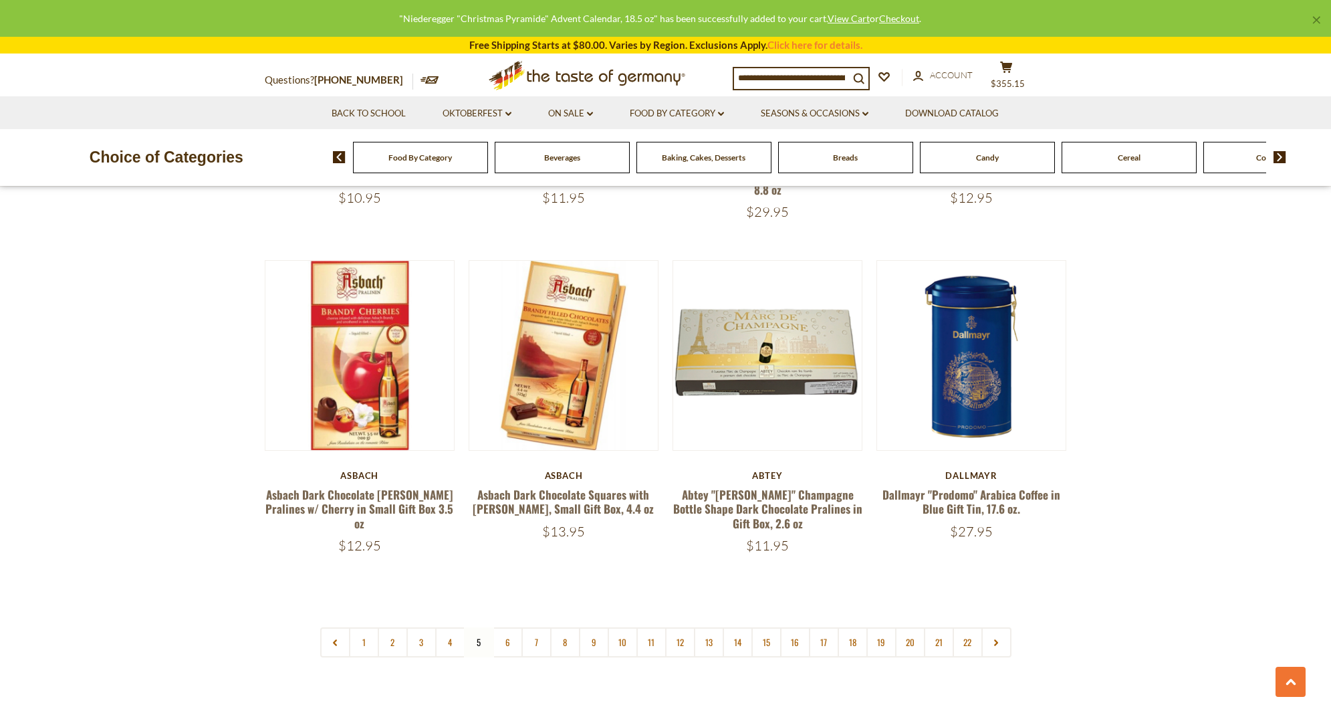
scroll to position [3016, 0]
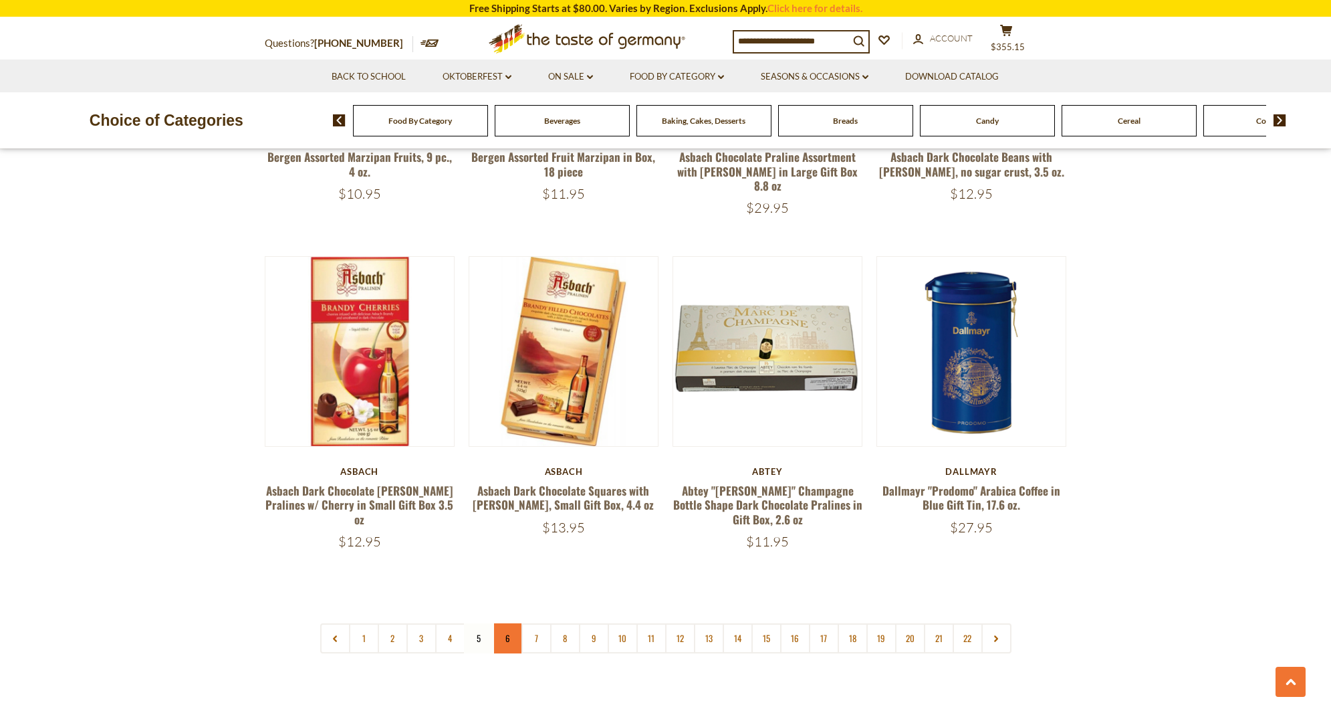
click at [501, 623] on link "6" at bounding box center [508, 638] width 30 height 30
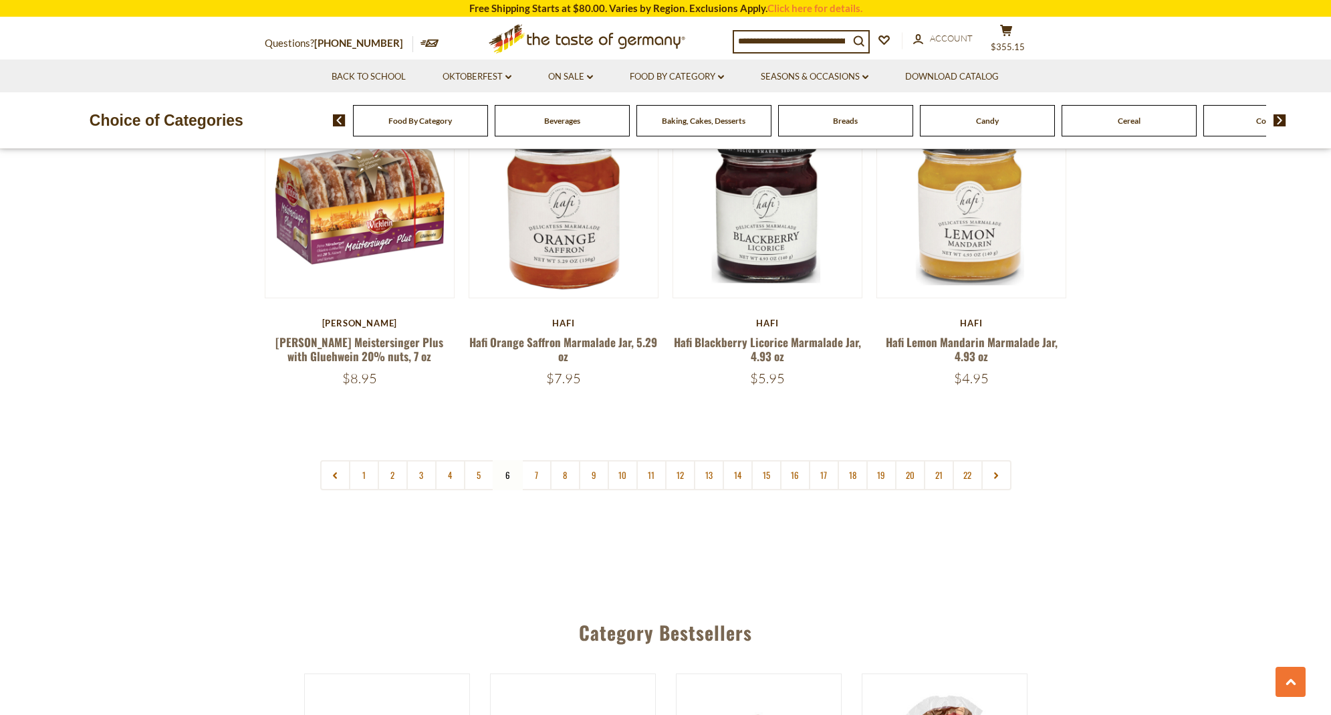
scroll to position [3154, 0]
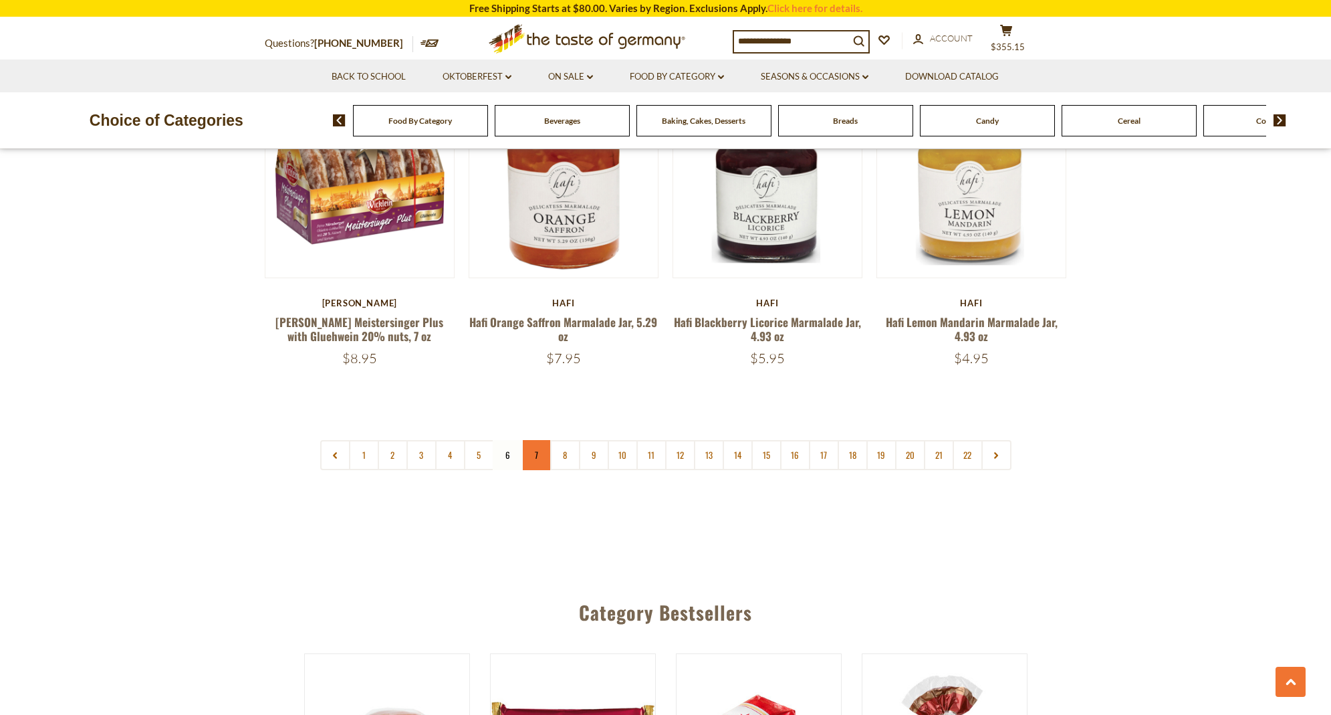
click at [533, 440] on link "7" at bounding box center [537, 455] width 30 height 30
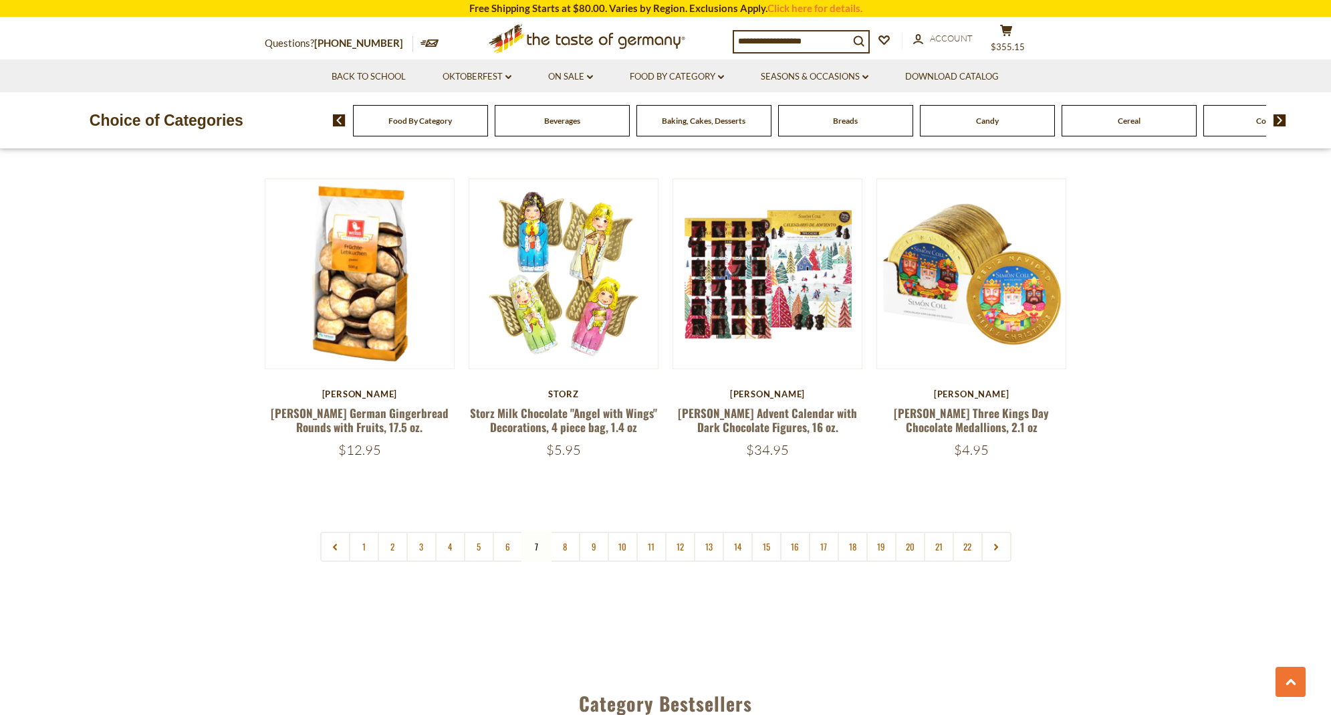
scroll to position [3091, 0]
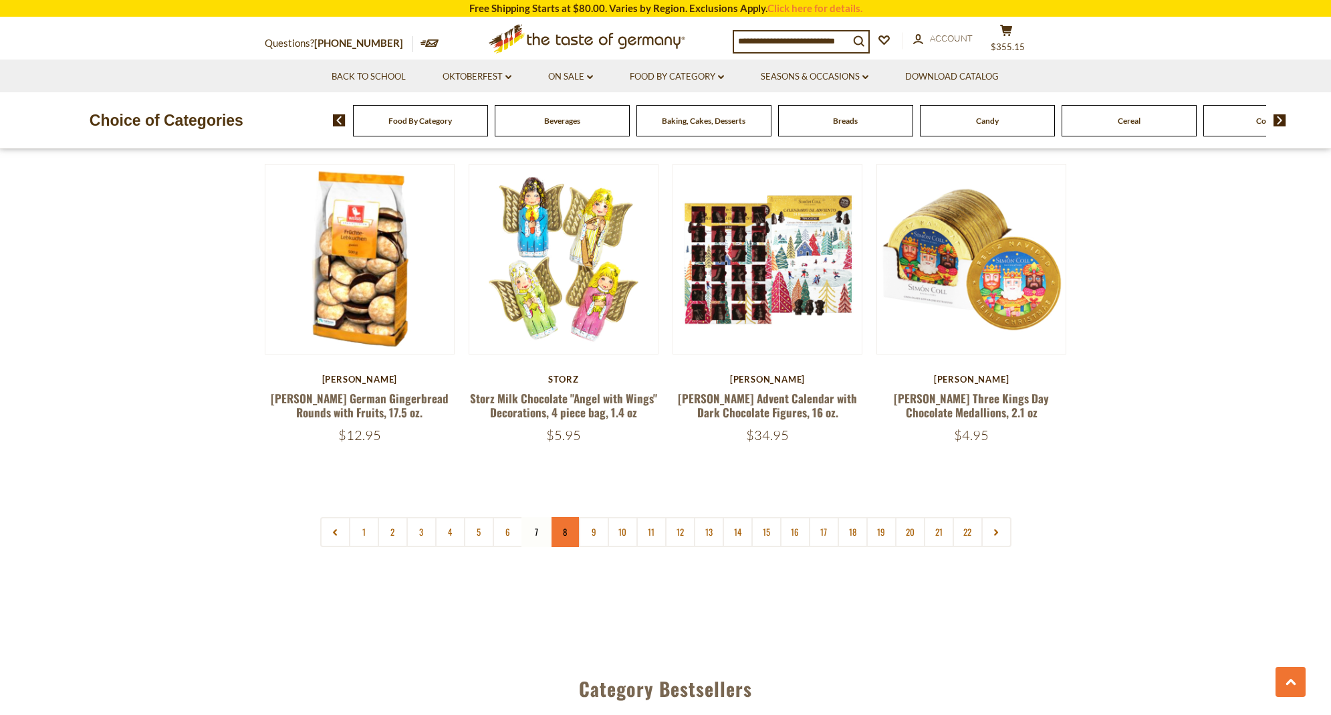
click at [570, 517] on link "8" at bounding box center [565, 532] width 30 height 30
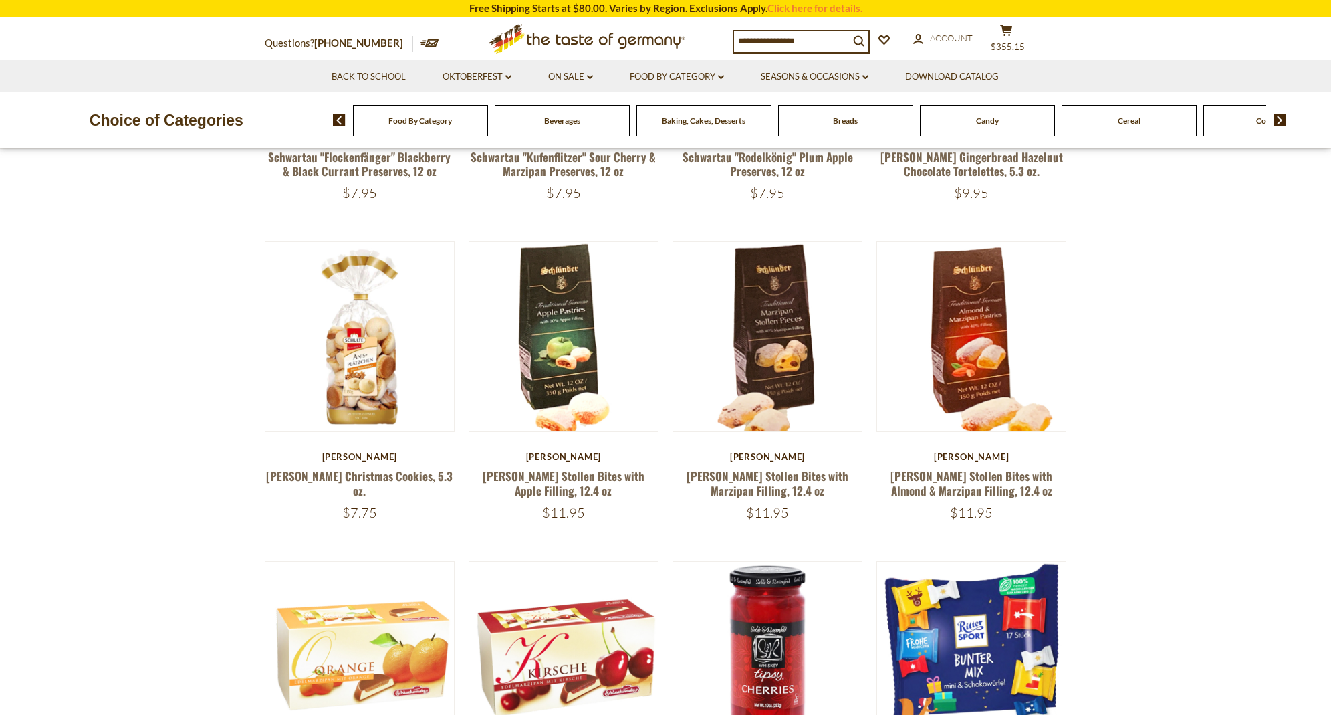
scroll to position [699, 0]
